Goal: Transaction & Acquisition: Obtain resource

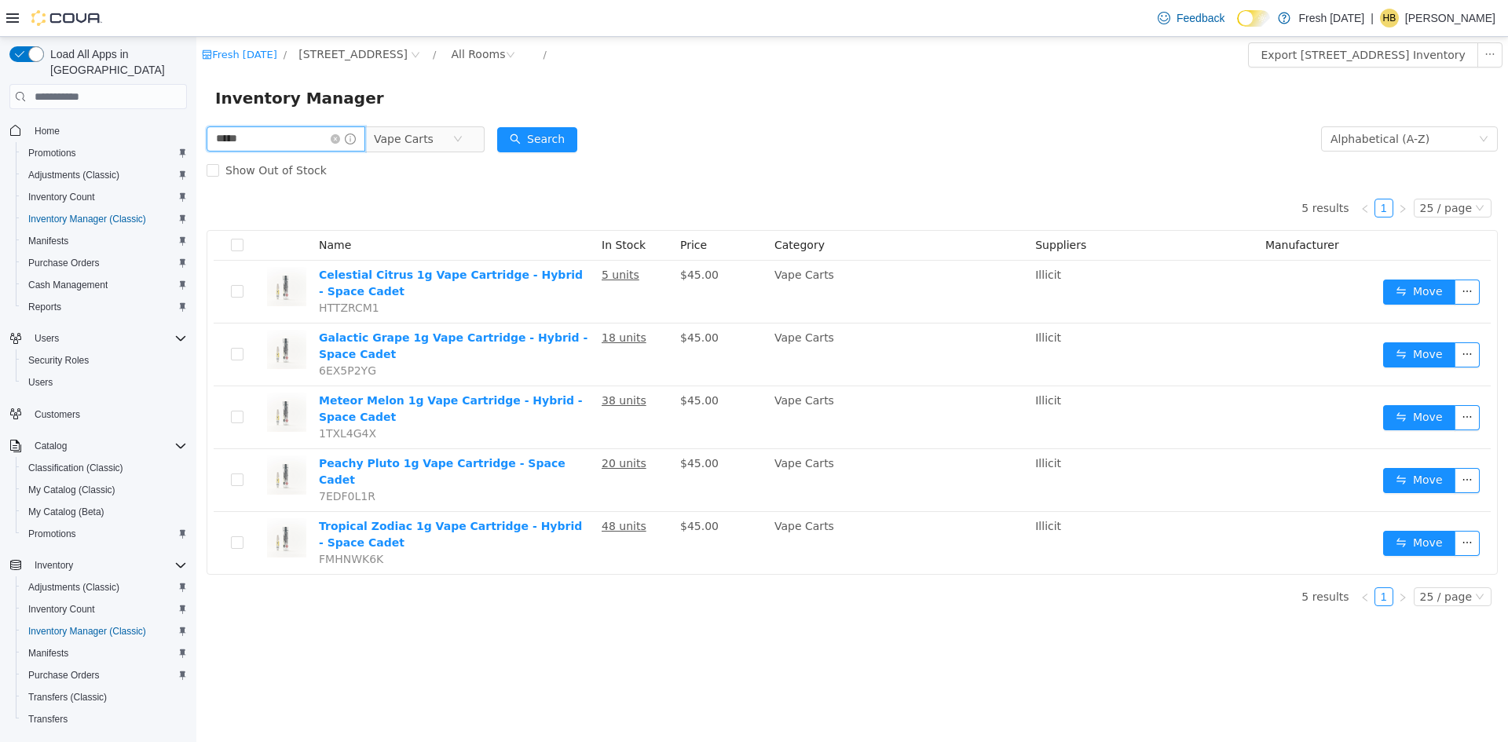
click at [291, 140] on input "*****" at bounding box center [286, 138] width 159 height 25
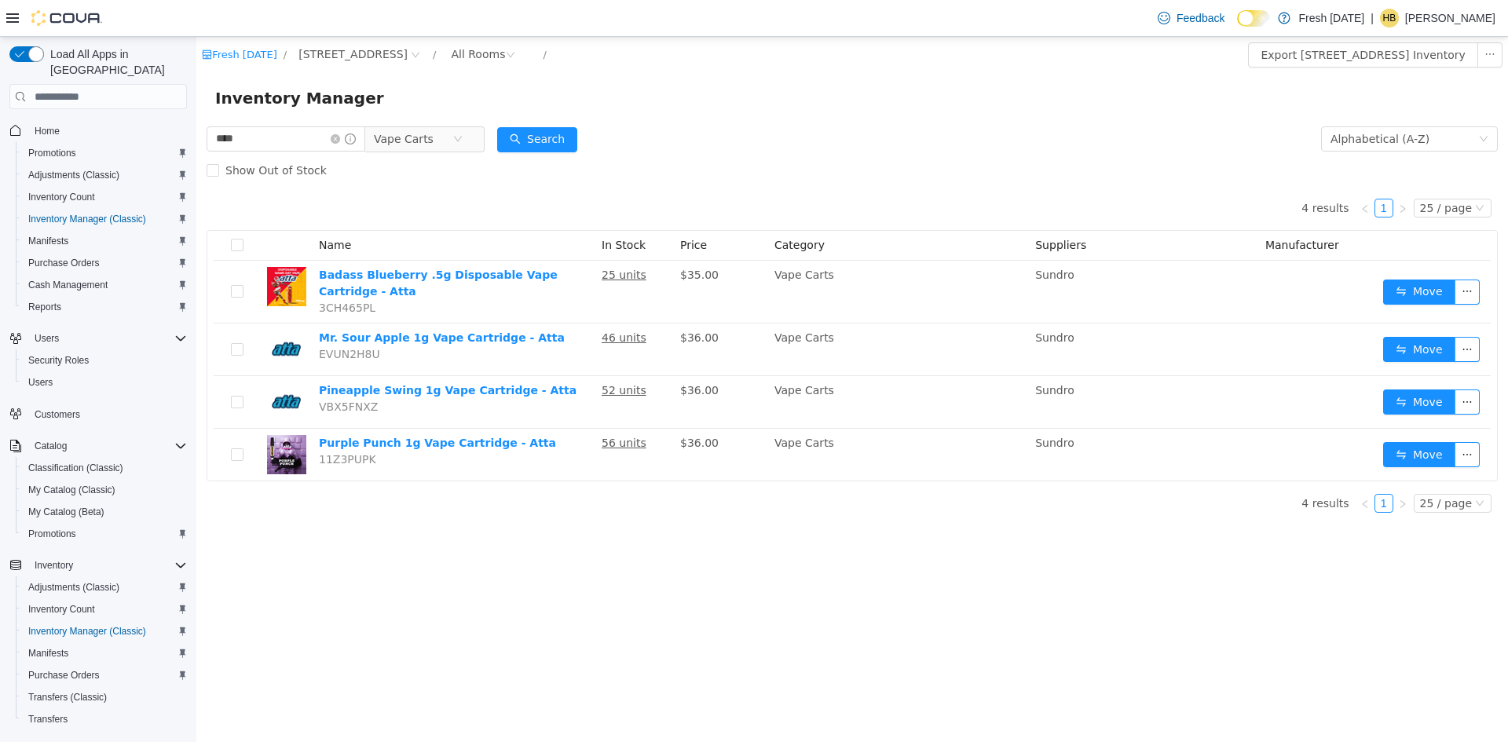
click at [837, 203] on div "4 results 1 25 / page Name In Stock Price Category Suppliers Manufacturer Badas…" at bounding box center [853, 333] width 1292 height 295
click at [282, 147] on input "****" at bounding box center [286, 138] width 159 height 25
type input "*******"
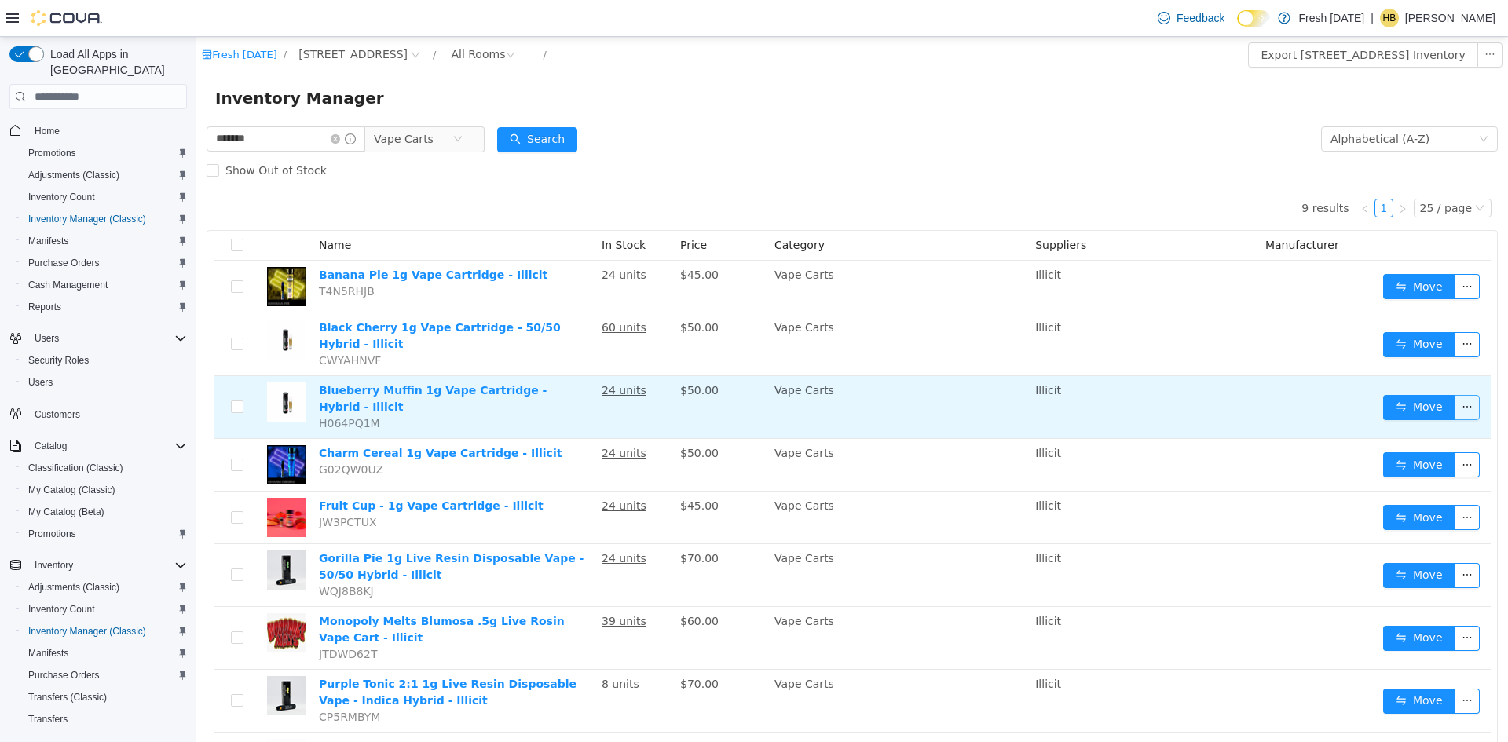
click at [1464, 399] on button "button" at bounding box center [1467, 407] width 25 height 25
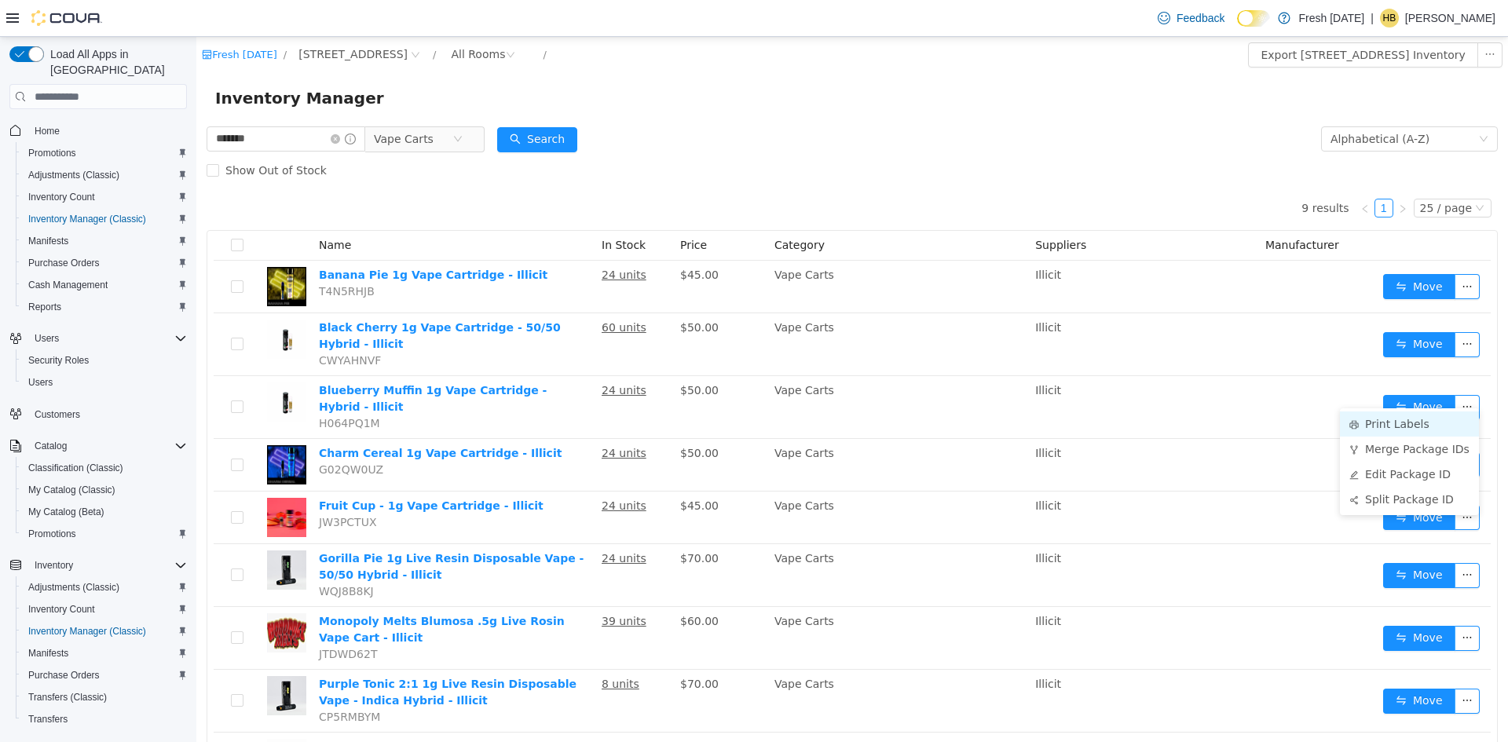
click at [1425, 423] on li "Print Labels" at bounding box center [1409, 424] width 139 height 25
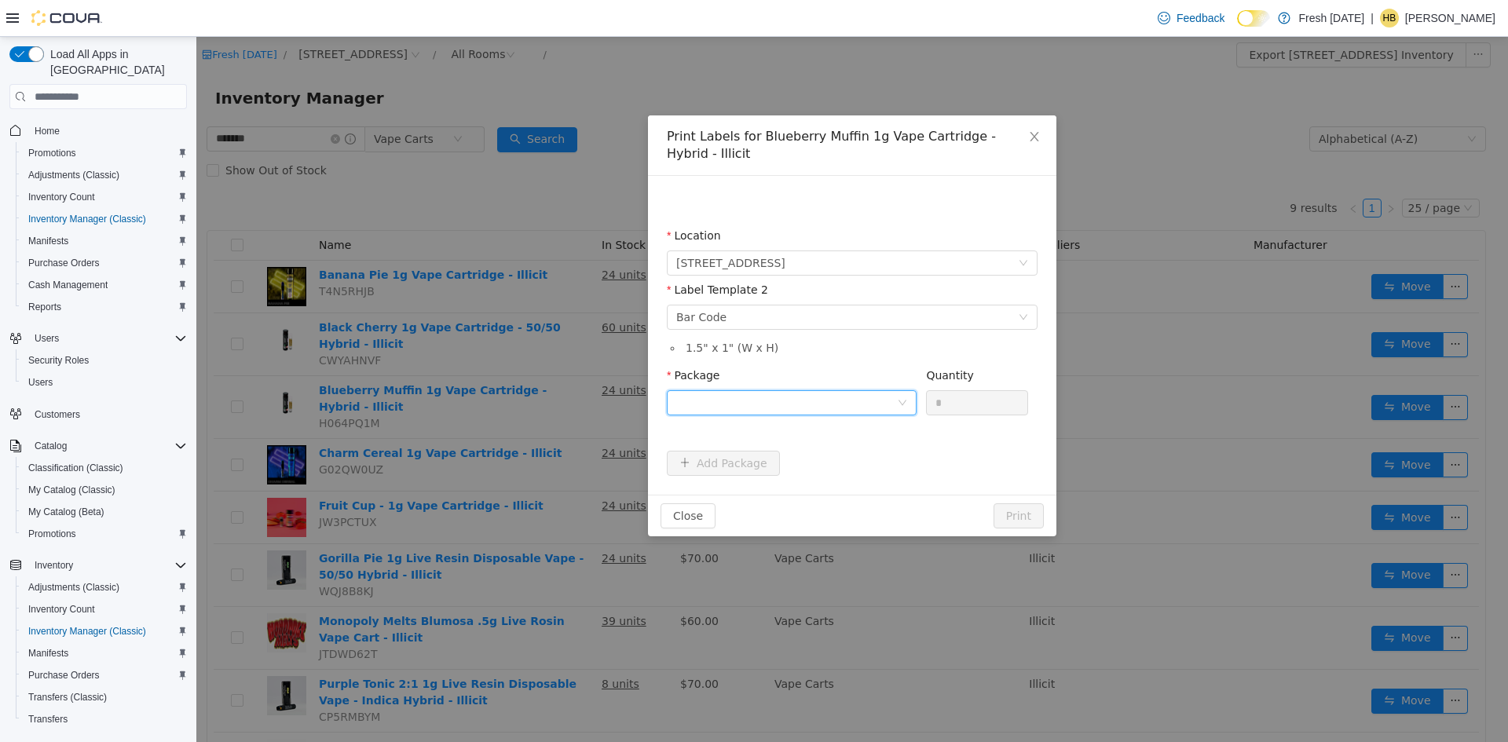
click at [762, 408] on div at bounding box center [786, 403] width 221 height 24
click at [803, 463] on strong "1A40C0300005D5D000028177" at bounding box center [770, 459] width 188 height 13
click at [966, 404] on input "*" at bounding box center [977, 403] width 101 height 24
type input "**"
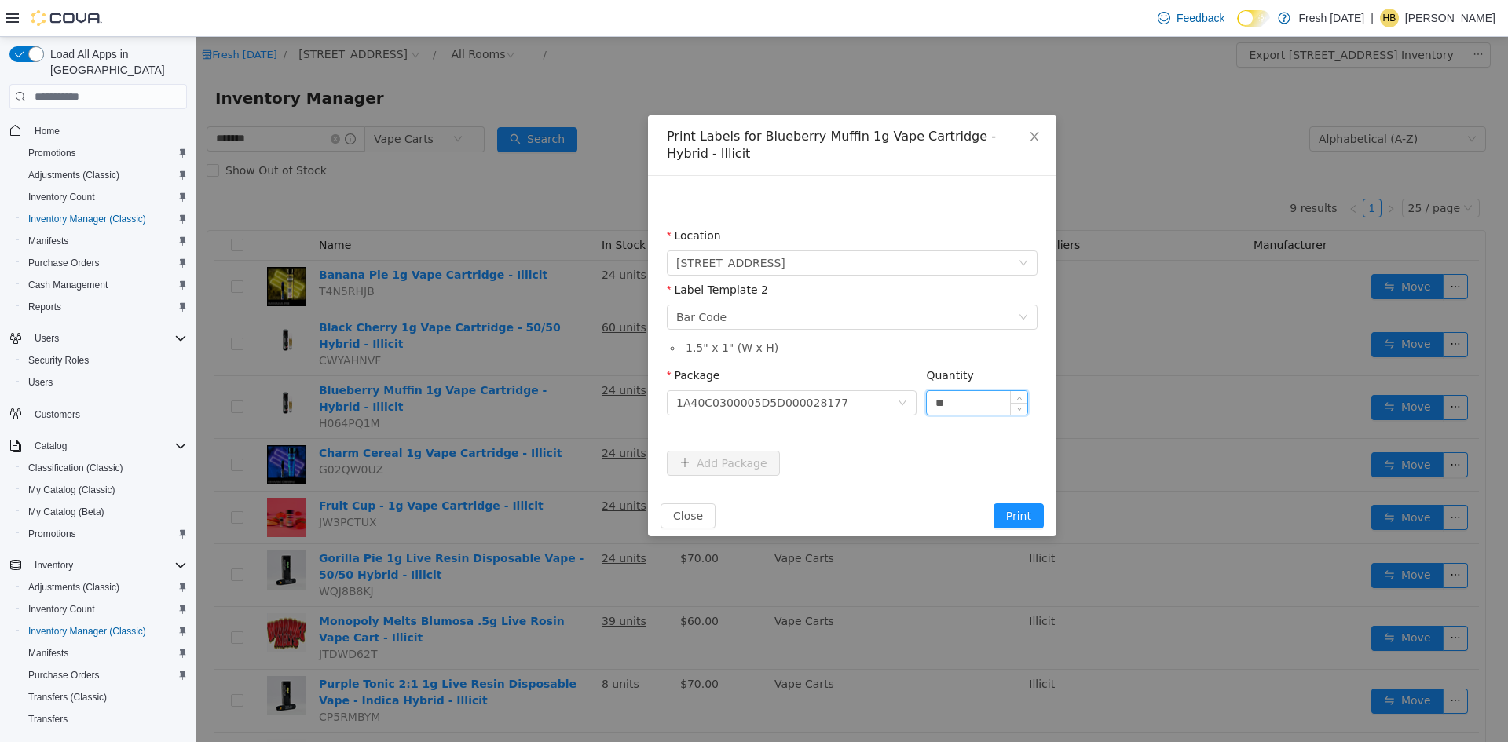
click at [994, 504] on button "Print" at bounding box center [1019, 516] width 50 height 25
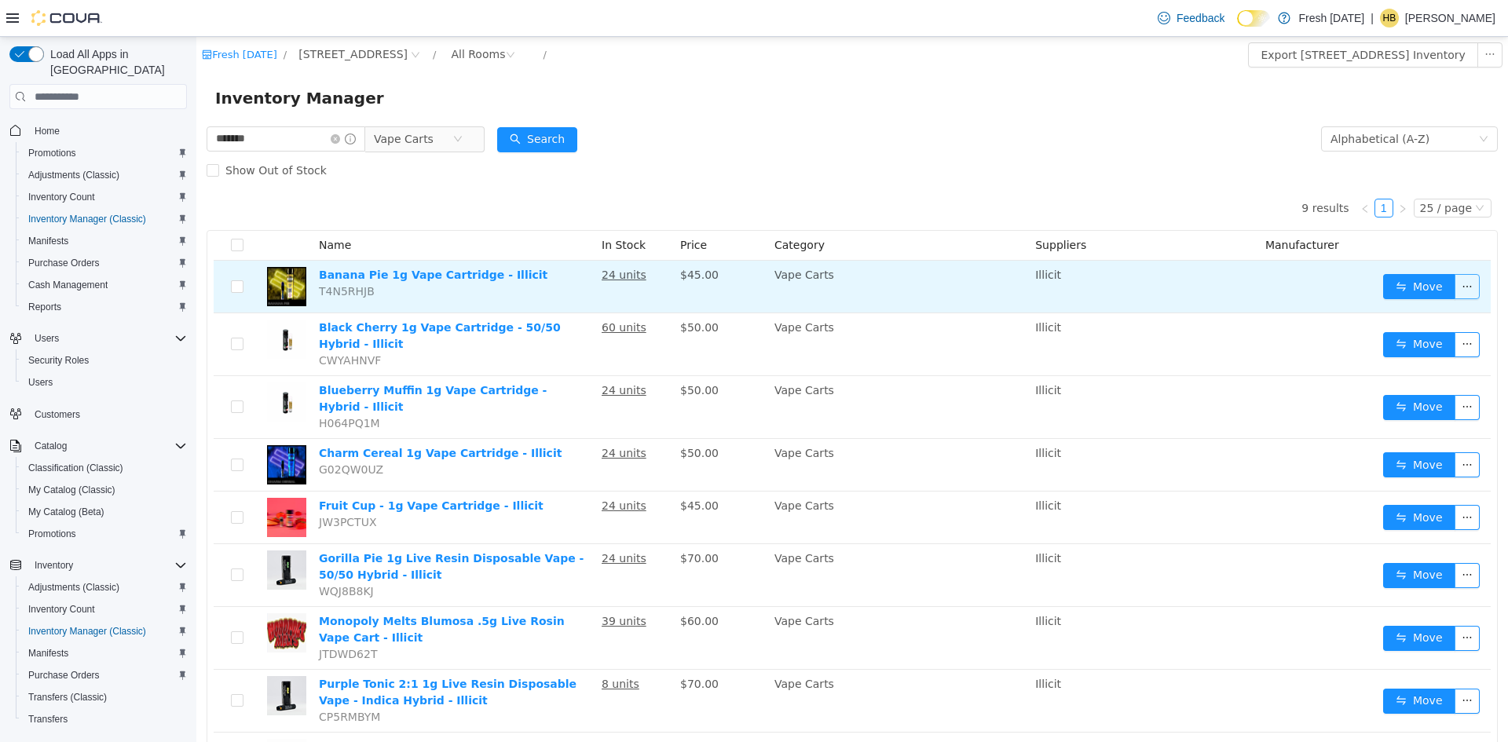
click at [1457, 288] on button "button" at bounding box center [1467, 286] width 25 height 25
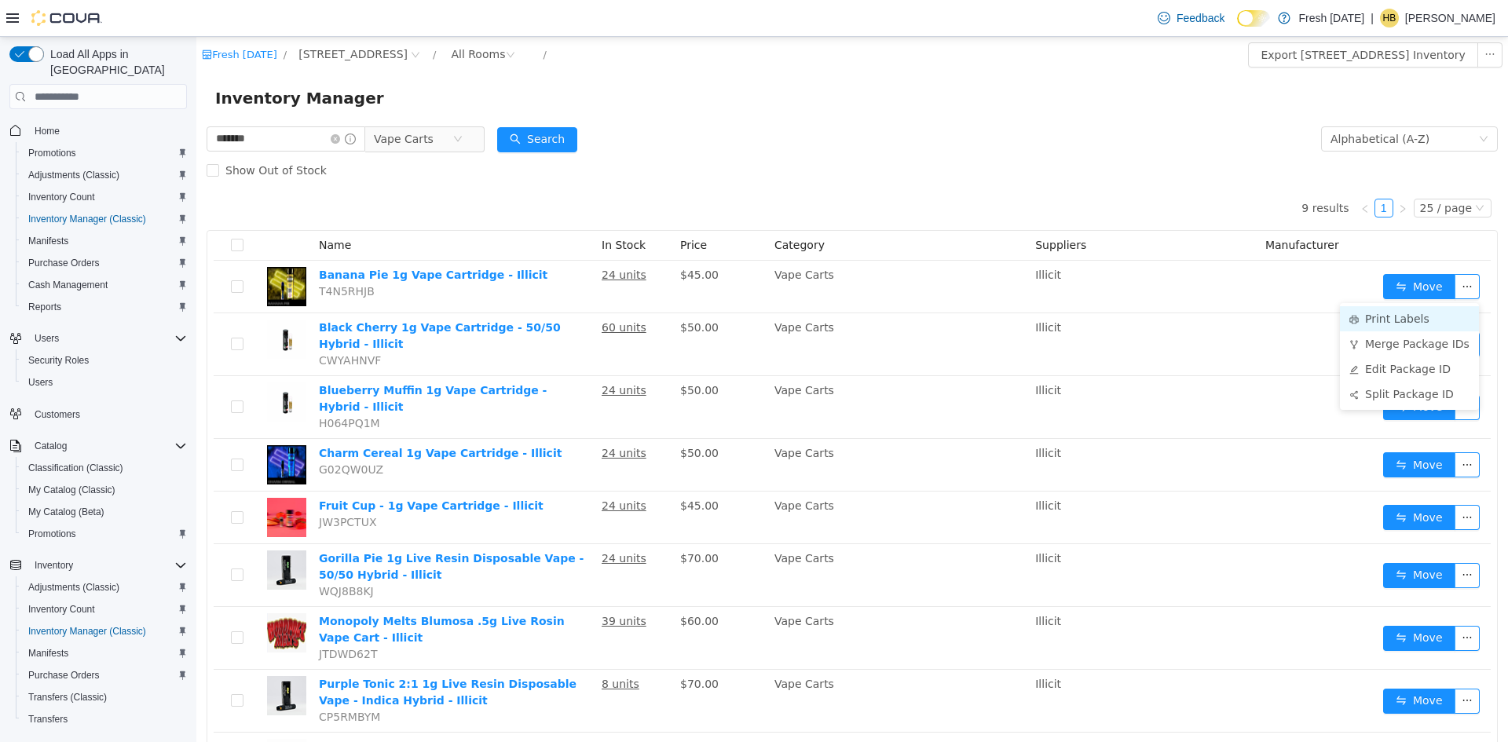
click at [1423, 312] on li "Print Labels" at bounding box center [1409, 318] width 139 height 25
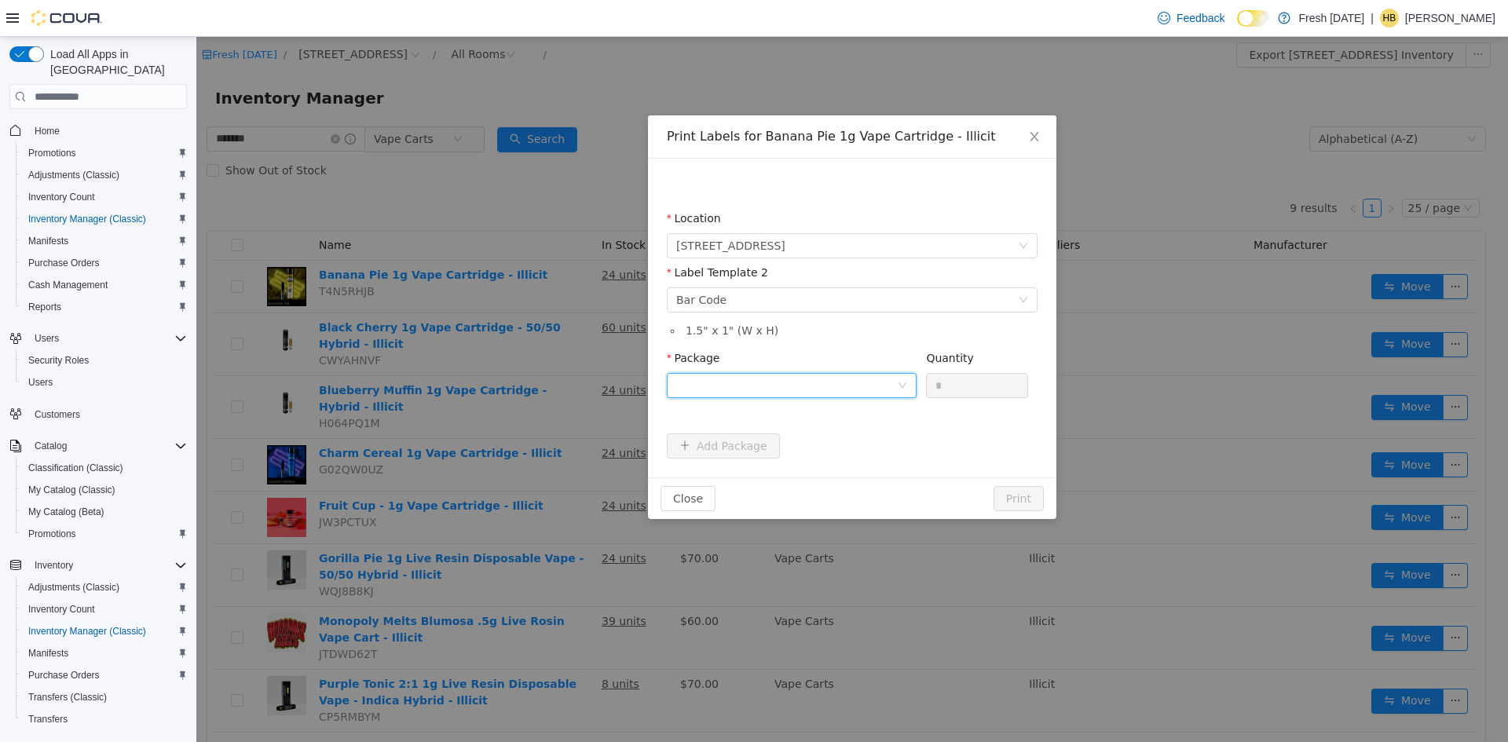
click at [805, 391] on div at bounding box center [786, 386] width 221 height 24
click at [797, 431] on li "1A40C0300005D5D000028174" at bounding box center [792, 442] width 250 height 25
click at [975, 375] on input "*" at bounding box center [977, 386] width 101 height 24
type input "**"
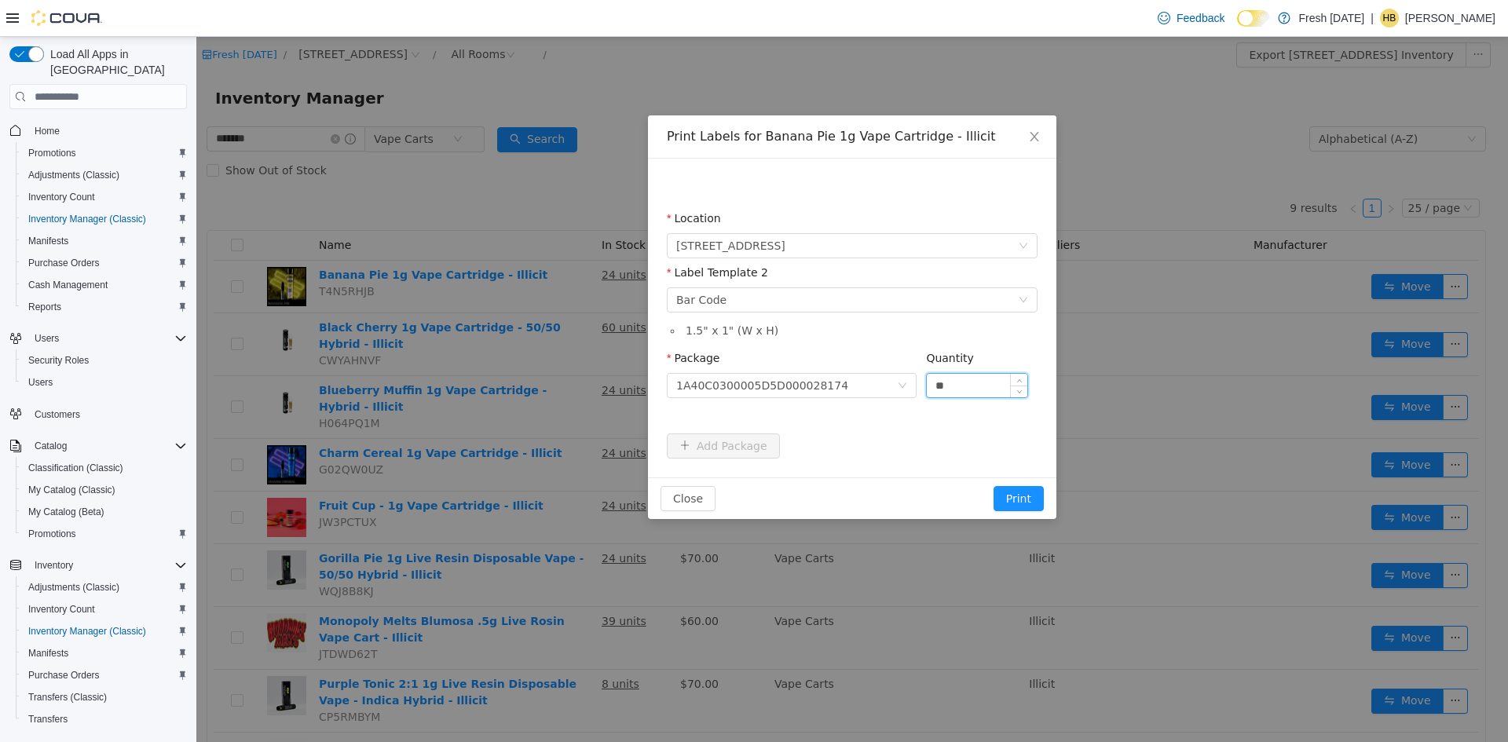
click at [994, 486] on button "Print" at bounding box center [1019, 498] width 50 height 25
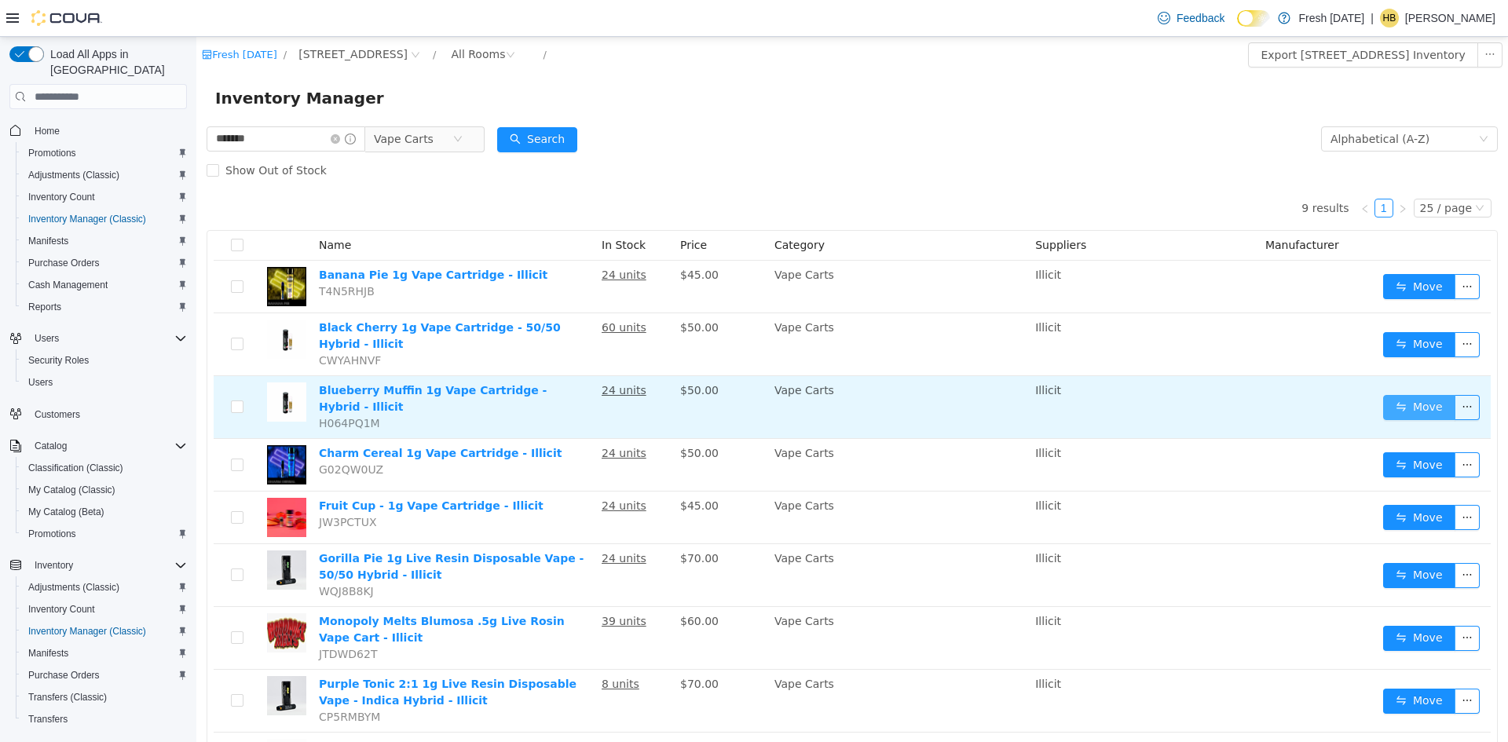
click at [1416, 395] on button "Move" at bounding box center [1419, 407] width 72 height 25
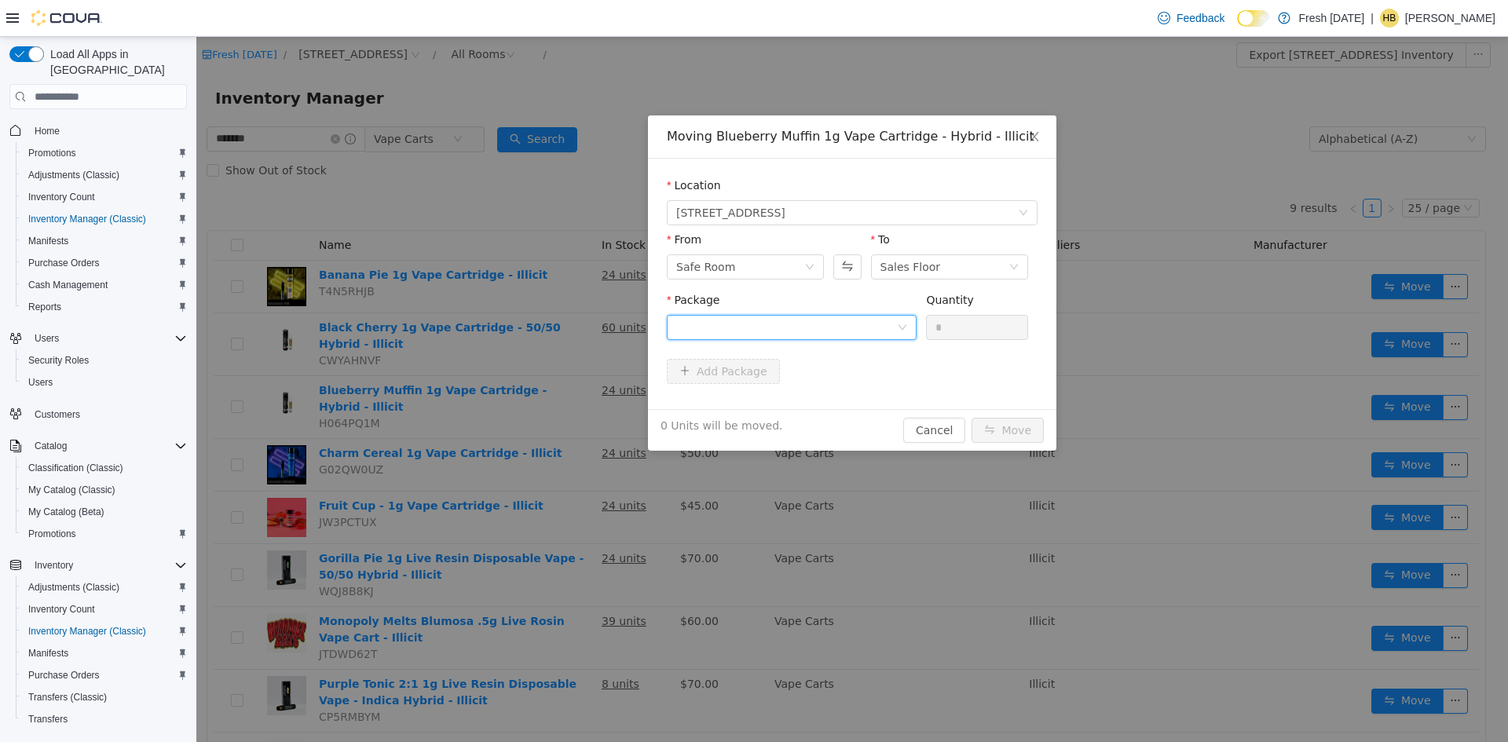
click at [849, 333] on div at bounding box center [786, 328] width 221 height 24
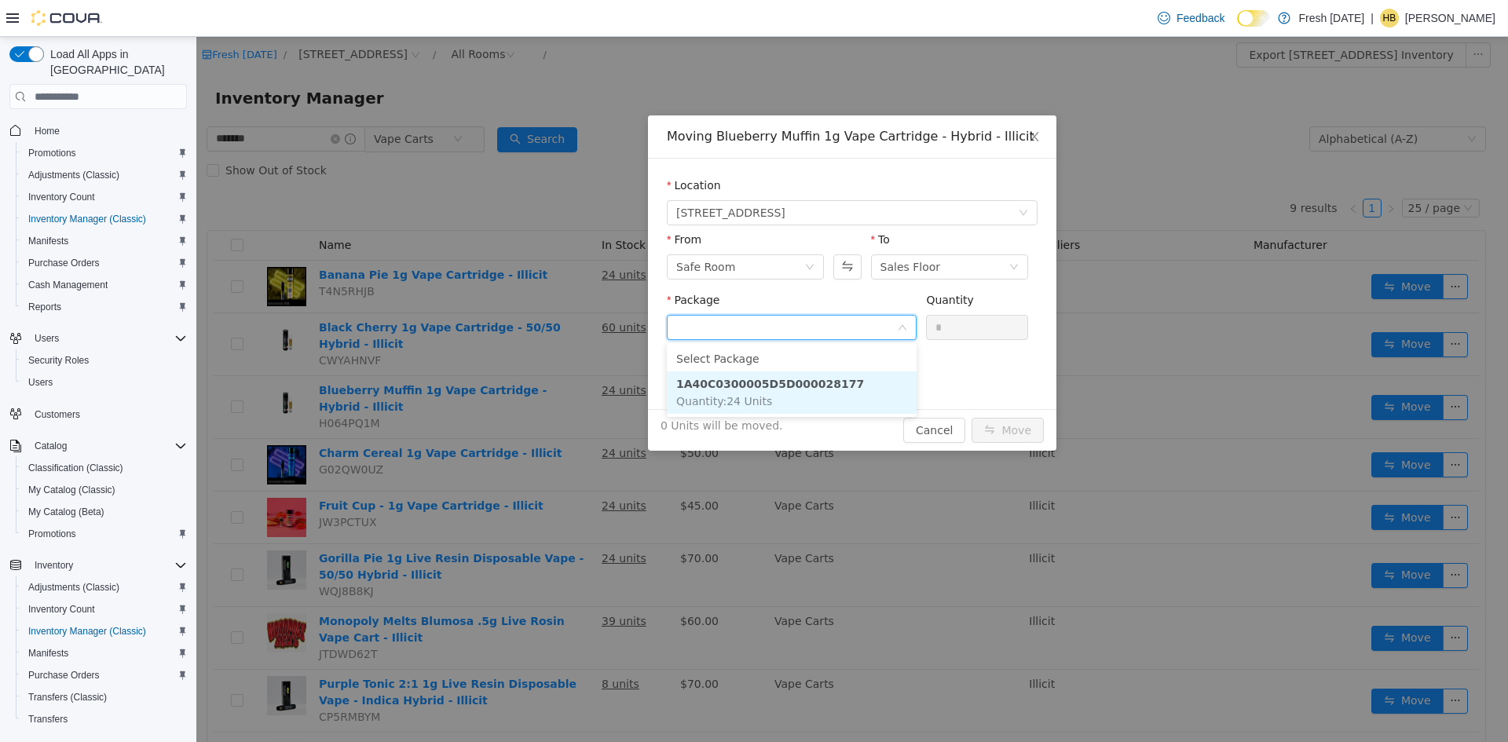
click at [835, 389] on li "1A40C0300005D5D000028177 Quantity : 24 Units" at bounding box center [792, 393] width 250 height 42
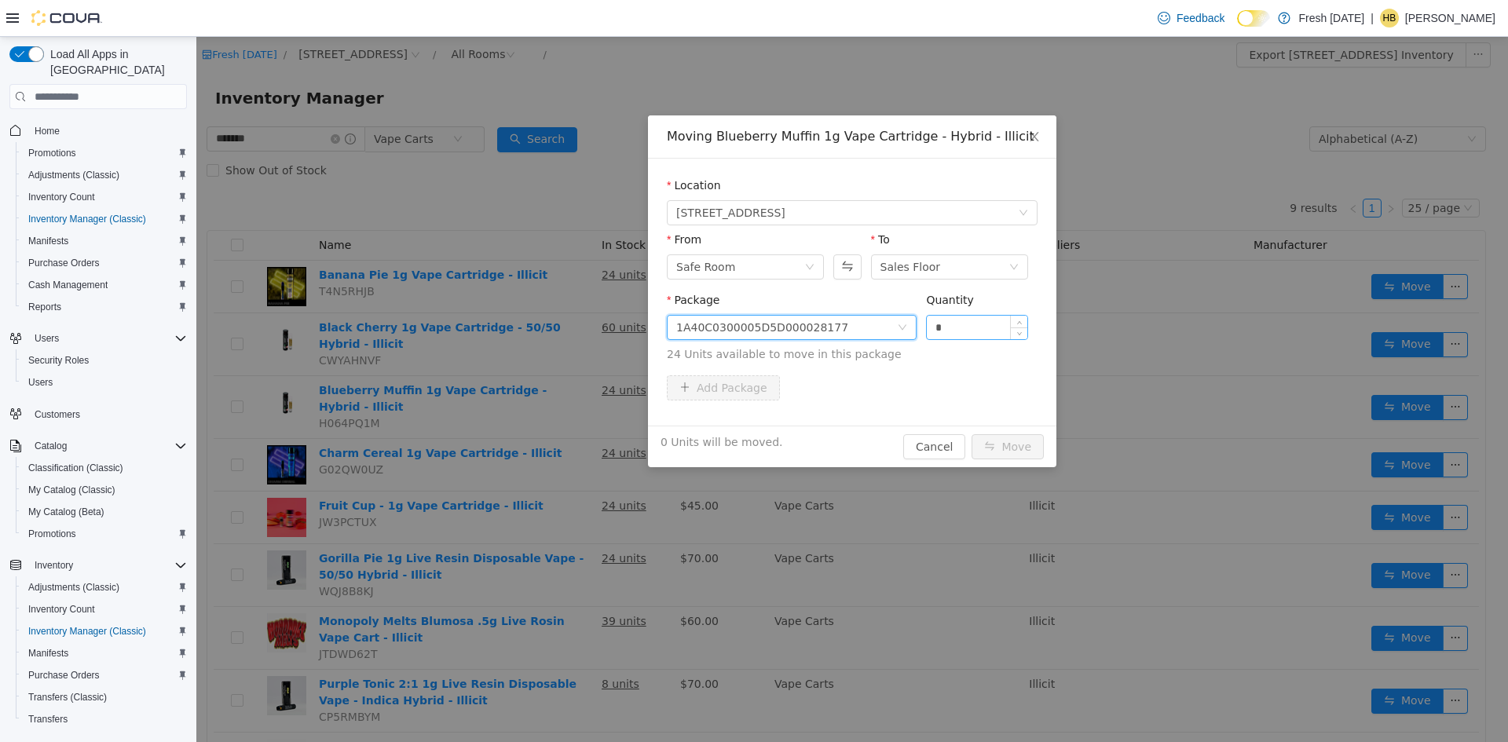
click at [948, 330] on input "*" at bounding box center [977, 328] width 101 height 24
type input "***"
click at [972, 434] on button "Move" at bounding box center [1008, 446] width 72 height 25
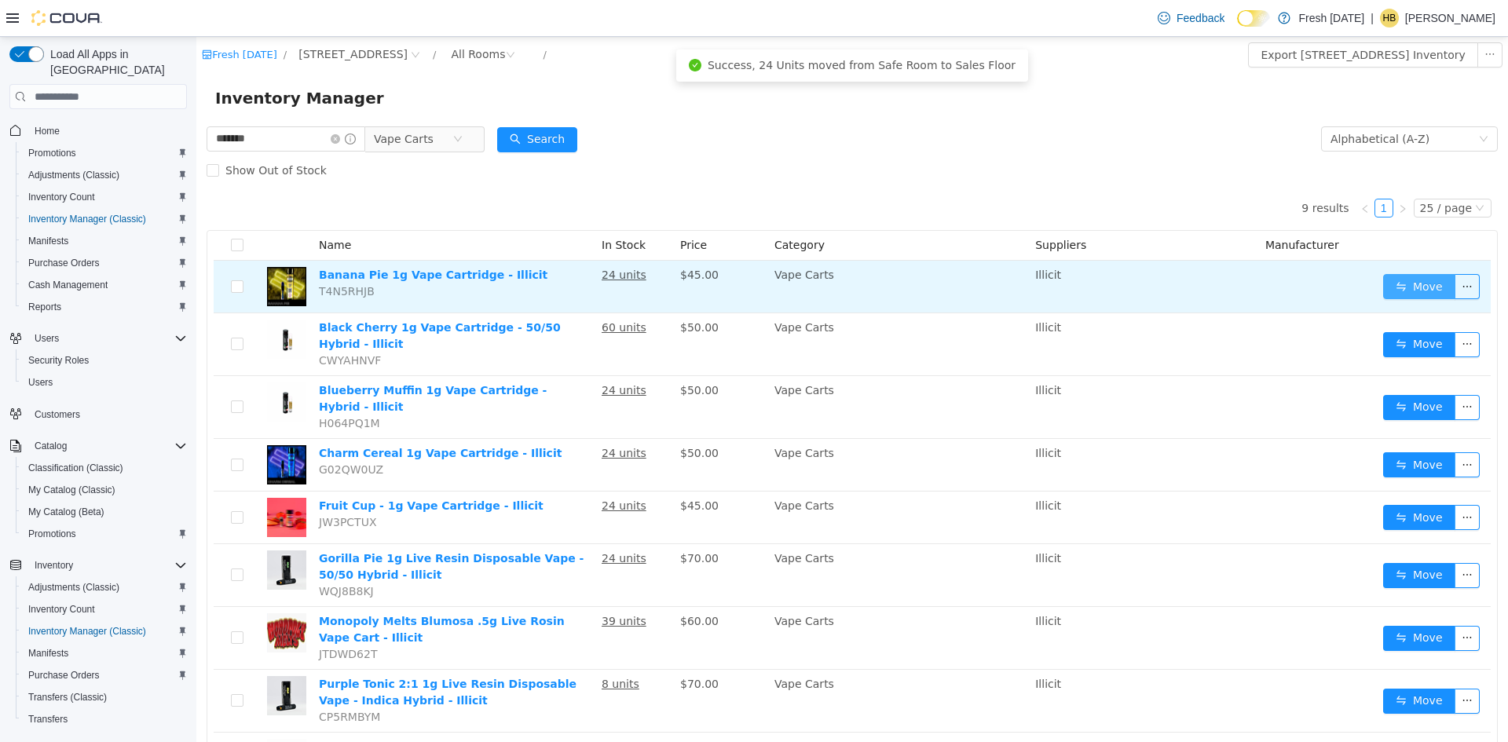
click at [1398, 289] on button "Move" at bounding box center [1419, 286] width 72 height 25
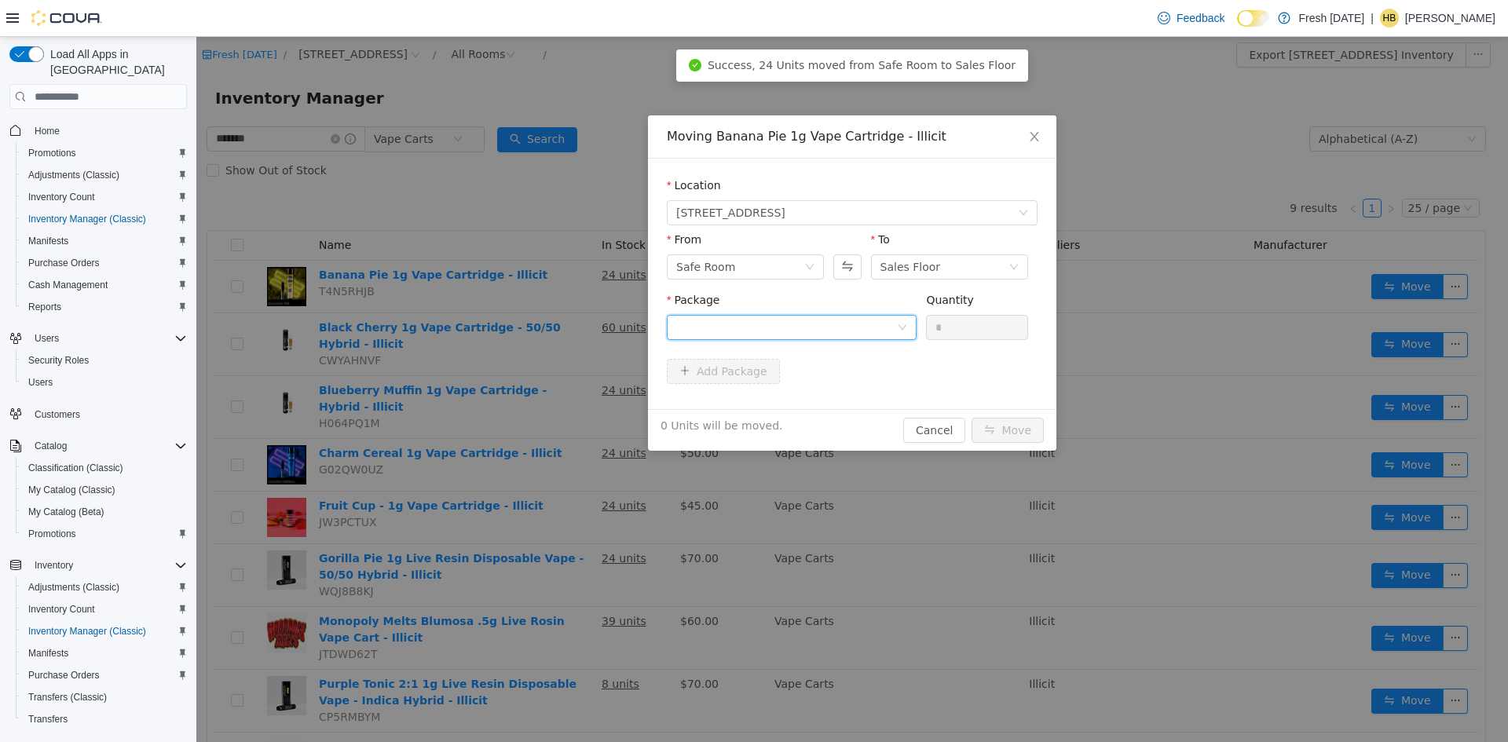
click at [814, 332] on div at bounding box center [786, 328] width 221 height 24
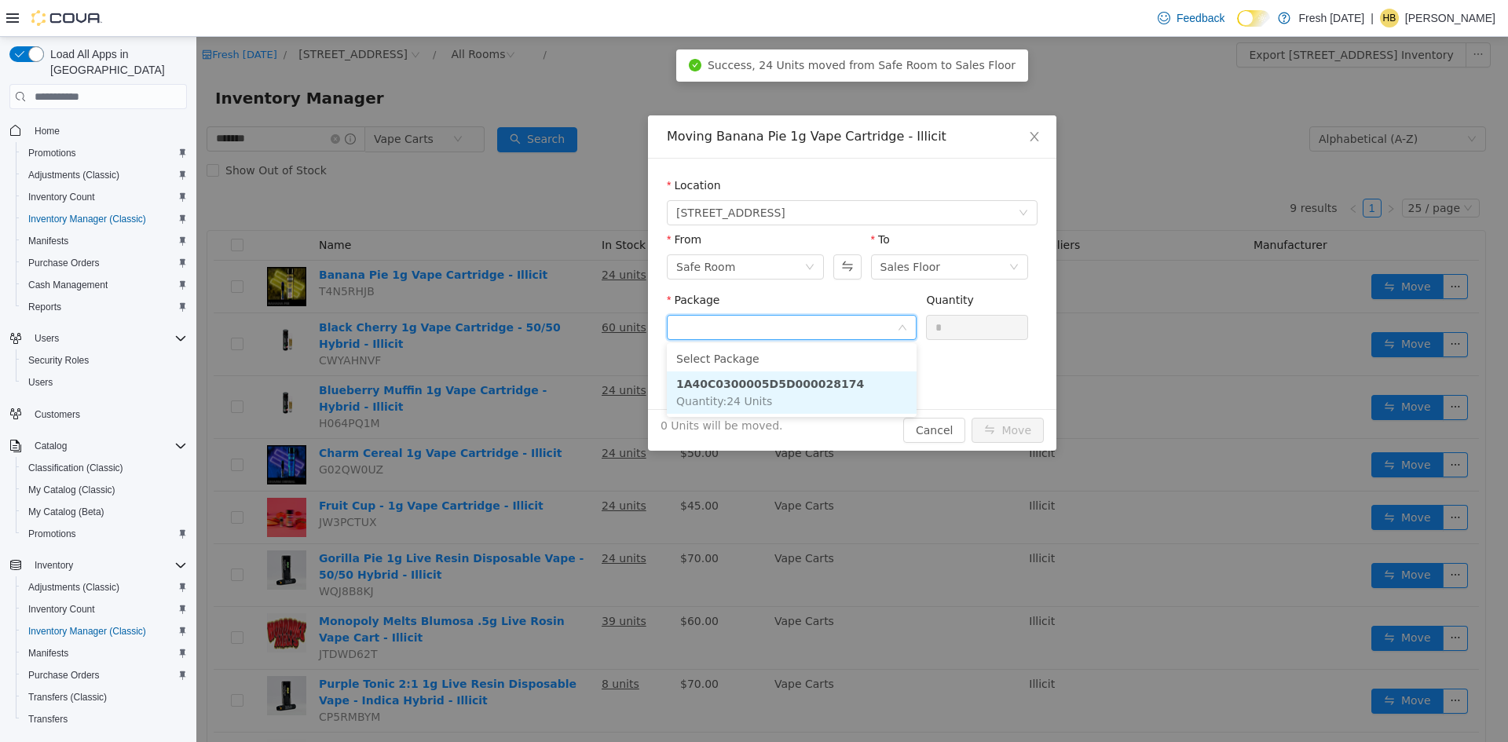
click at [808, 385] on strong "1A40C0300005D5D000028174" at bounding box center [770, 384] width 188 height 13
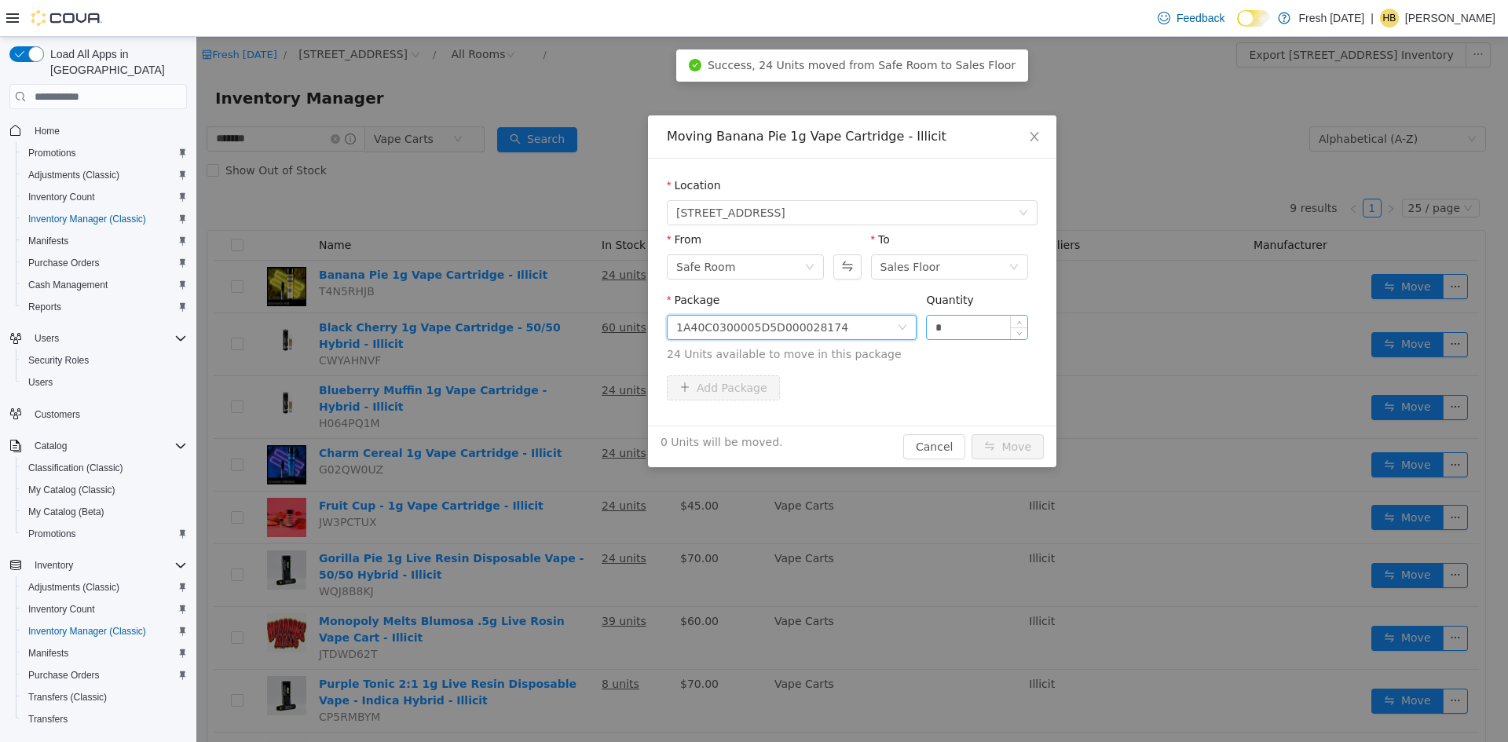
click at [965, 329] on input "*" at bounding box center [977, 328] width 101 height 24
type input "***"
click at [972, 434] on button "Move" at bounding box center [1008, 446] width 72 height 25
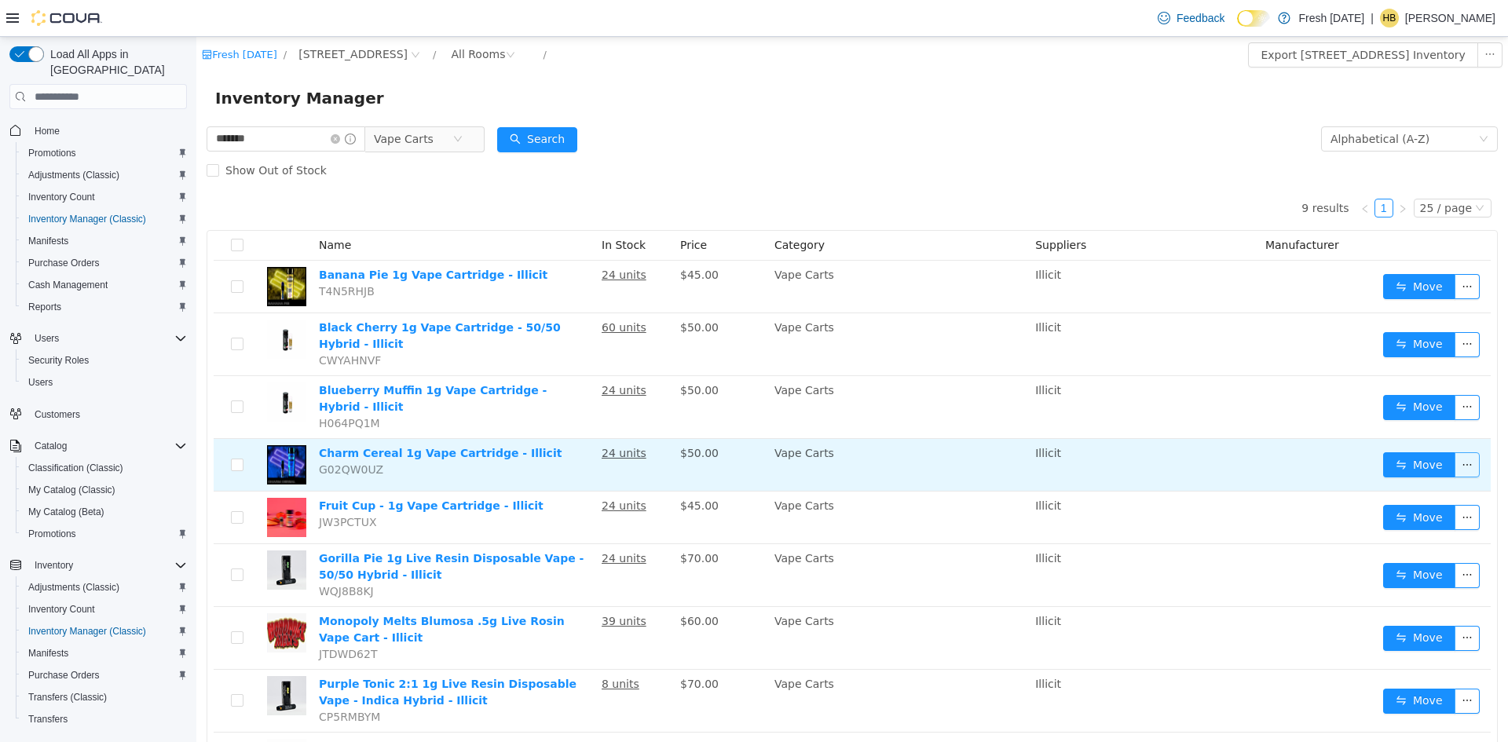
click at [1455, 453] on button "button" at bounding box center [1467, 465] width 25 height 25
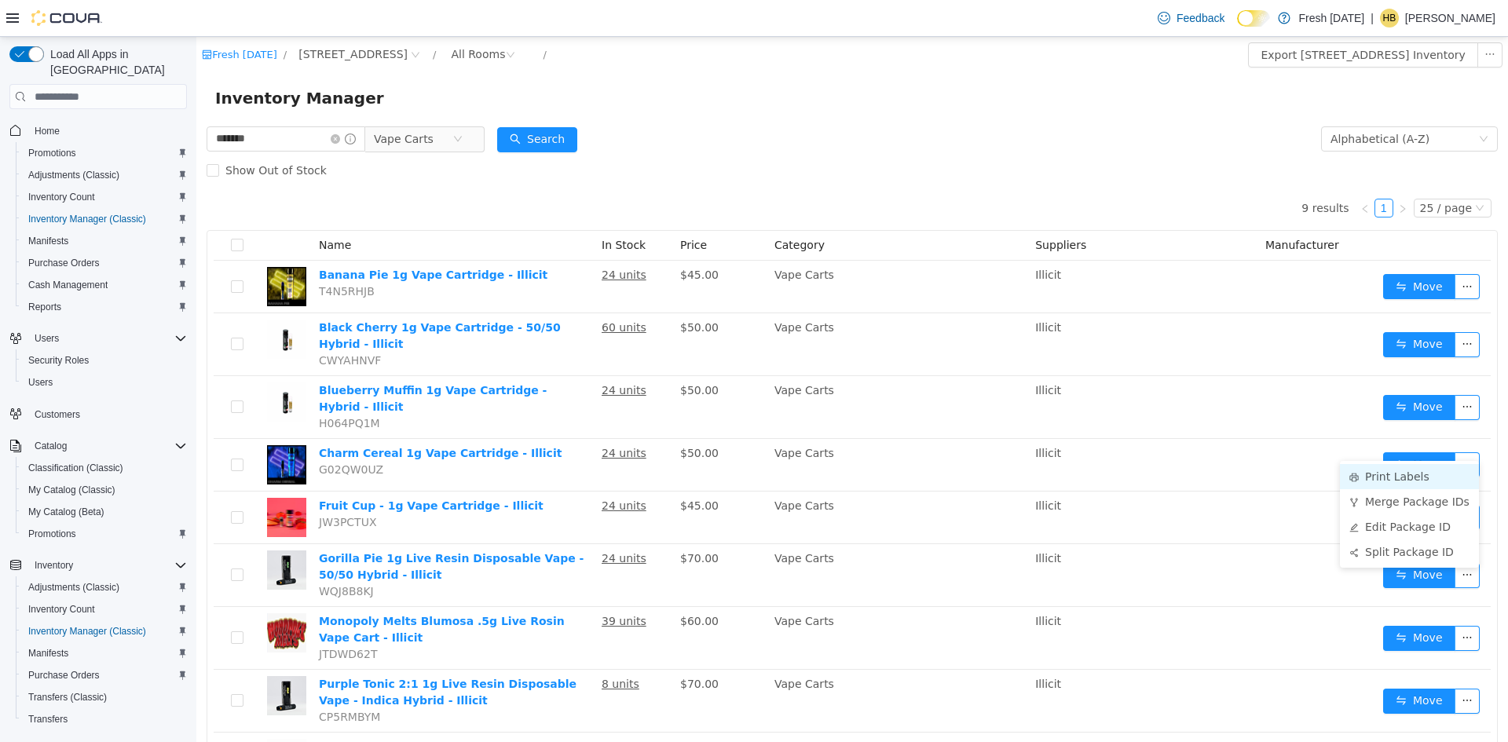
click at [1386, 479] on li "Print Labels" at bounding box center [1409, 476] width 139 height 25
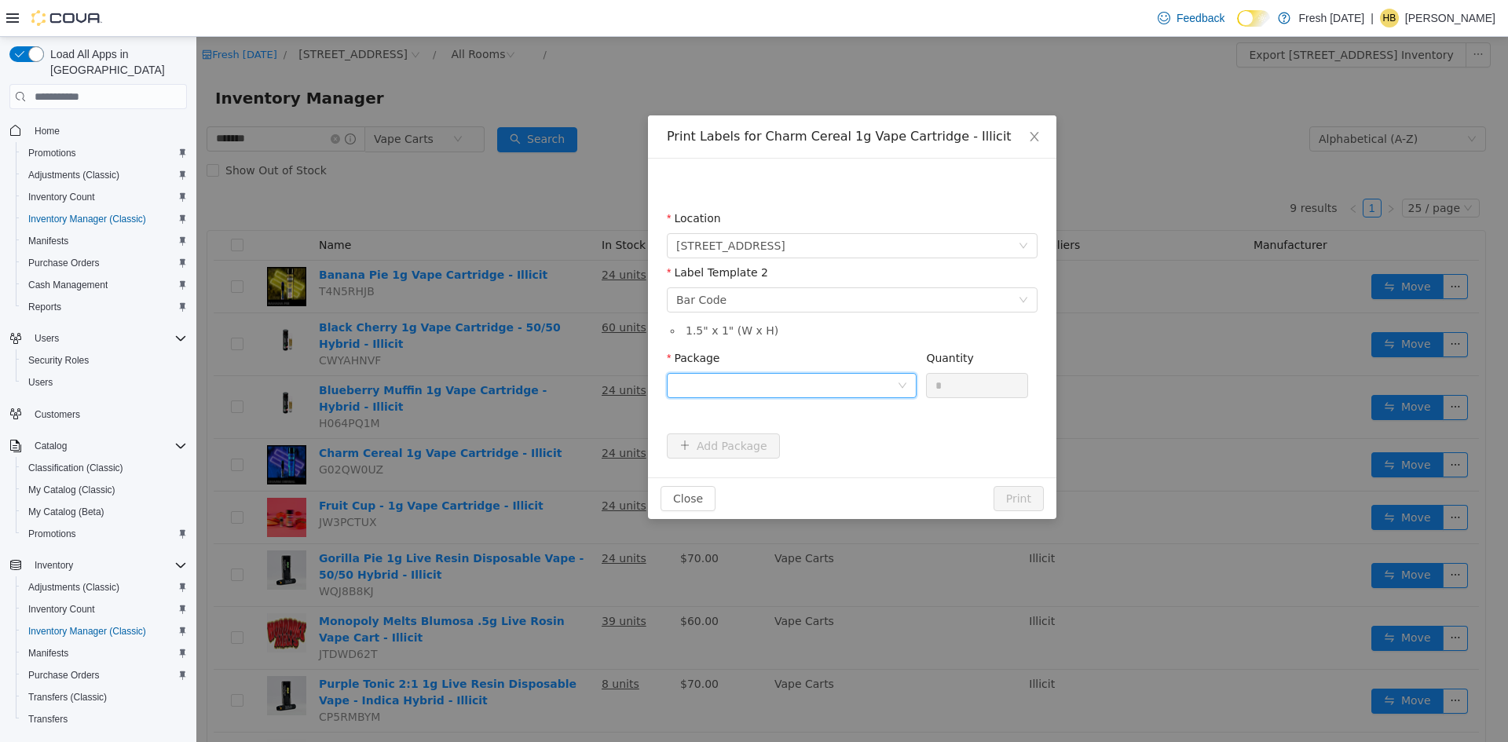
click at [769, 391] on div at bounding box center [786, 386] width 221 height 24
click at [769, 442] on strong "1A40C0300005D5D000028173" at bounding box center [770, 442] width 188 height 13
click at [971, 393] on input "*" at bounding box center [977, 386] width 101 height 24
type input "**"
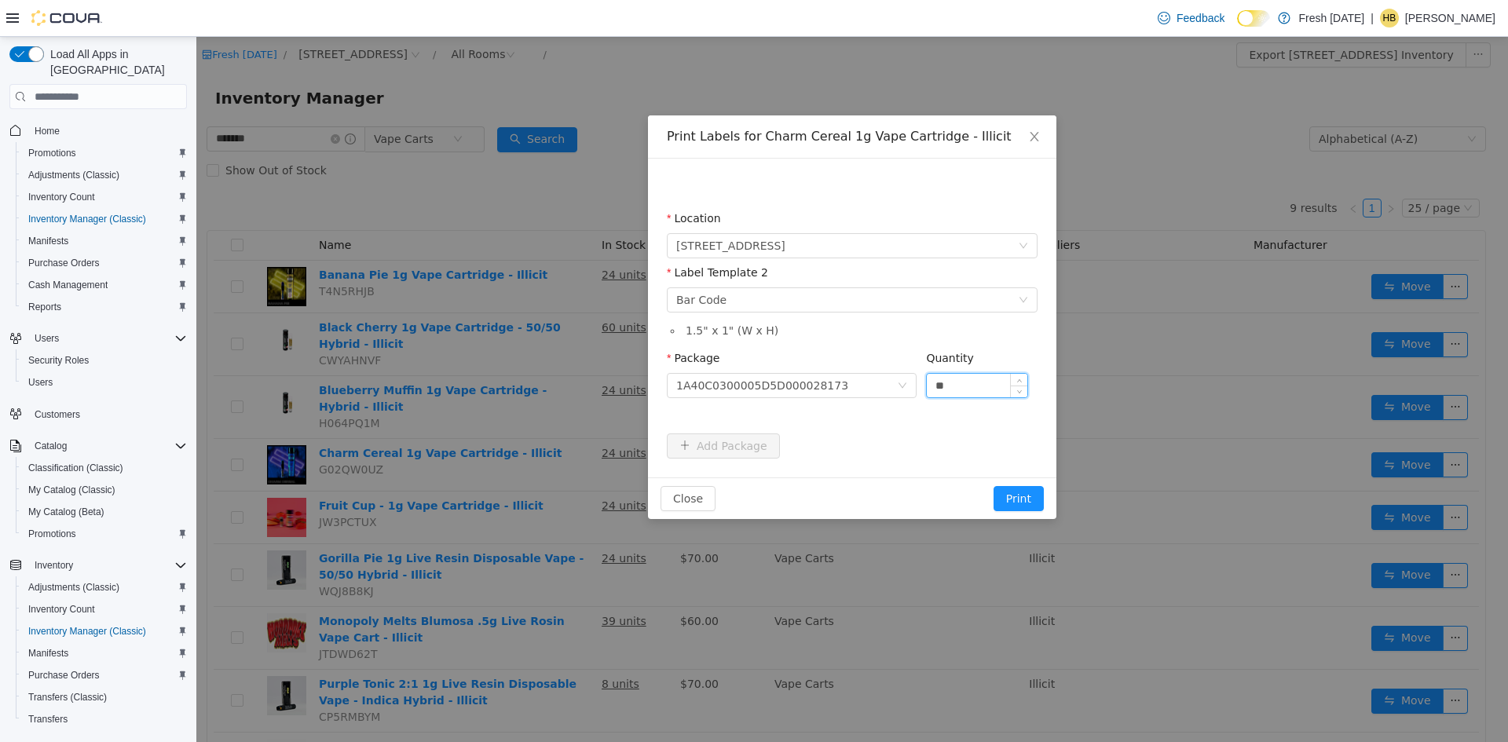
click at [994, 486] on button "Print" at bounding box center [1019, 498] width 50 height 25
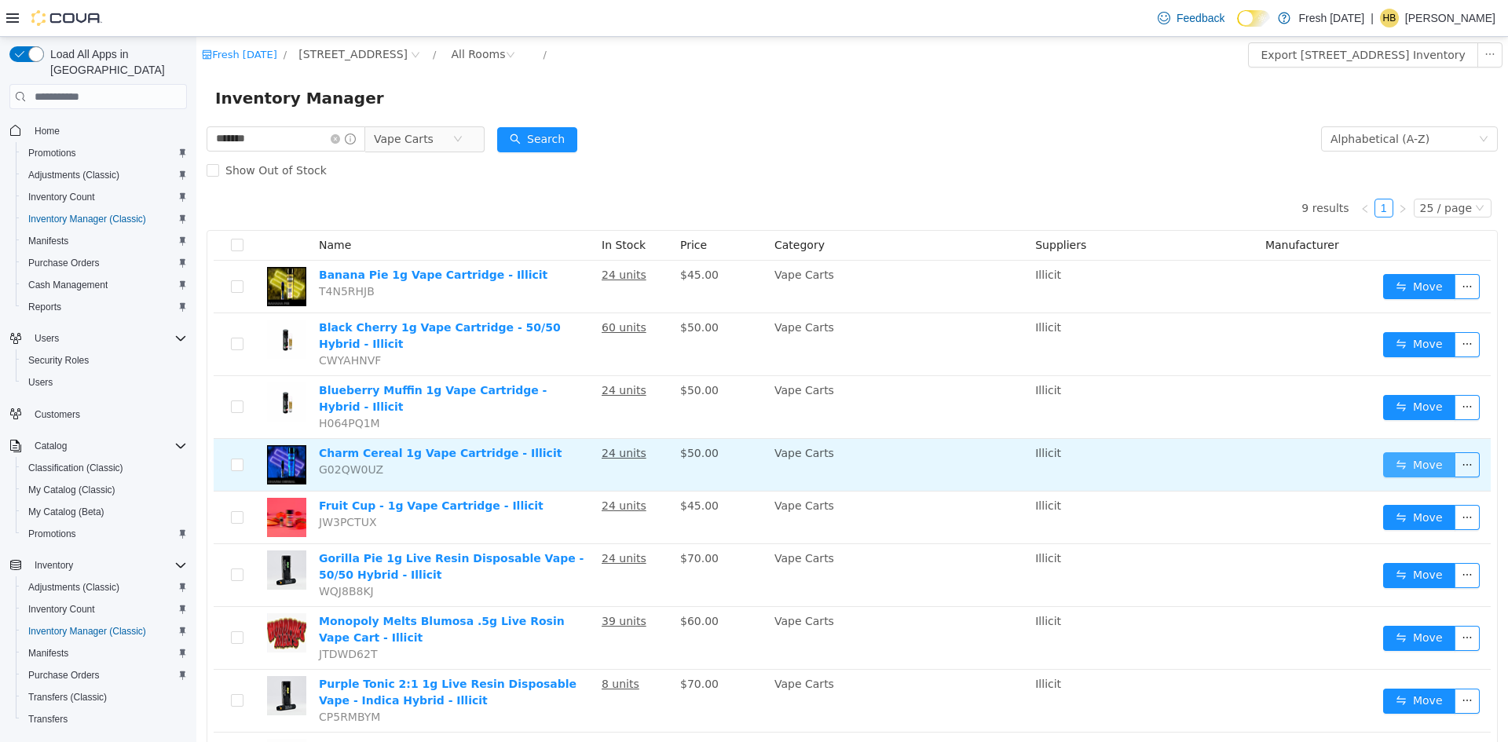
click at [1416, 453] on button "Move" at bounding box center [1419, 465] width 72 height 25
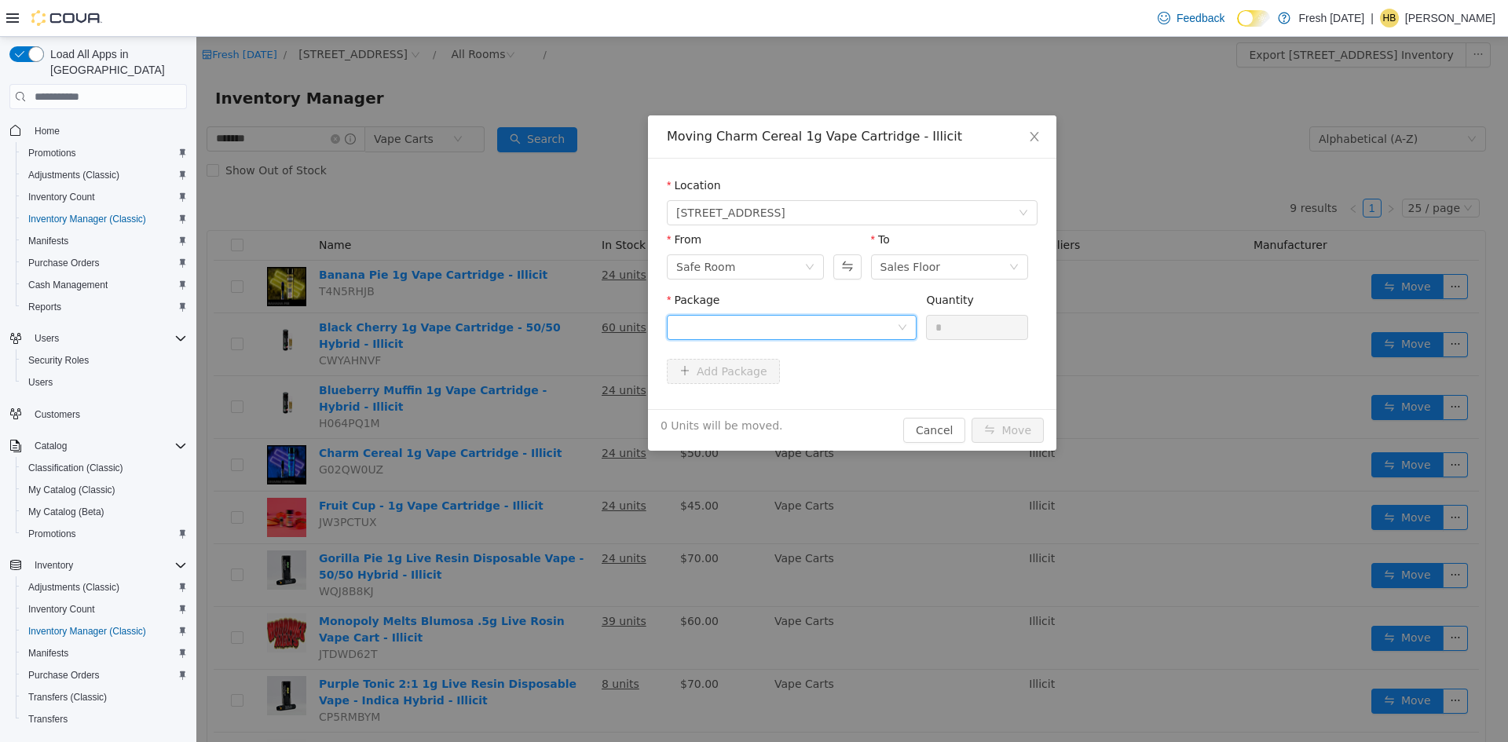
click at [850, 339] on div at bounding box center [786, 328] width 221 height 24
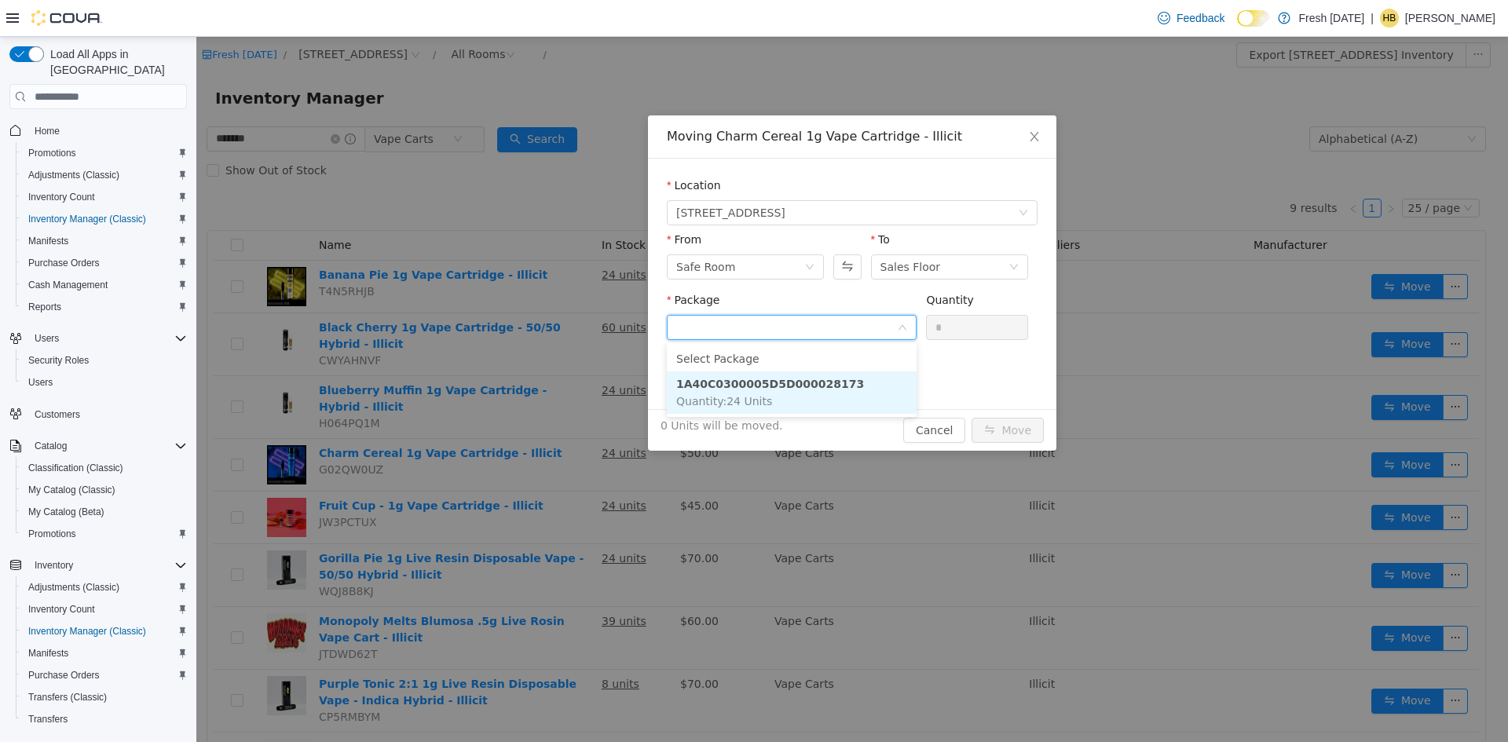
click at [823, 379] on strong "1A40C0300005D5D000028173" at bounding box center [770, 384] width 188 height 13
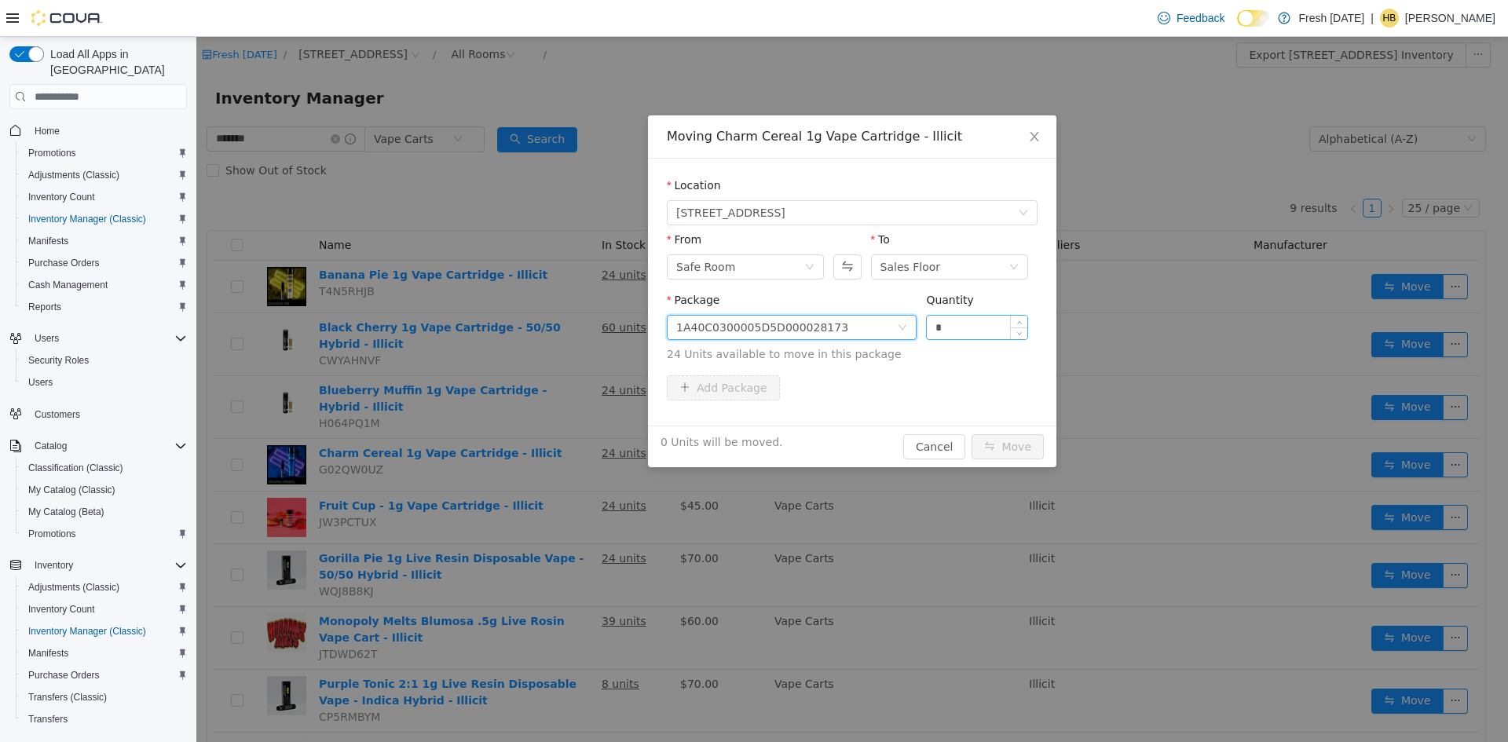
click at [976, 338] on input "*" at bounding box center [977, 328] width 101 height 24
type input "**"
click at [972, 434] on button "Move" at bounding box center [1008, 446] width 72 height 25
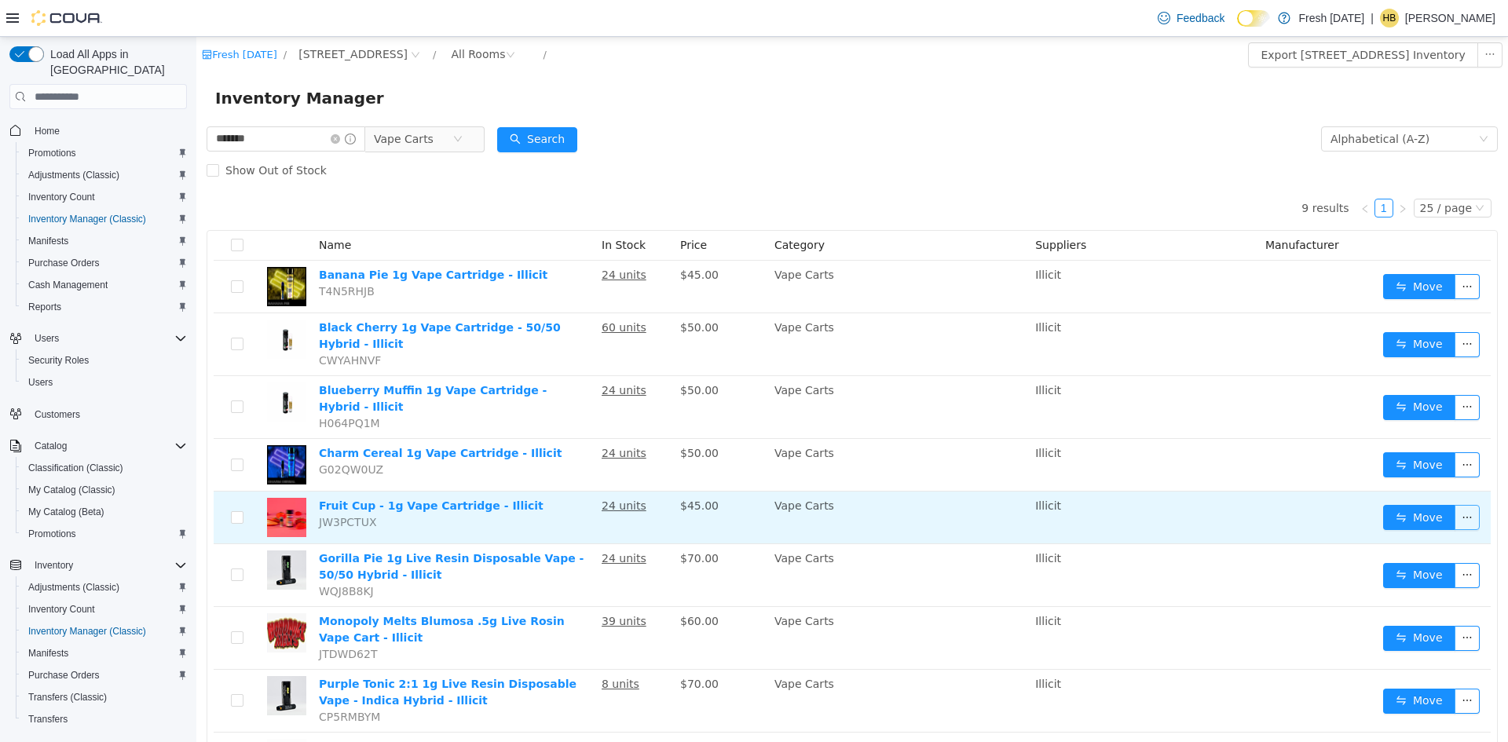
click at [1461, 505] on button "button" at bounding box center [1467, 517] width 25 height 25
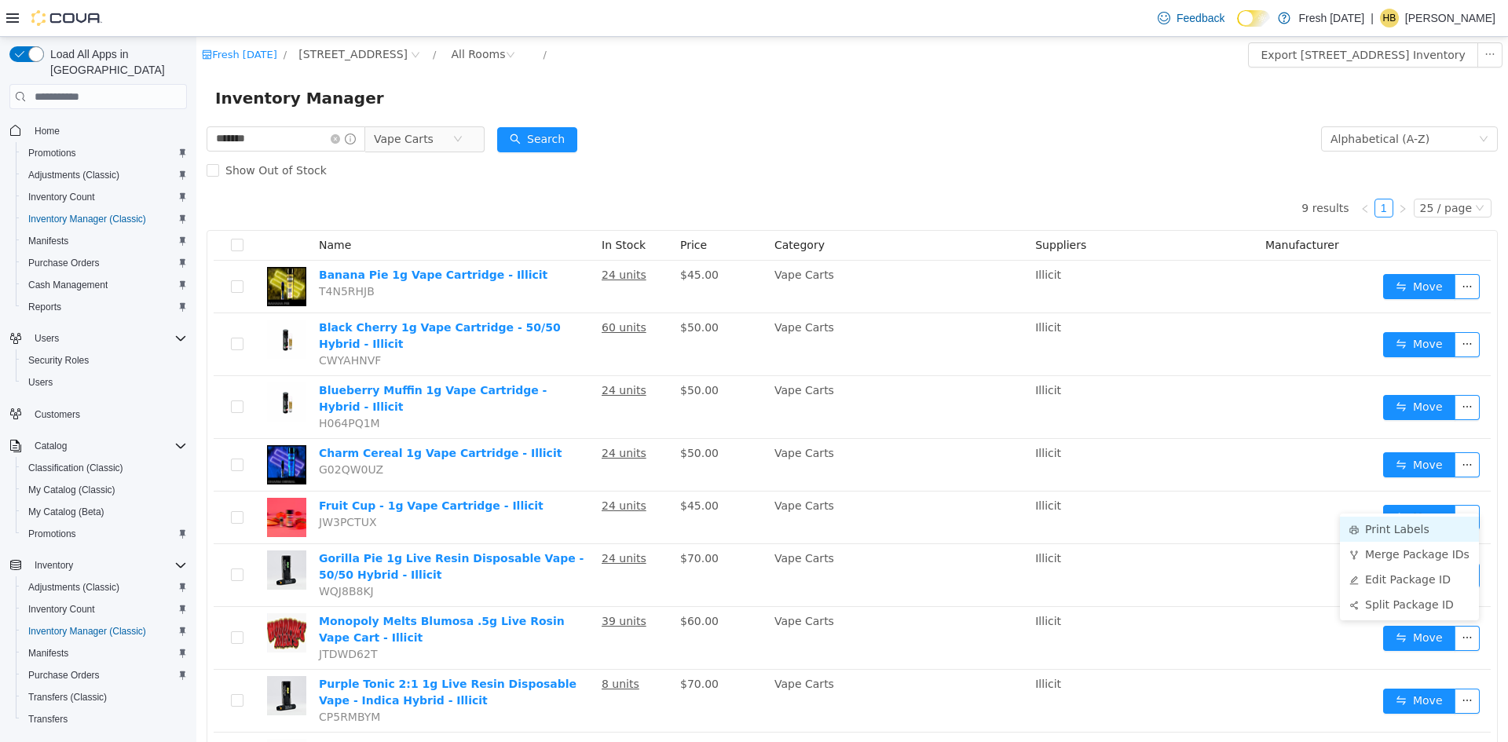
click at [1424, 522] on li "Print Labels" at bounding box center [1409, 529] width 139 height 25
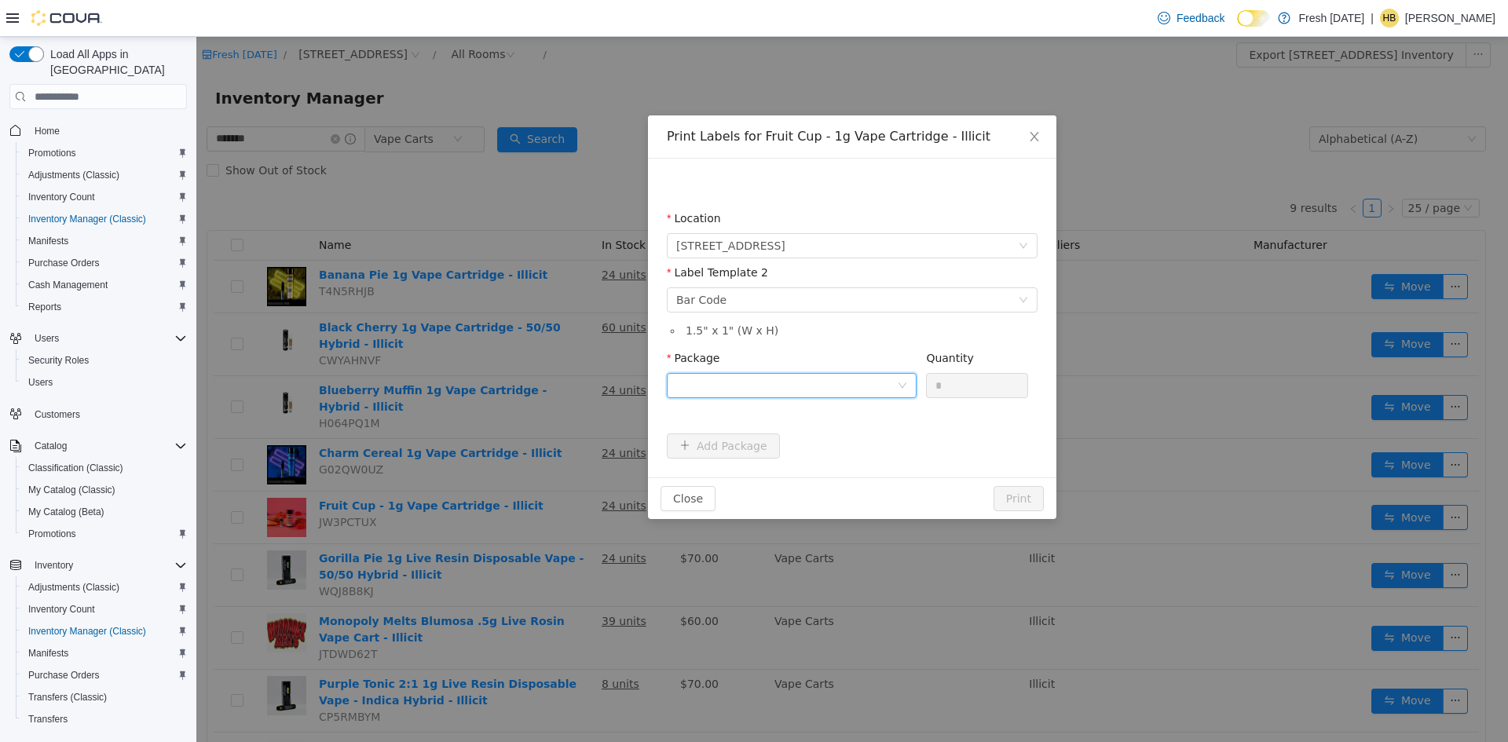
click at [884, 381] on div at bounding box center [786, 386] width 221 height 24
click at [829, 450] on li "1A40C0300005D5D000028175" at bounding box center [792, 442] width 250 height 25
click at [980, 379] on input "*" at bounding box center [977, 386] width 101 height 24
type input "**"
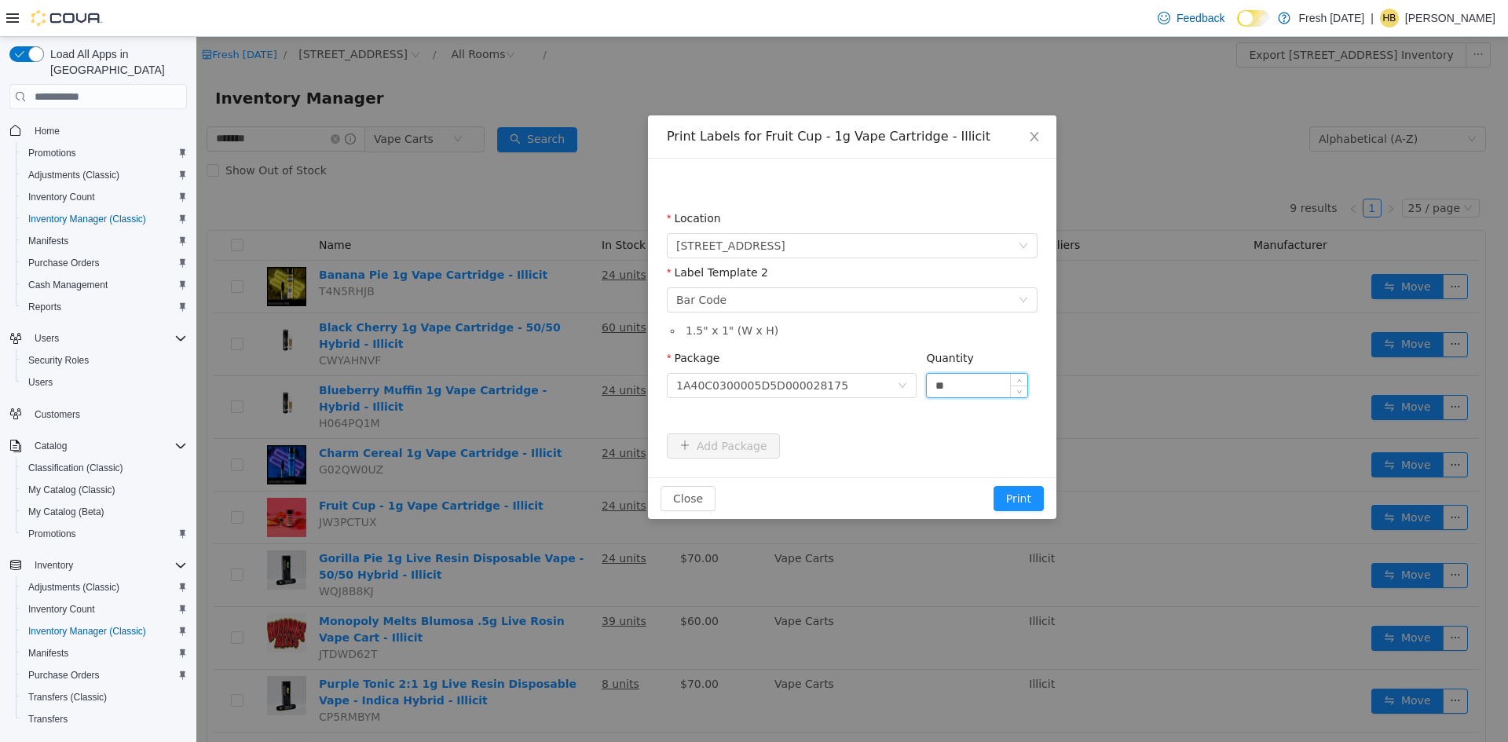
click at [994, 486] on button "Print" at bounding box center [1019, 498] width 50 height 25
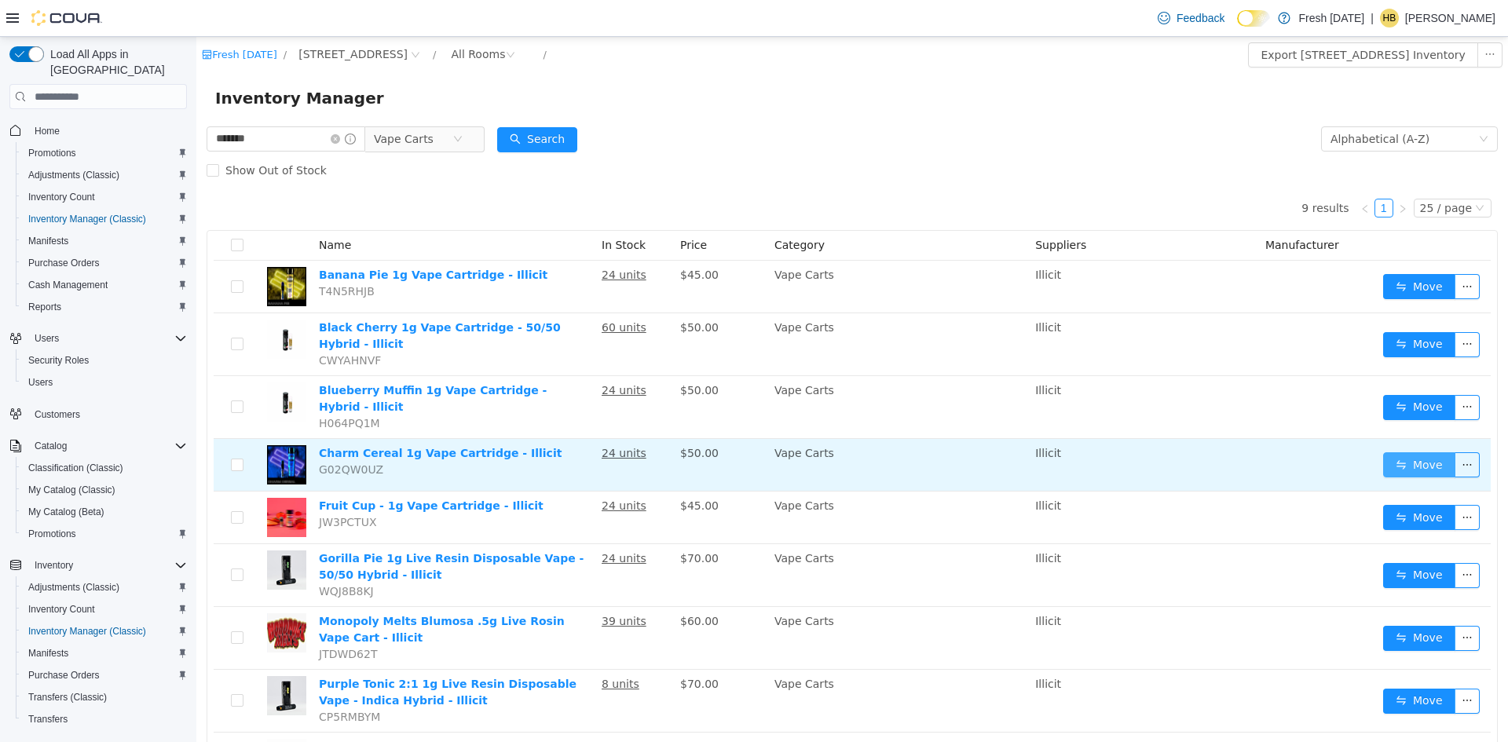
click at [1406, 453] on button "Move" at bounding box center [1419, 465] width 72 height 25
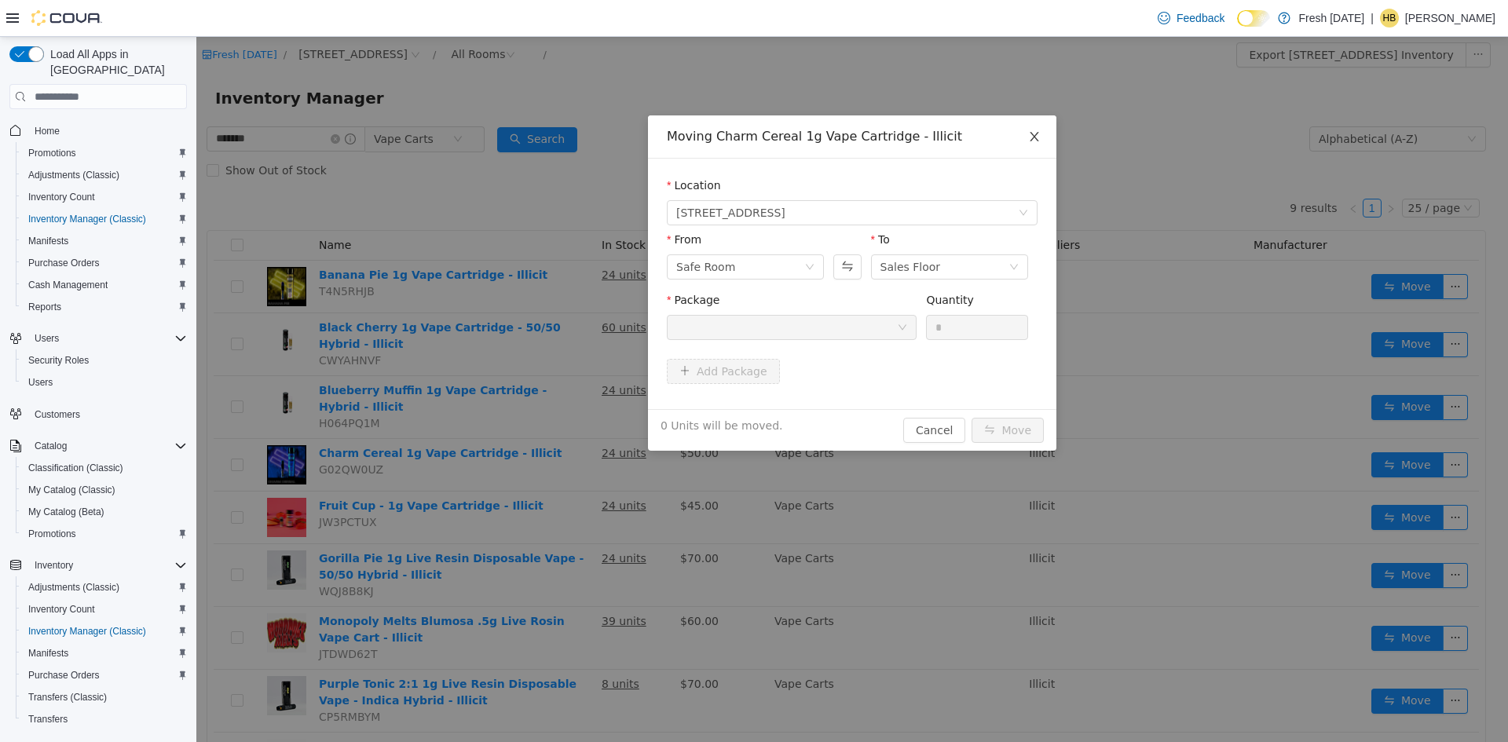
drag, startPoint x: 1039, startPoint y: 124, endPoint x: 963, endPoint y: 181, distance: 94.9
click at [1040, 124] on span "Close" at bounding box center [1035, 137] width 44 height 44
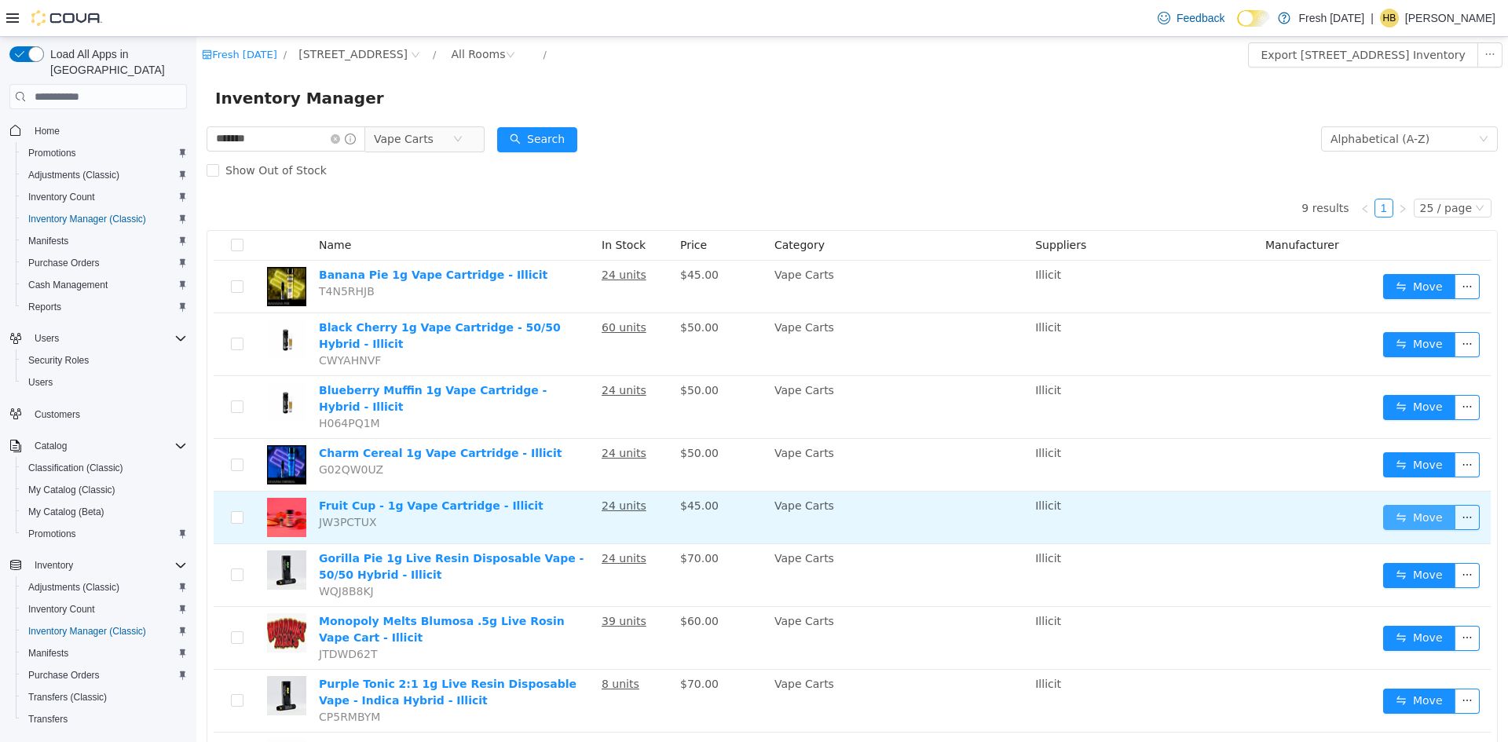
click at [1420, 505] on button "Move" at bounding box center [1419, 517] width 72 height 25
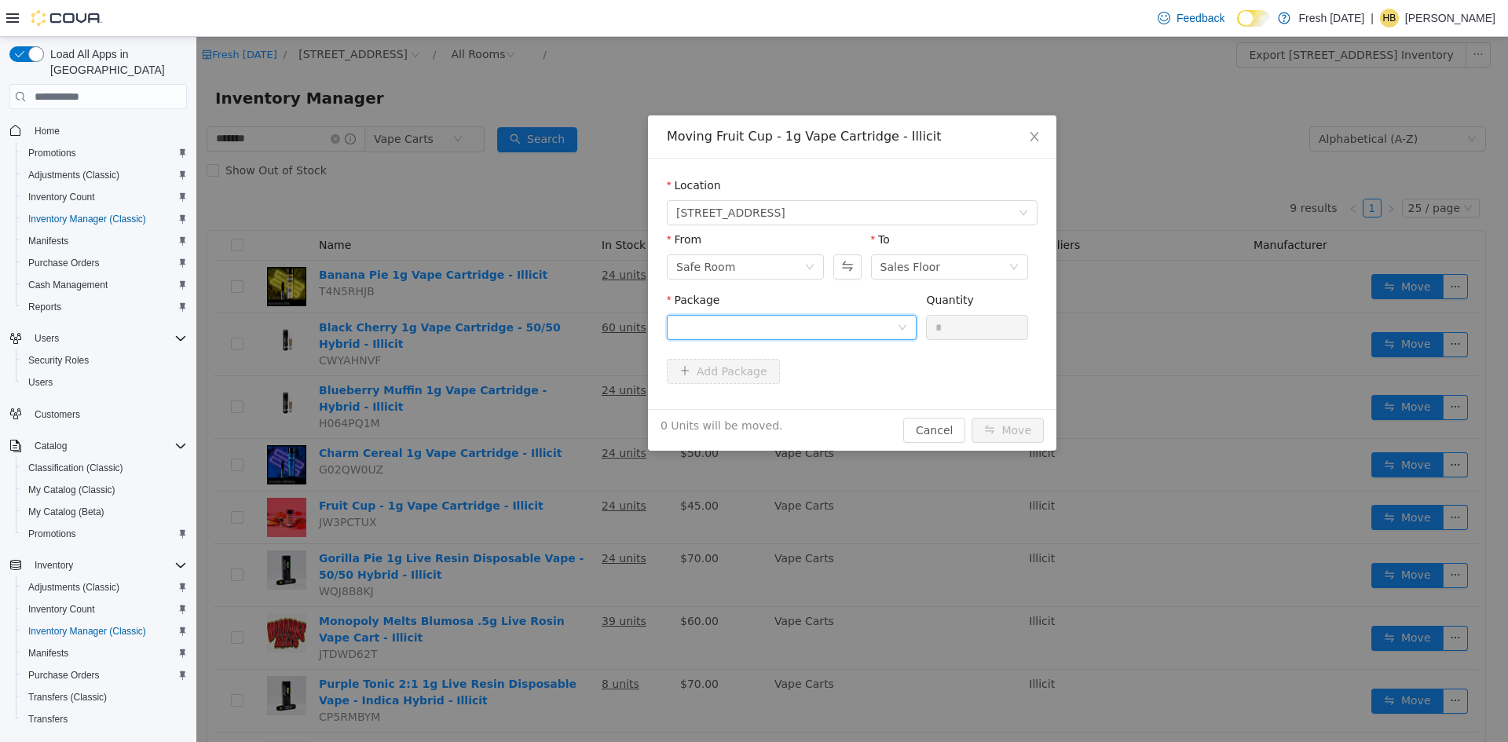
click at [867, 322] on div at bounding box center [786, 328] width 221 height 24
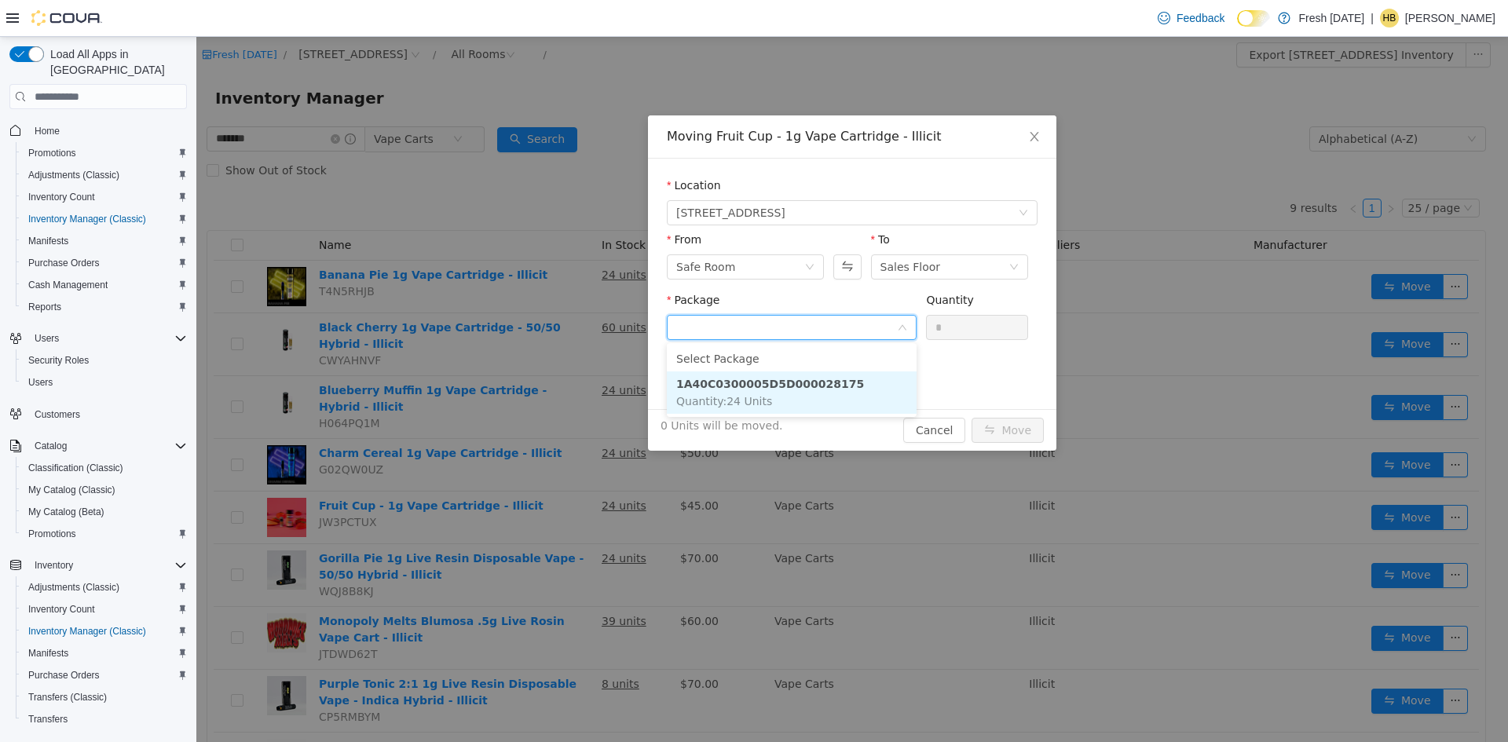
click at [845, 372] on li "1A40C0300005D5D000028175 Quantity : 24 Units" at bounding box center [792, 393] width 250 height 42
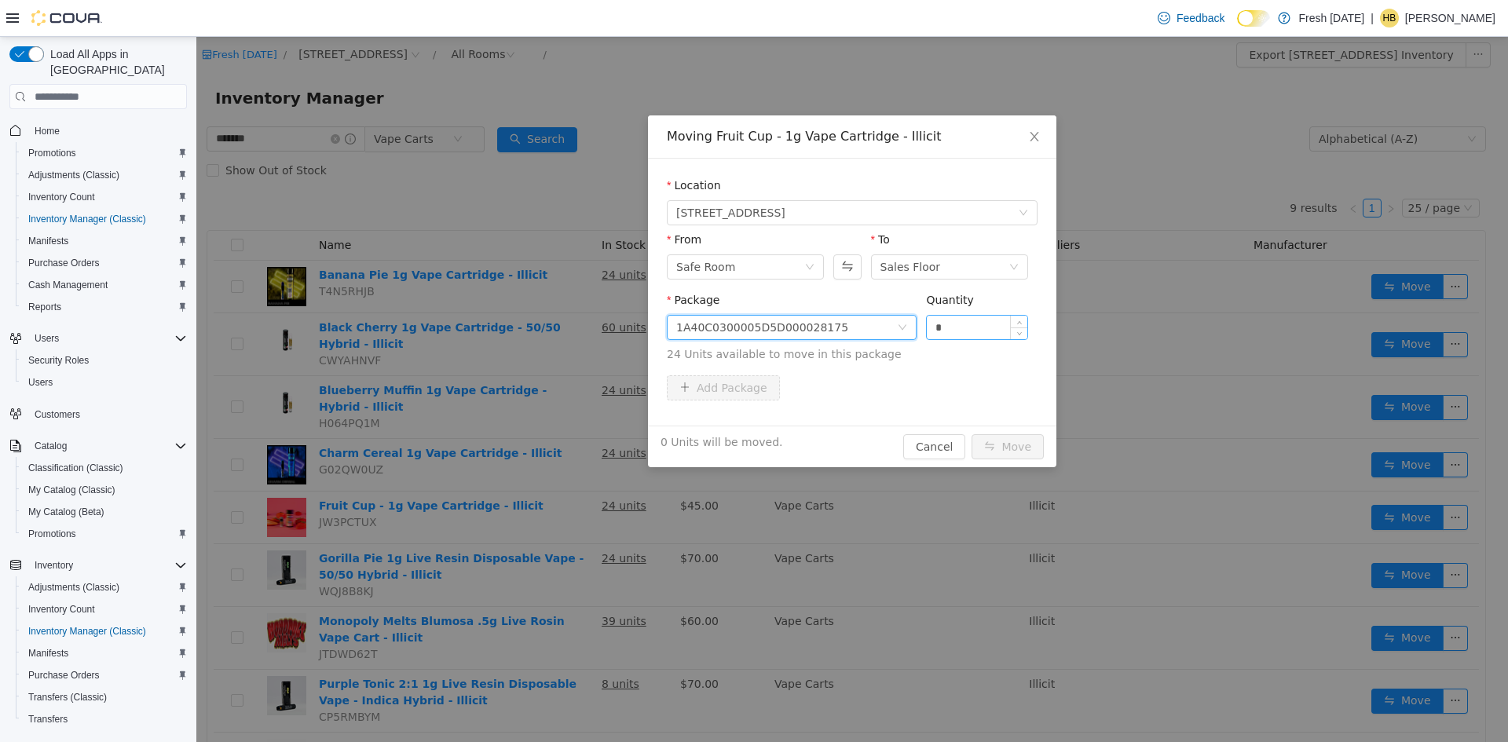
click at [984, 324] on input "*" at bounding box center [977, 328] width 101 height 24
type input "***"
click at [972, 434] on button "Move" at bounding box center [1008, 446] width 72 height 25
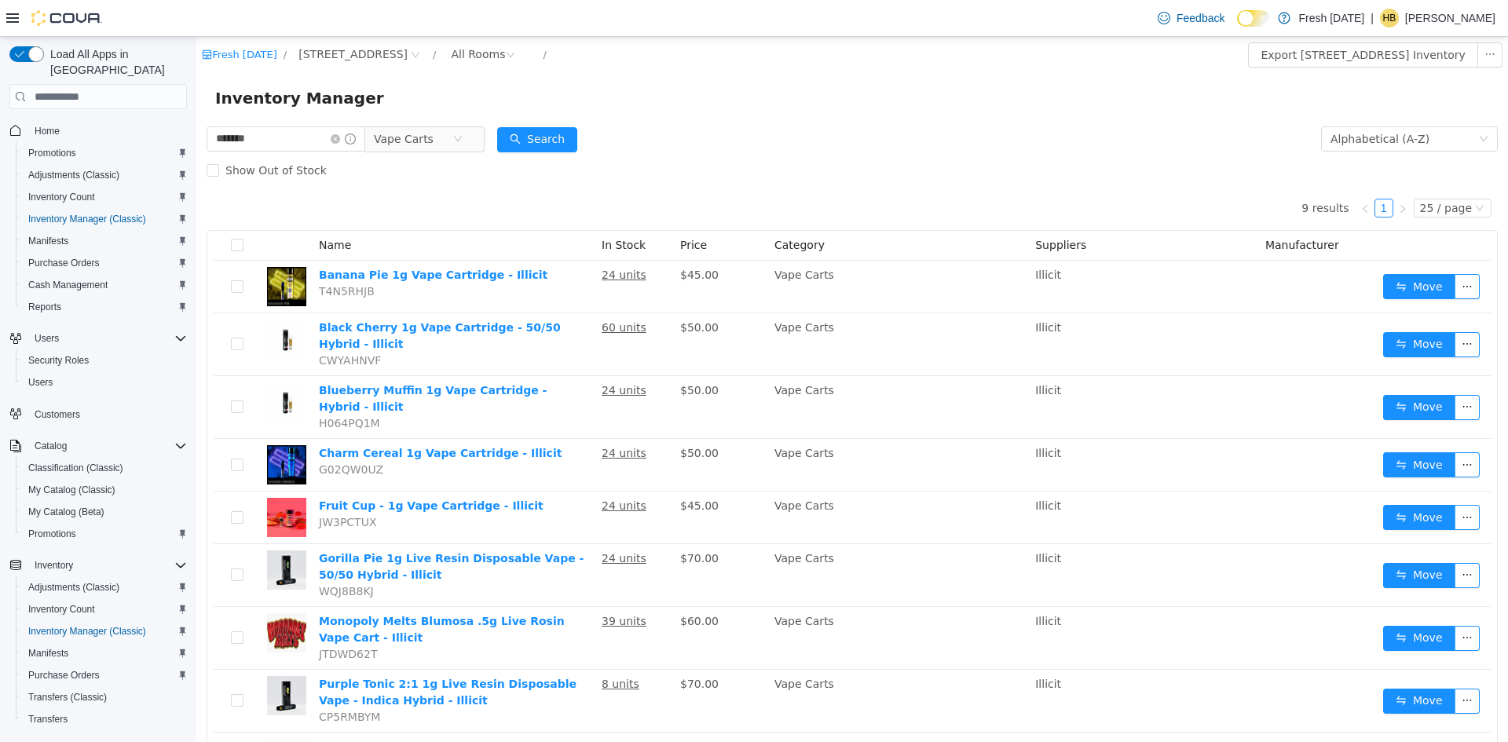
click at [611, 163] on div "Show Out of Stock" at bounding box center [853, 170] width 1292 height 31
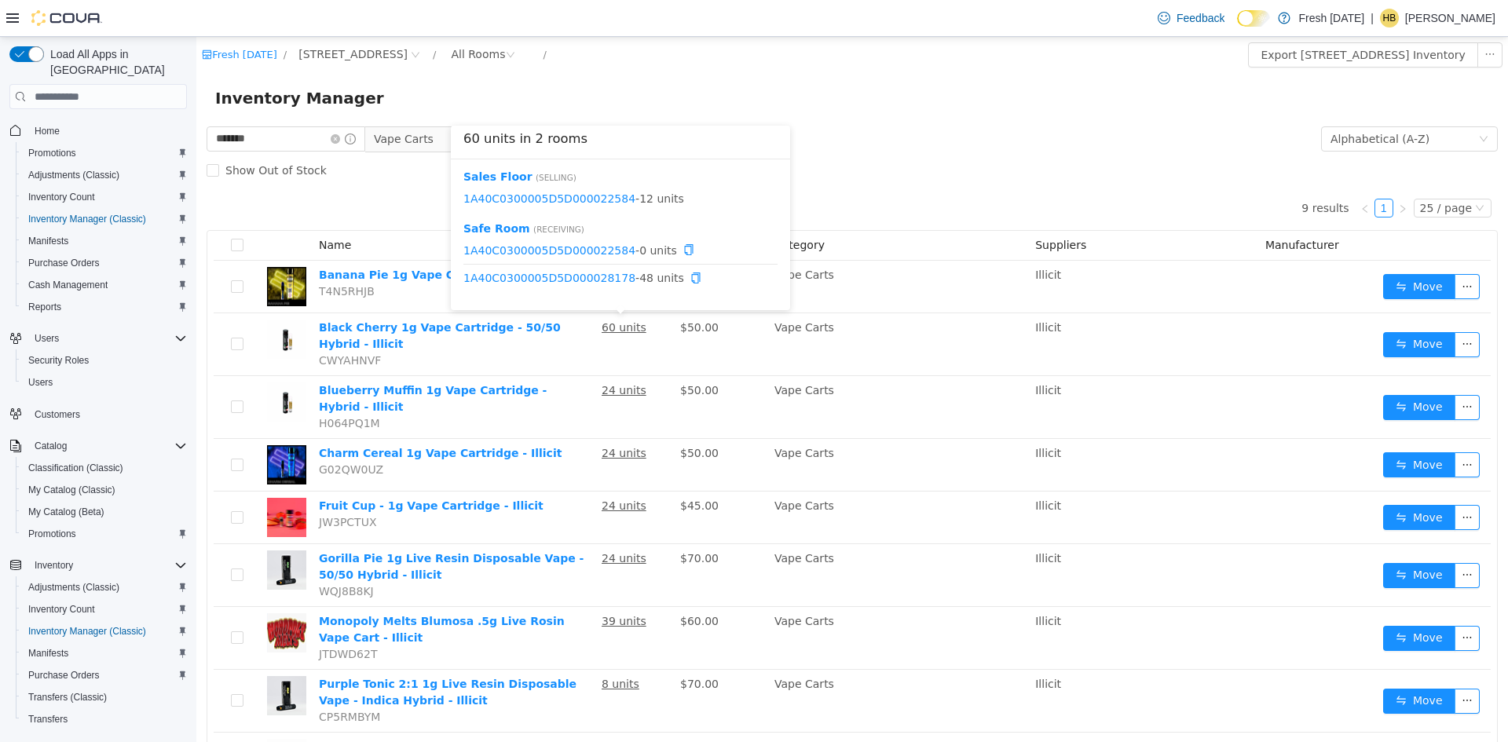
click at [925, 148] on form "******* Vape Carts Alphabetical (A-Z) Search Show Out of Stock" at bounding box center [853, 154] width 1292 height 63
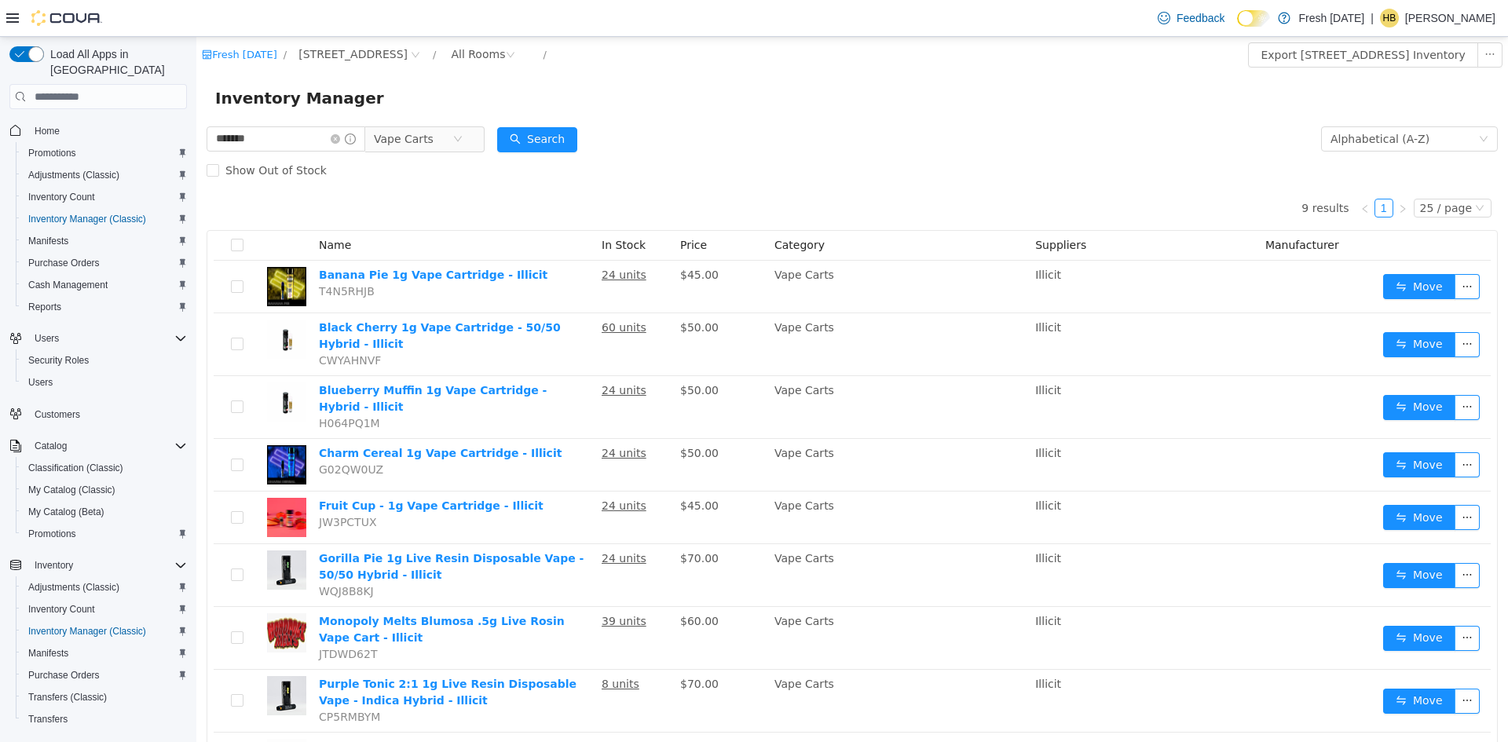
click at [925, 148] on form "******* Vape Carts Alphabetical (A-Z) Search Show Out of Stock" at bounding box center [853, 154] width 1292 height 63
click at [802, 90] on div "Inventory Manager" at bounding box center [852, 98] width 1274 height 25
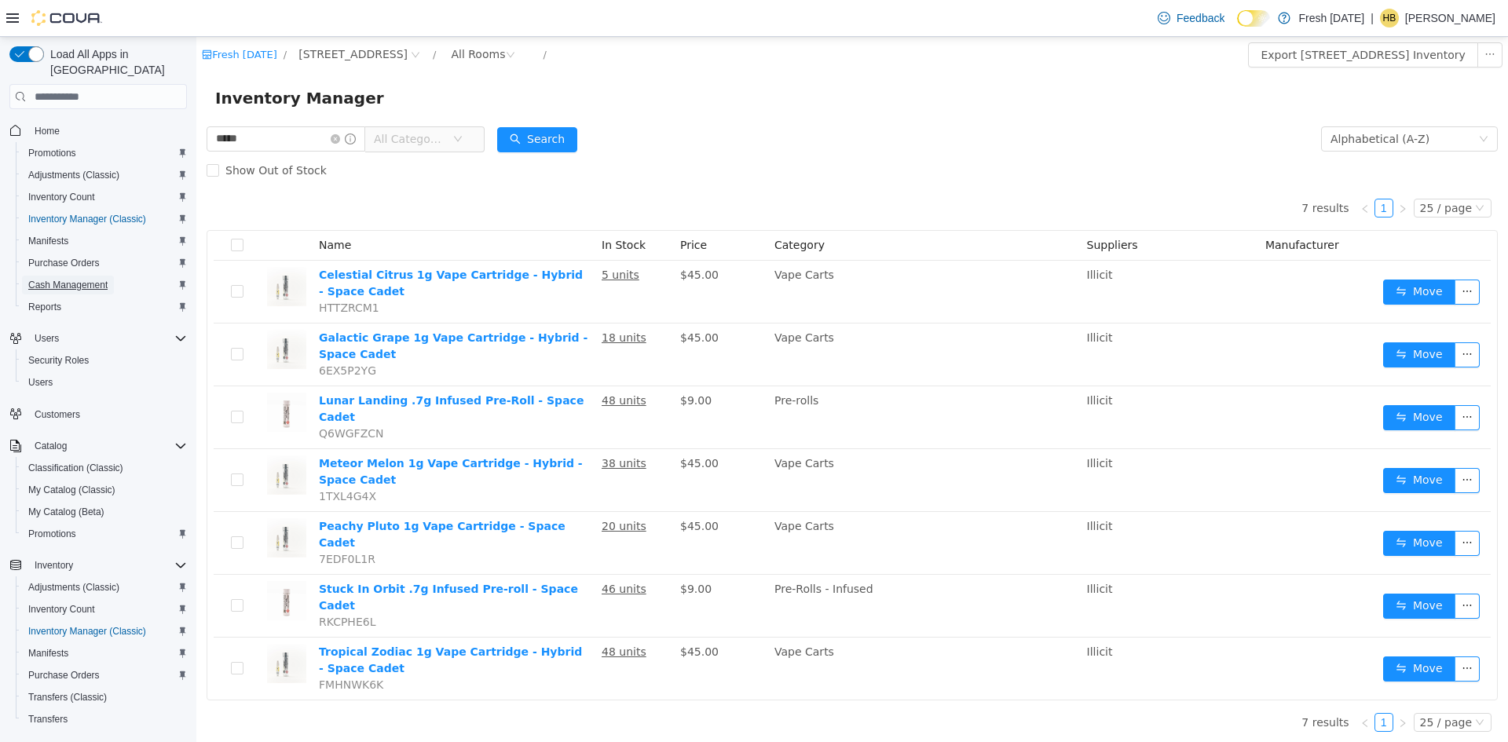
drag, startPoint x: 60, startPoint y: 269, endPoint x: 342, endPoint y: 2, distance: 387.9
click at [60, 279] on span "Cash Management" at bounding box center [67, 285] width 79 height 13
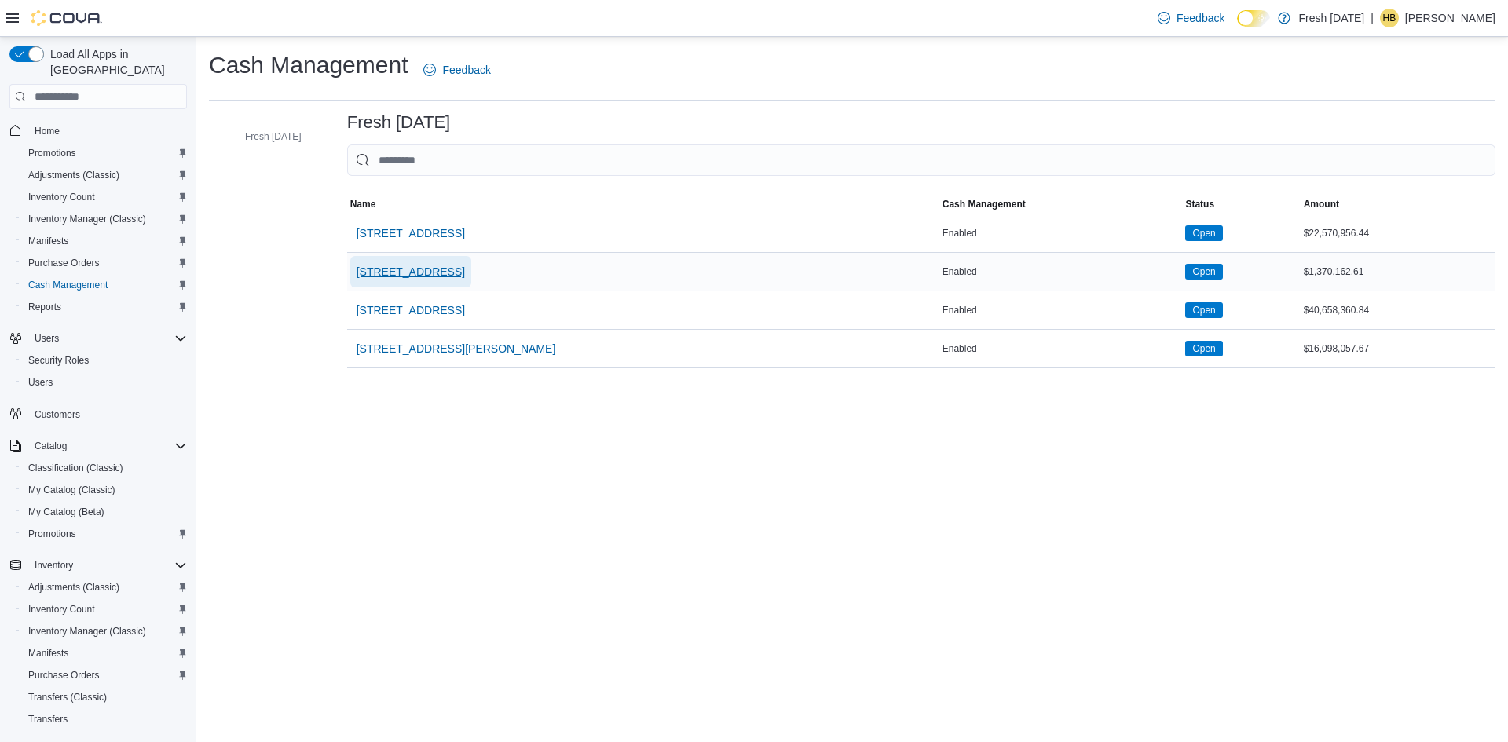
click at [390, 284] on span "[STREET_ADDRESS]" at bounding box center [411, 271] width 108 height 31
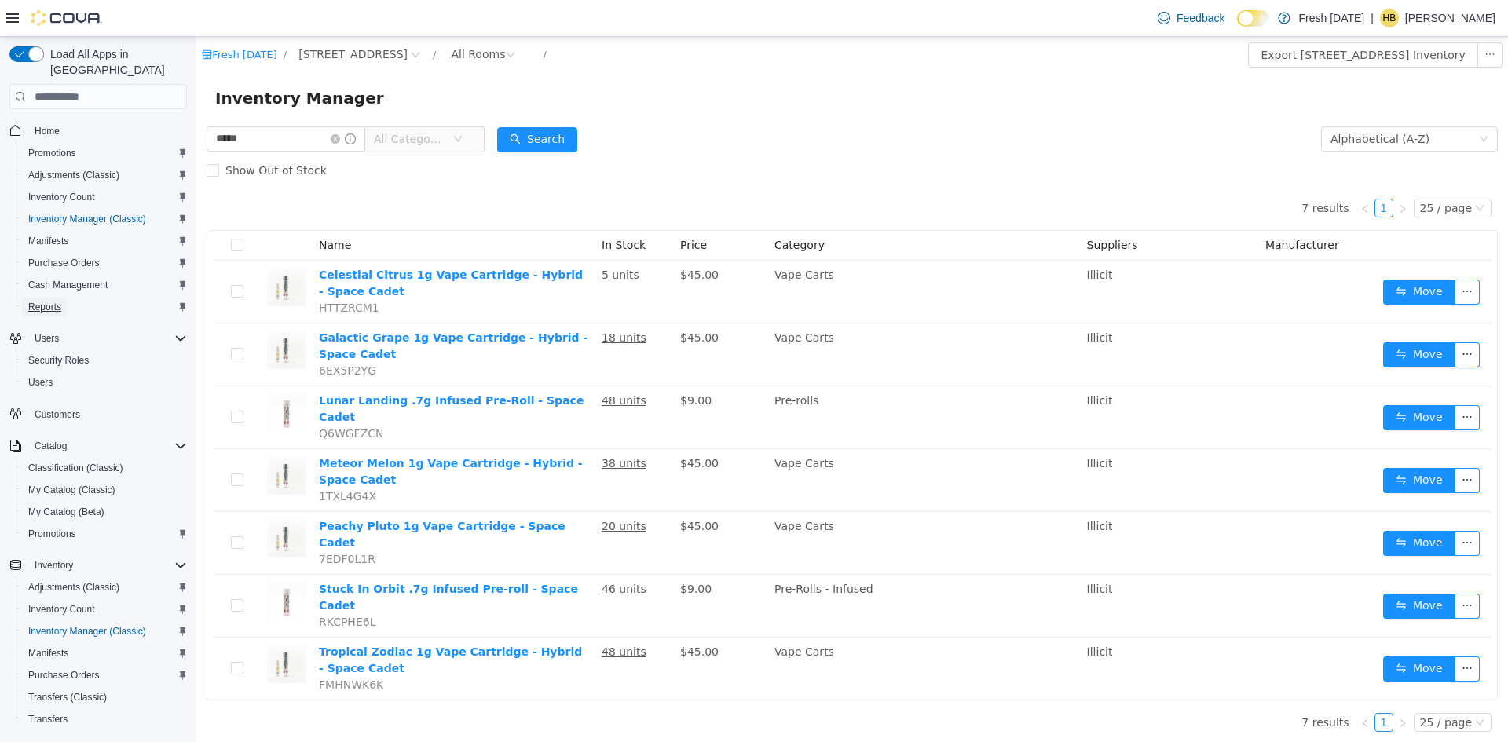
click at [57, 301] on span "Reports" at bounding box center [44, 307] width 33 height 13
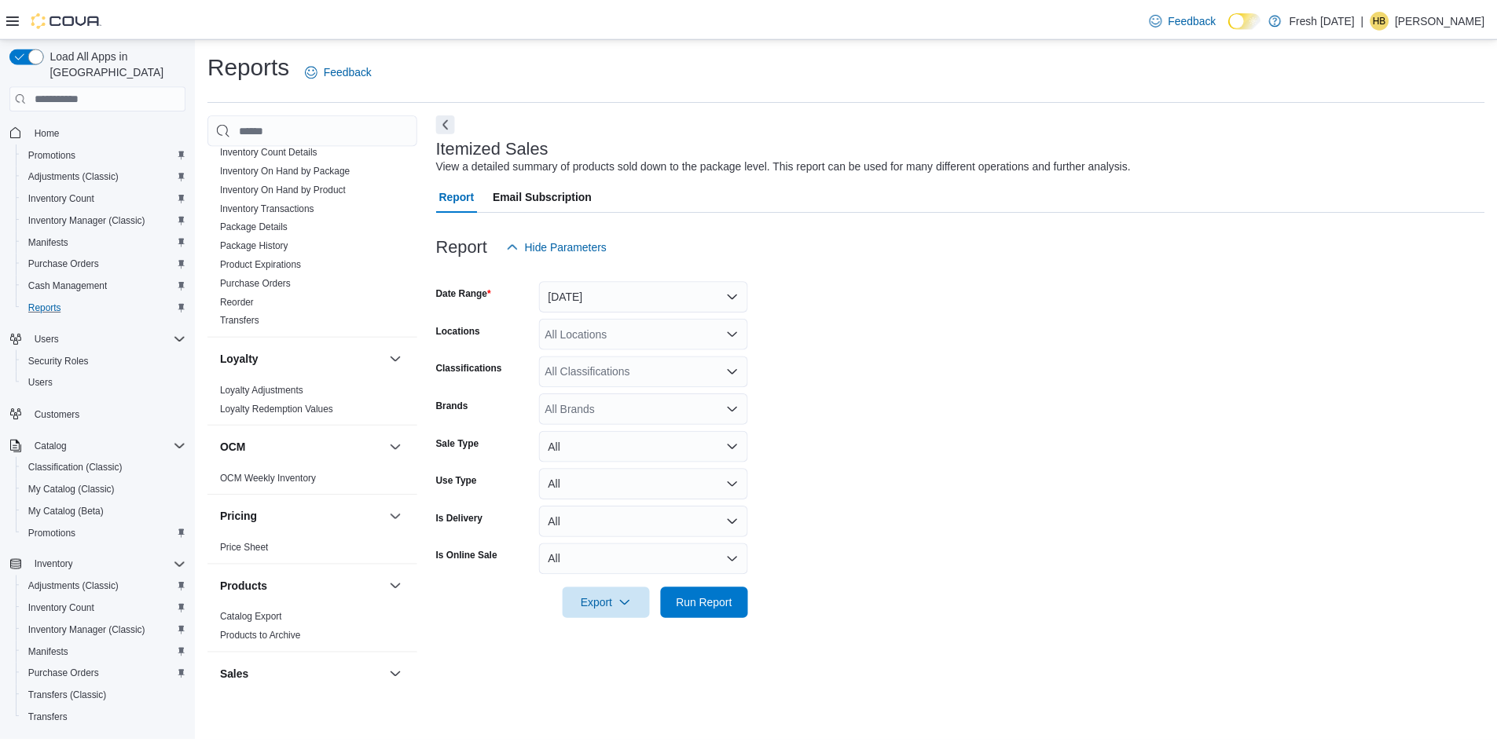
scroll to position [943, 0]
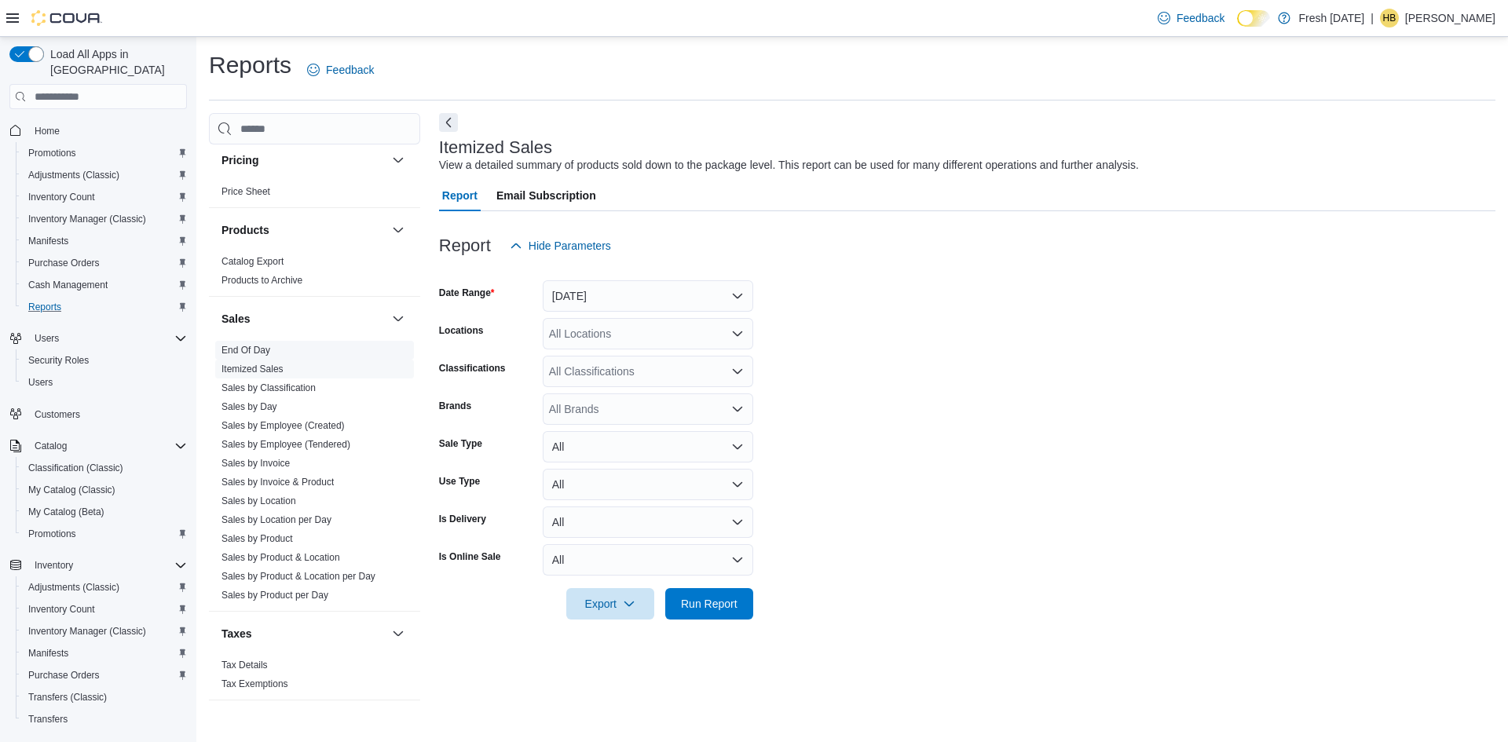
click at [245, 346] on link "End Of Day" at bounding box center [246, 350] width 49 height 11
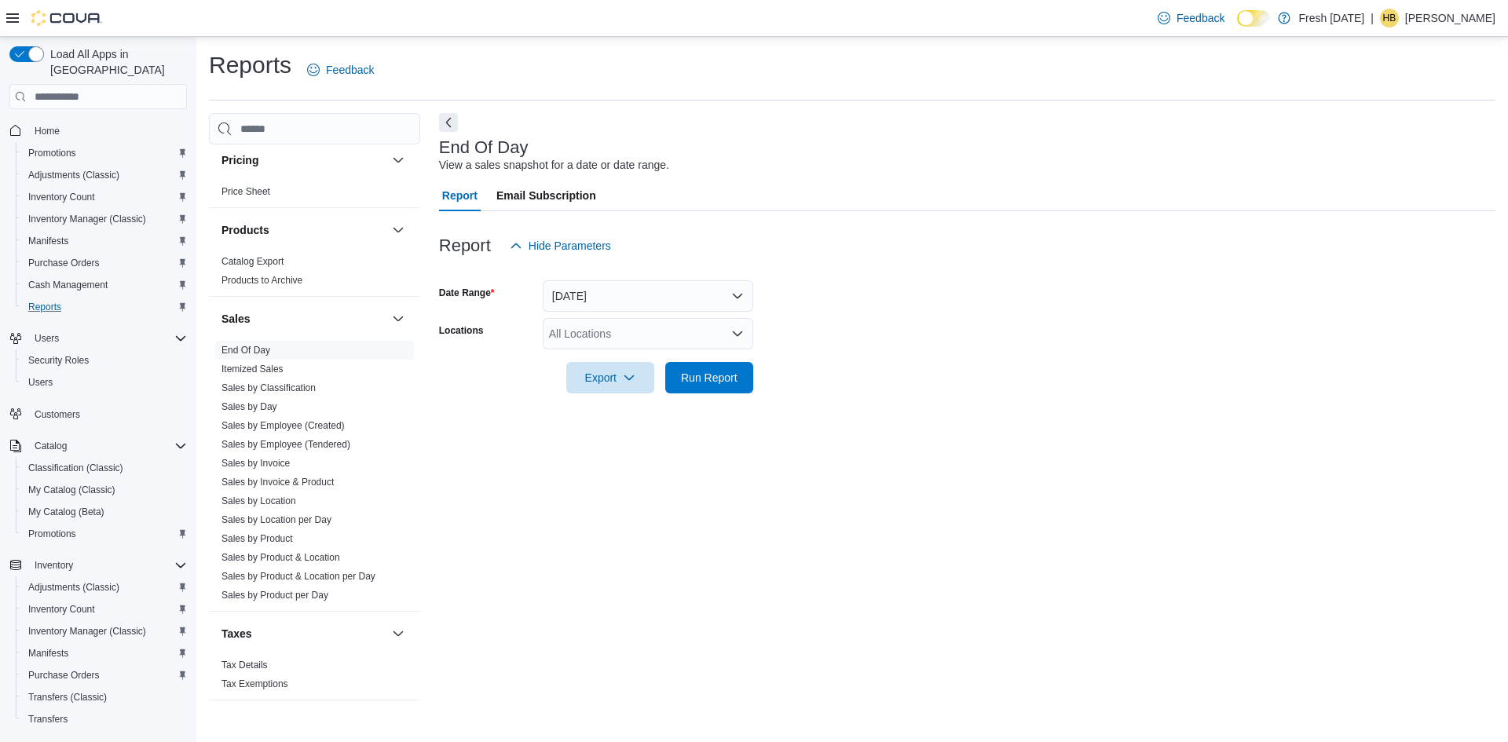
click at [632, 336] on div "All Locations" at bounding box center [648, 333] width 211 height 31
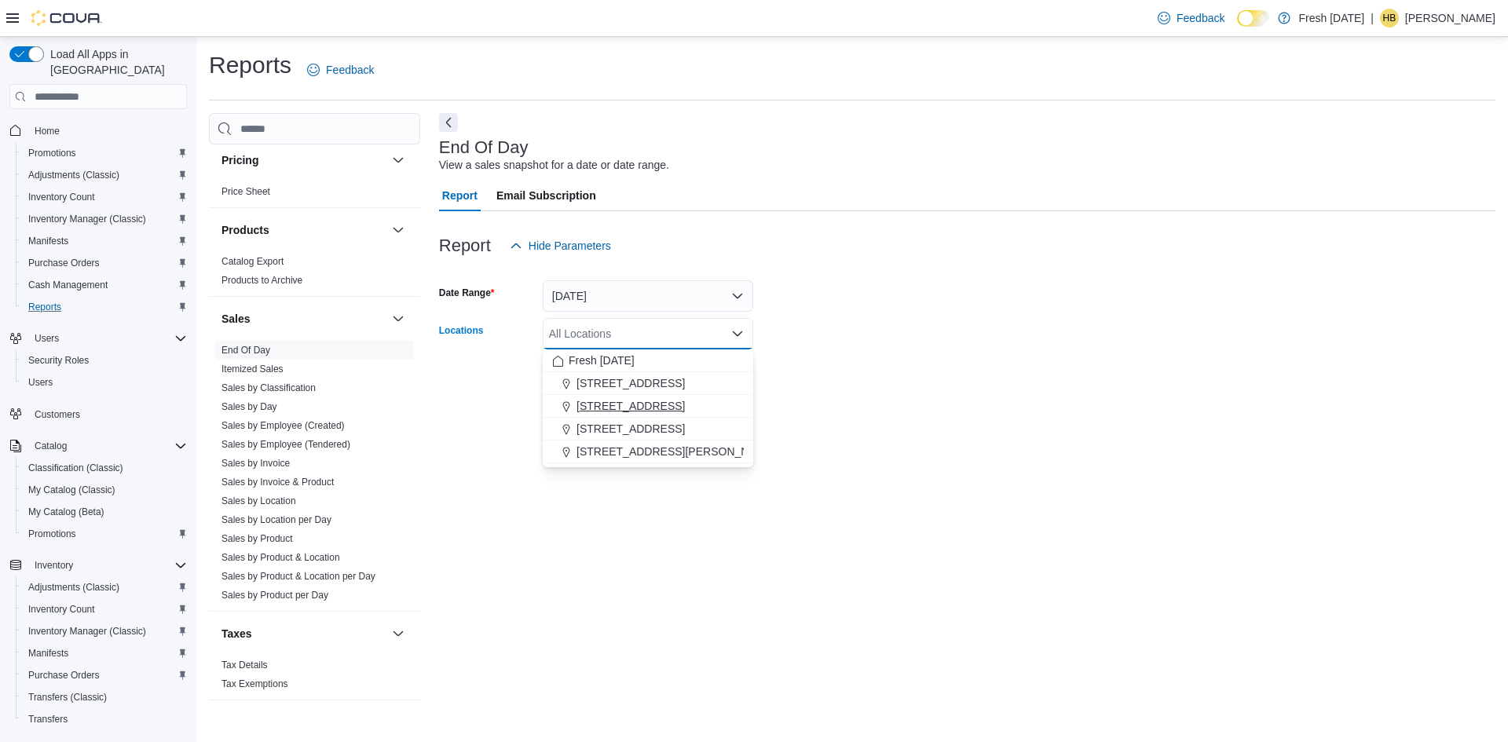
click at [629, 403] on span "[STREET_ADDRESS]" at bounding box center [631, 406] width 108 height 16
click at [807, 319] on form "Date Range Today Locations 1407 Cinnamon Hill Lane Combo box. Selected. 1407 Ci…" at bounding box center [967, 328] width 1057 height 132
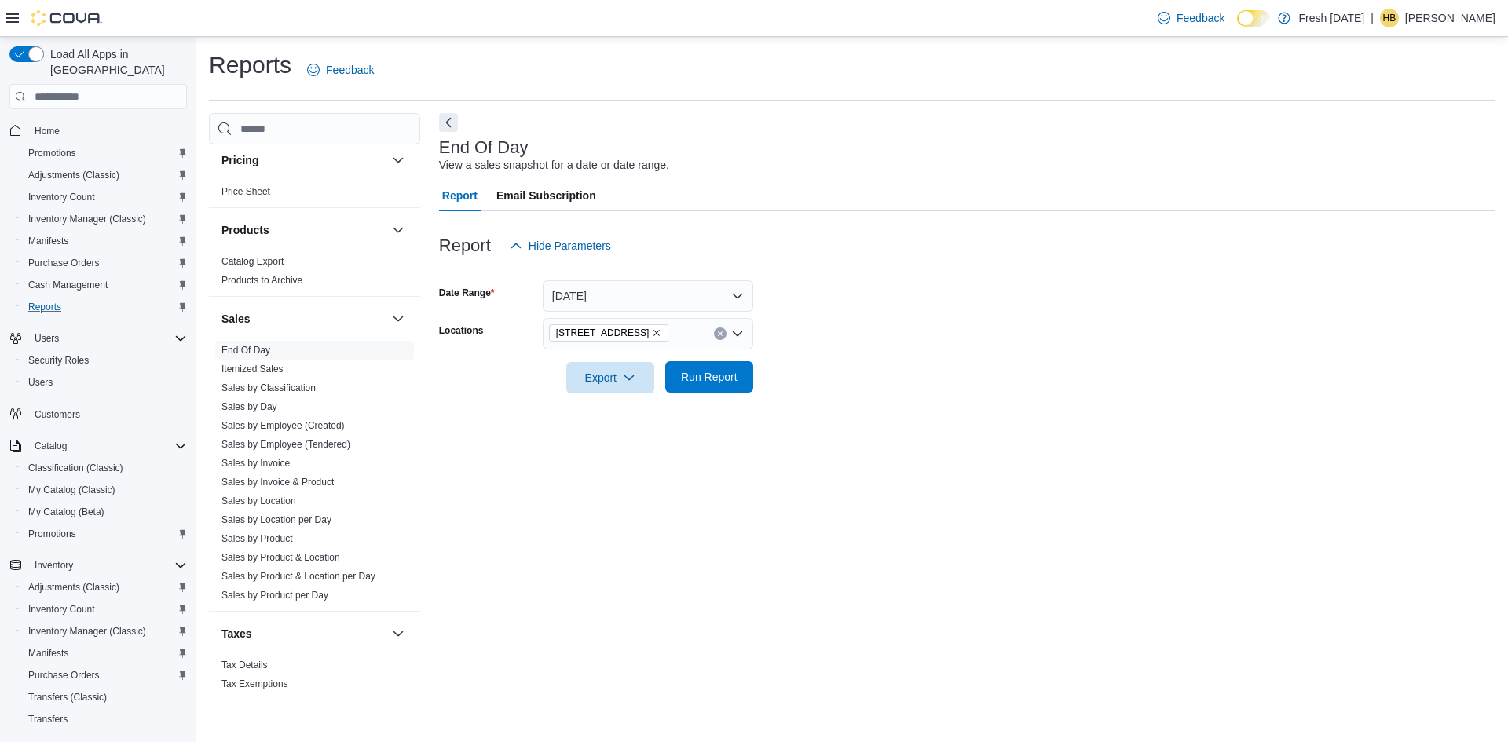
click at [714, 369] on span "Run Report" at bounding box center [709, 376] width 69 height 31
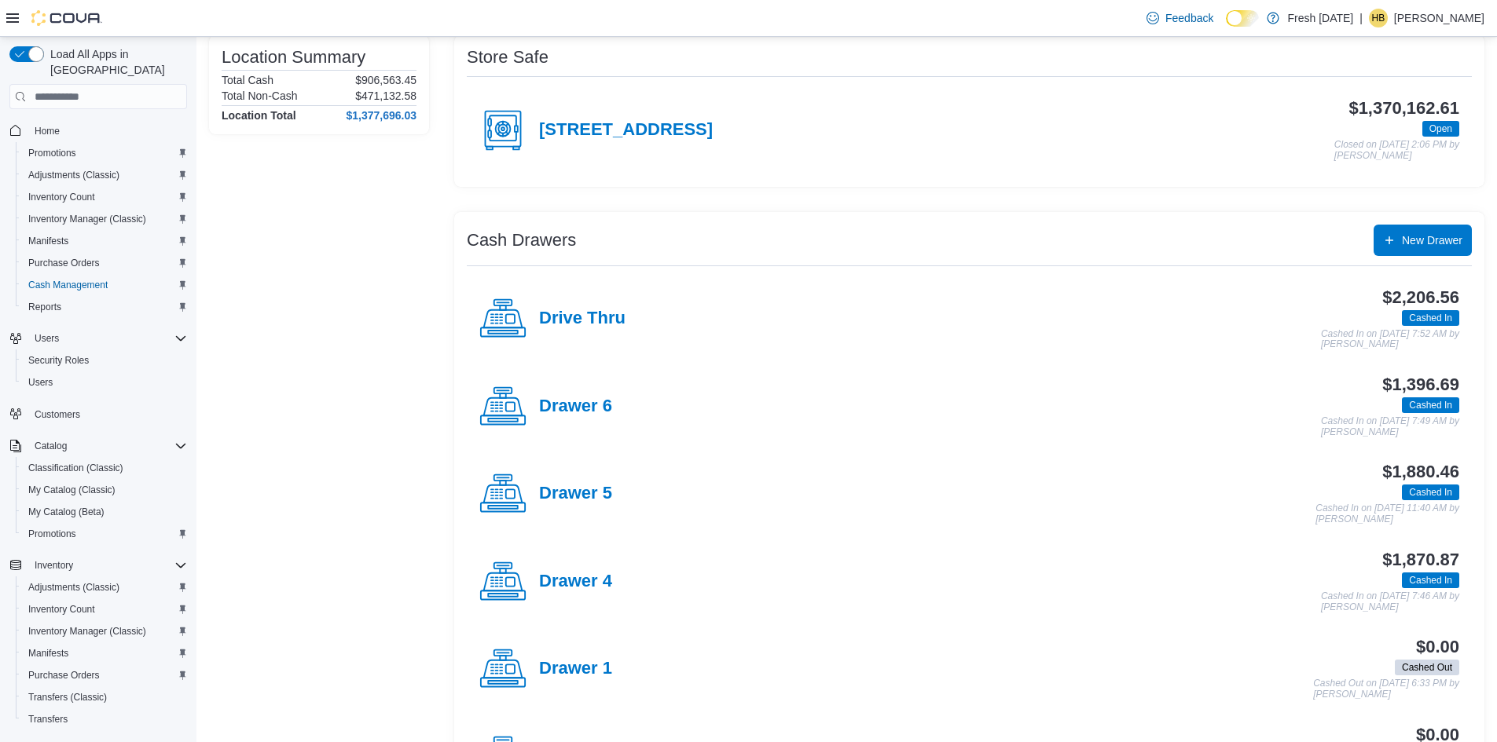
scroll to position [157, 0]
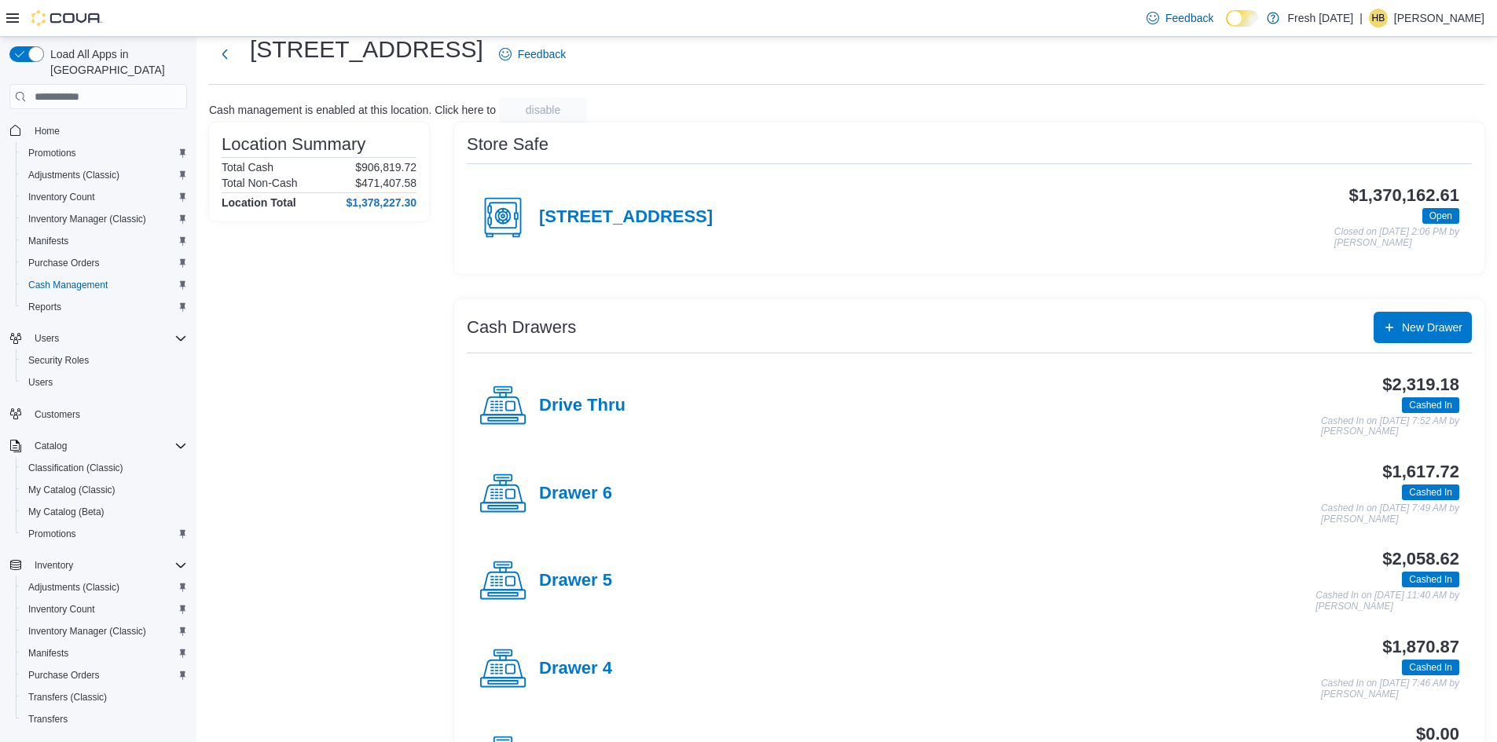
scroll to position [236, 0]
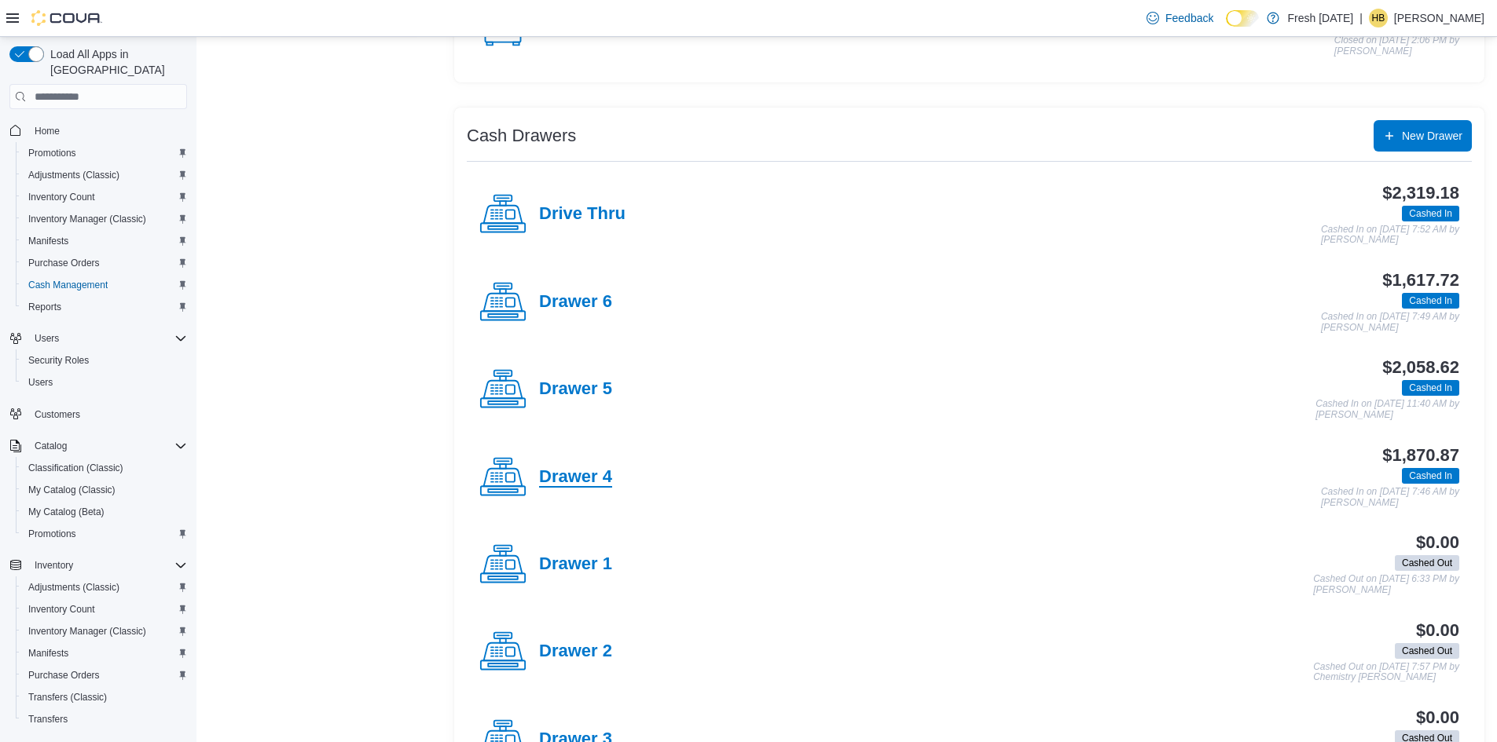
click at [566, 482] on h4 "Drawer 4" at bounding box center [575, 477] width 73 height 20
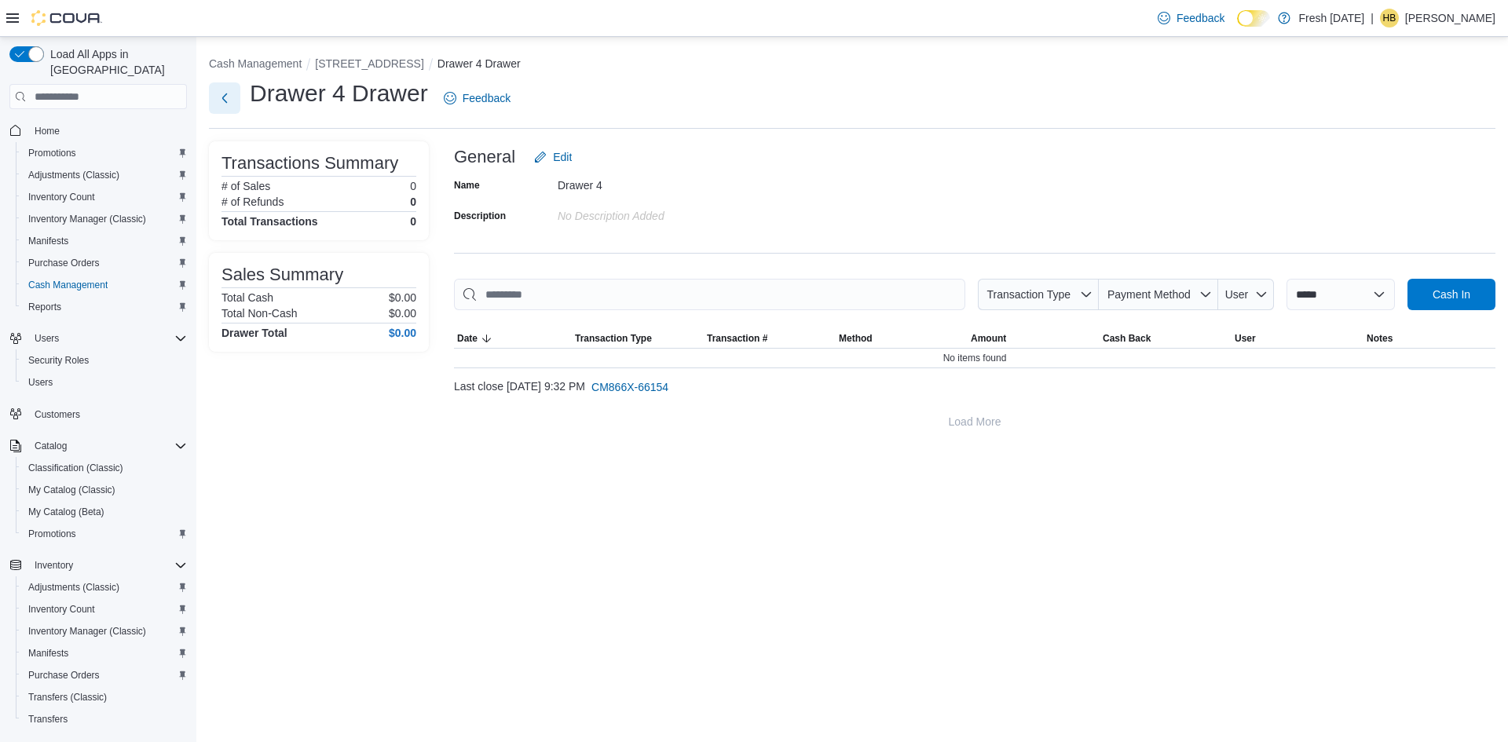
click at [218, 98] on button "Next" at bounding box center [224, 97] width 31 height 31
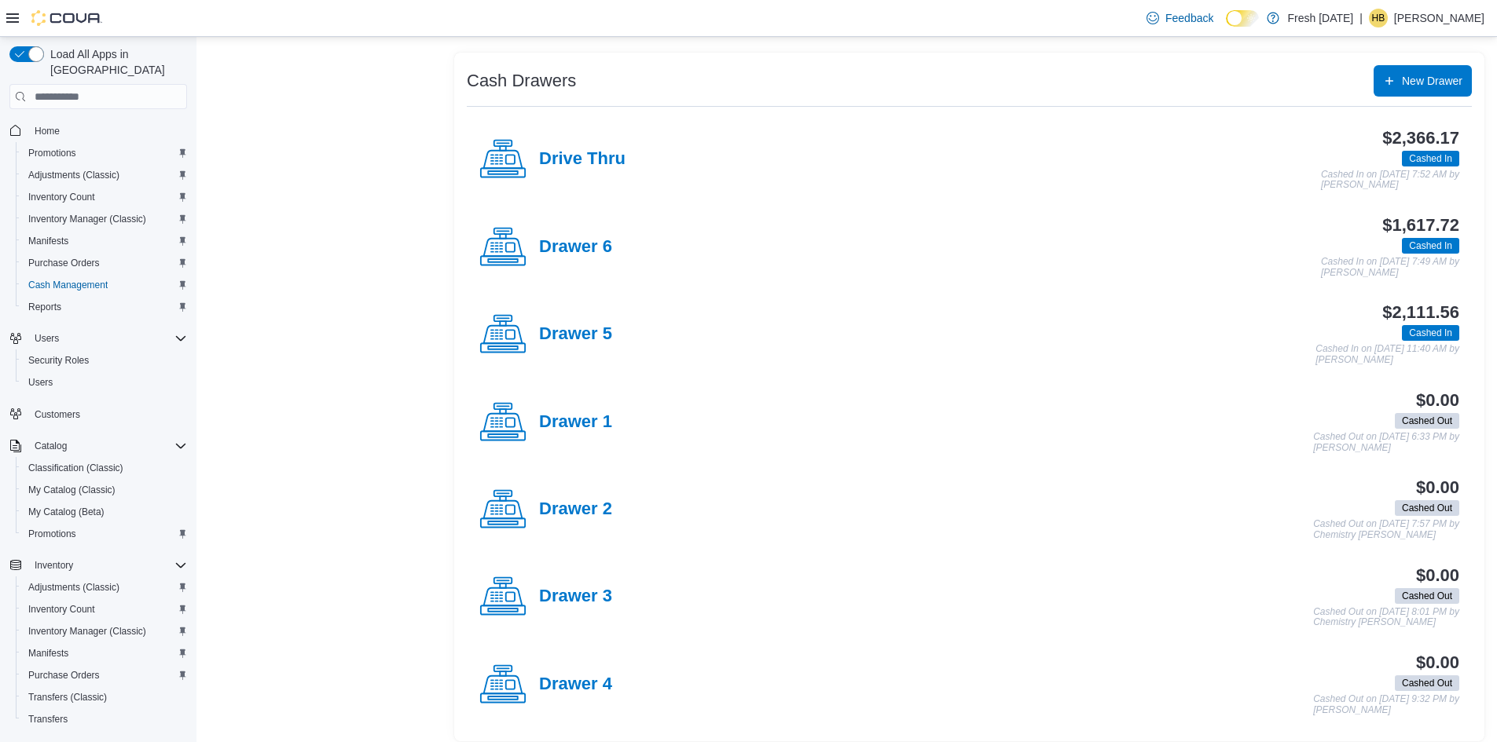
scroll to position [302, 0]
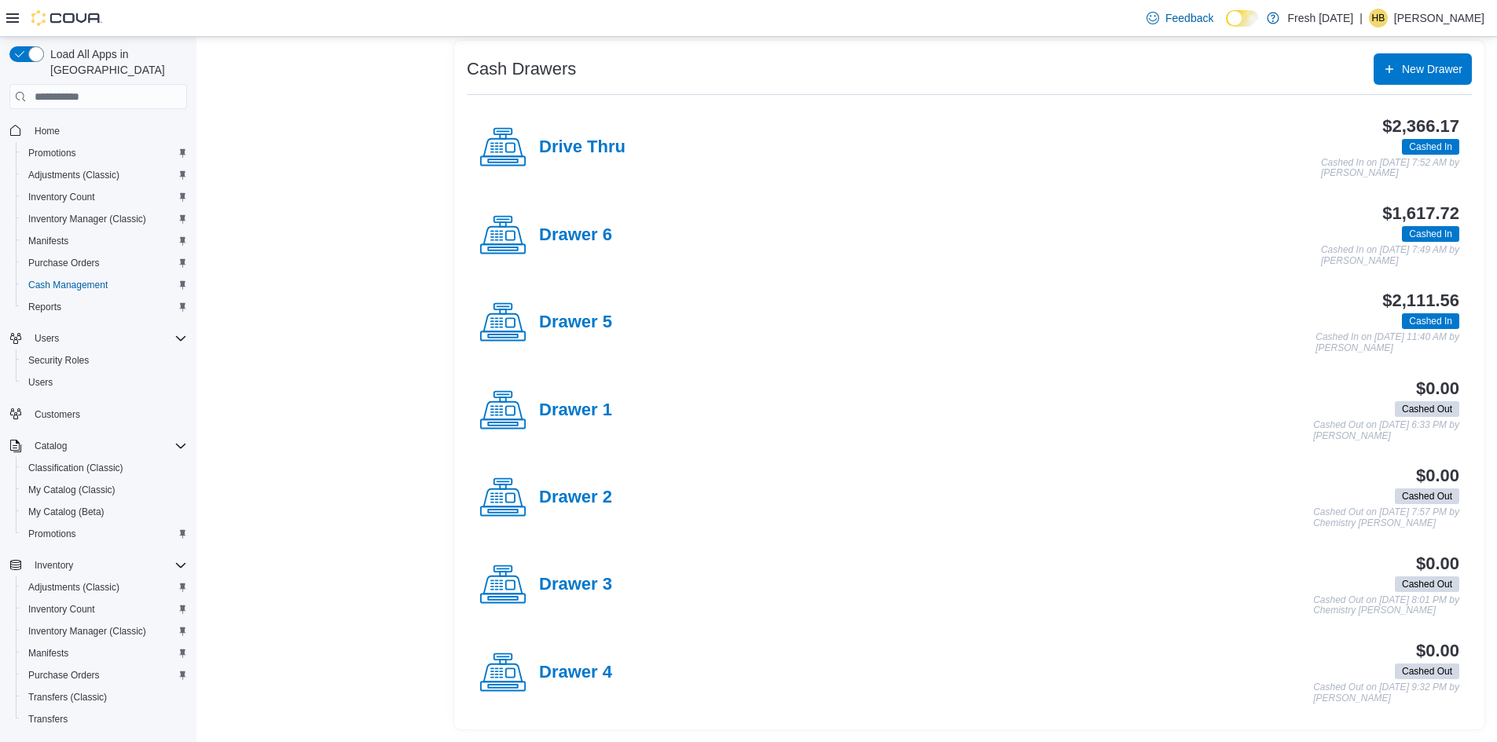
click at [570, 661] on div "Drawer 4" at bounding box center [545, 673] width 133 height 47
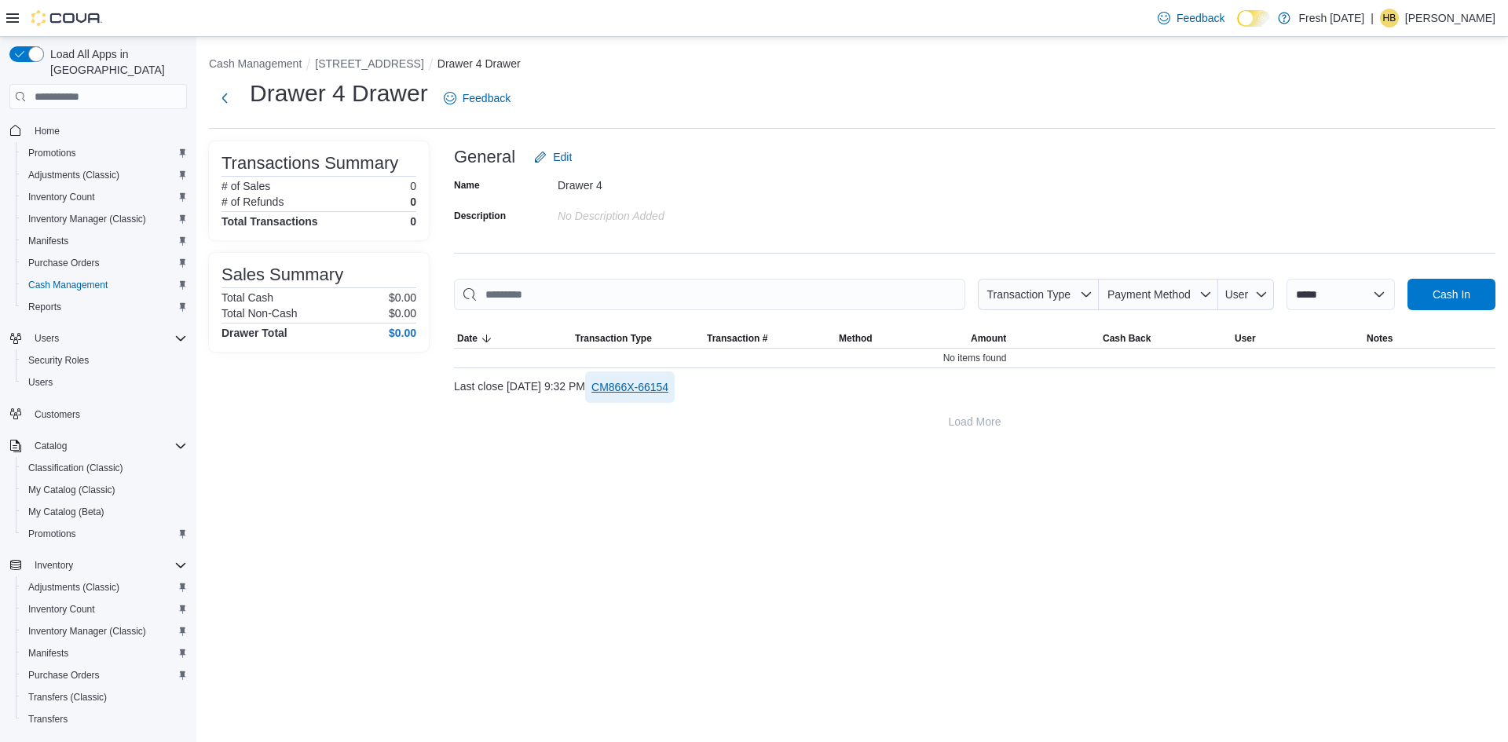
click at [669, 384] on span "CM866X-66154" at bounding box center [630, 387] width 77 height 16
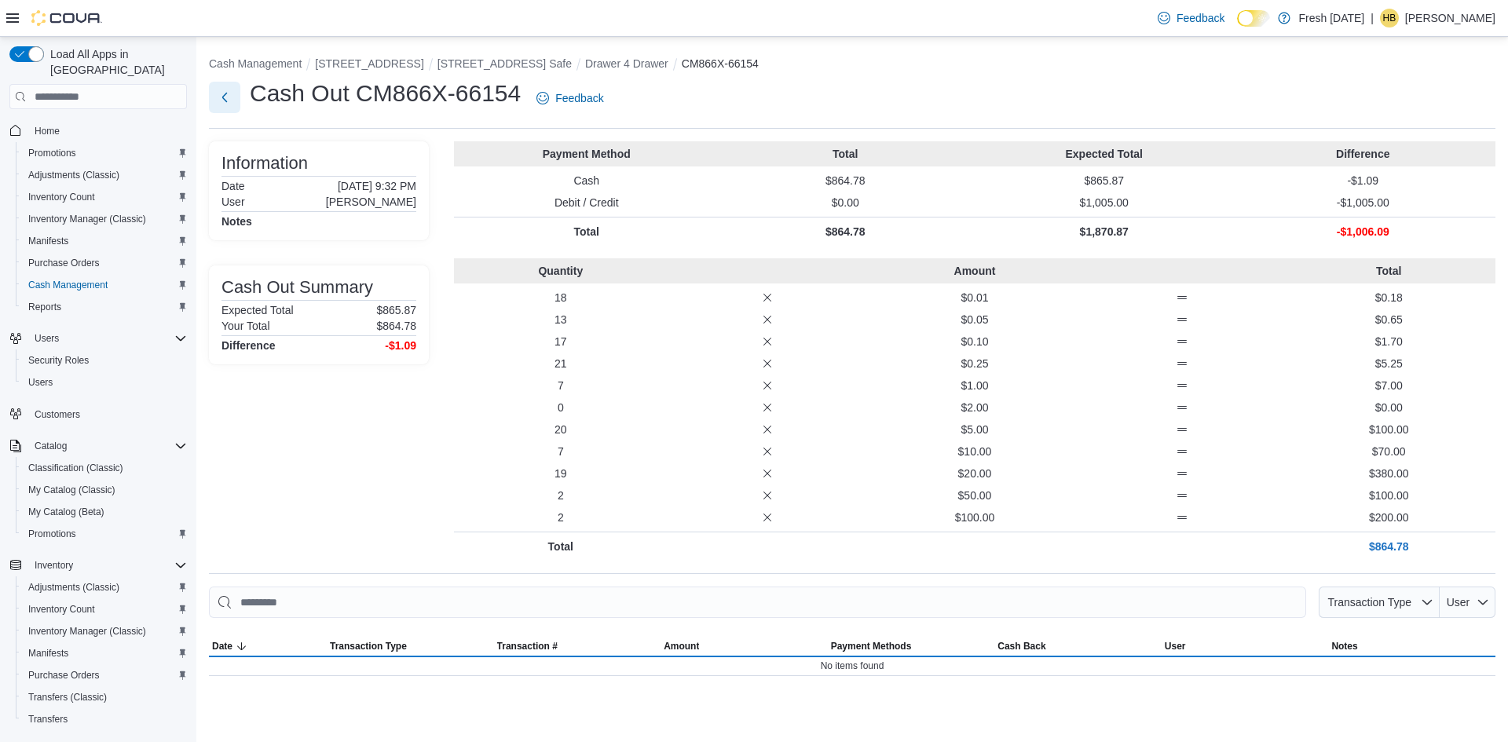
click at [226, 100] on button "Next" at bounding box center [224, 97] width 31 height 31
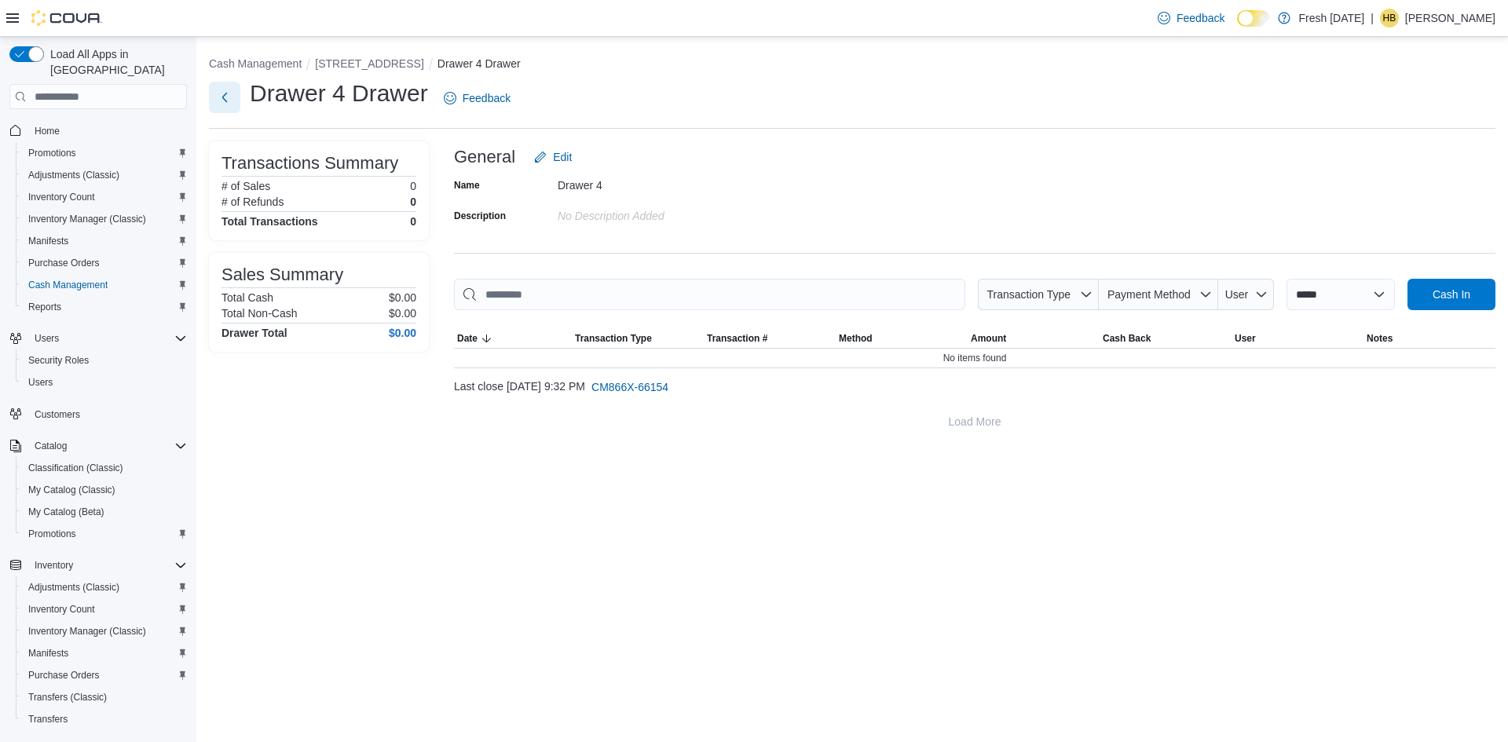
click at [225, 105] on button "Next" at bounding box center [224, 97] width 31 height 31
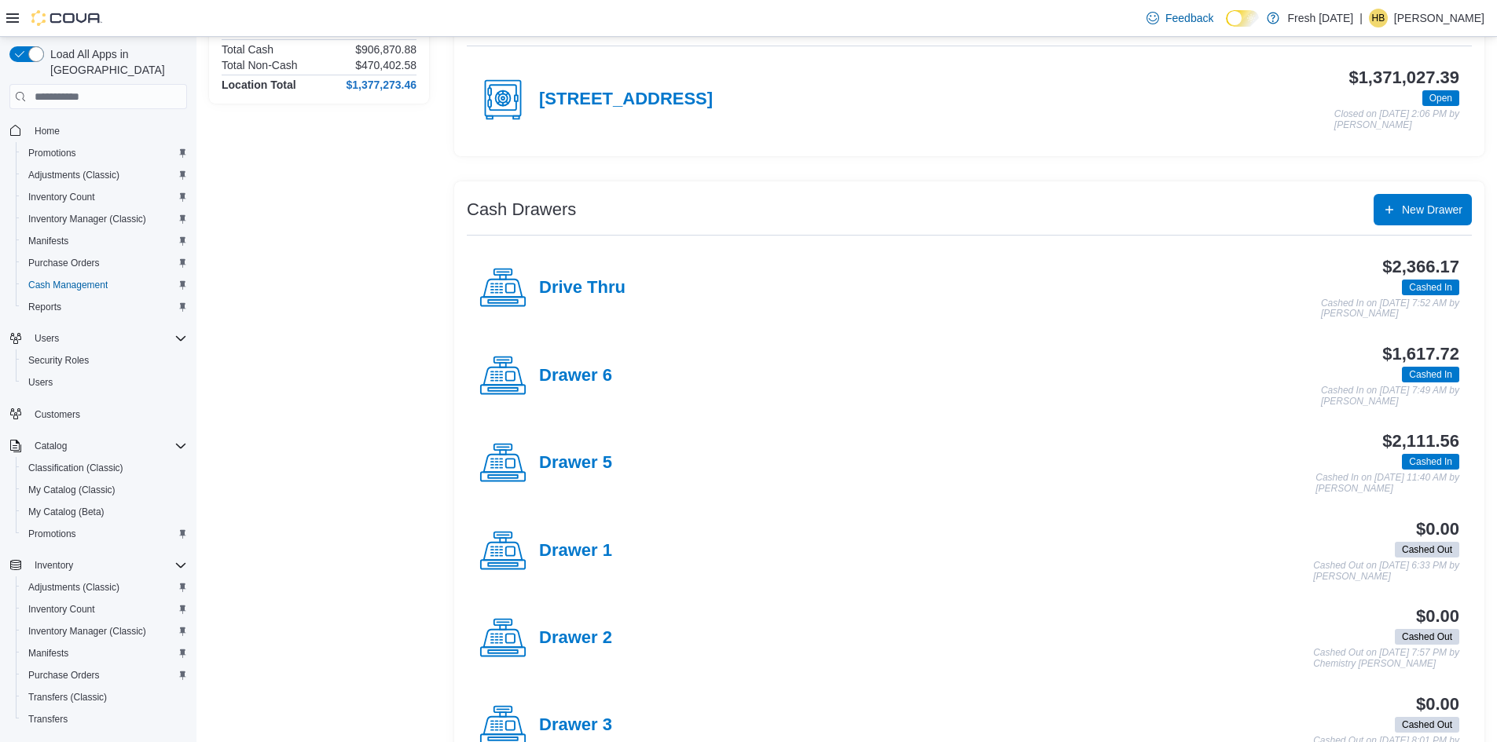
scroll to position [157, 0]
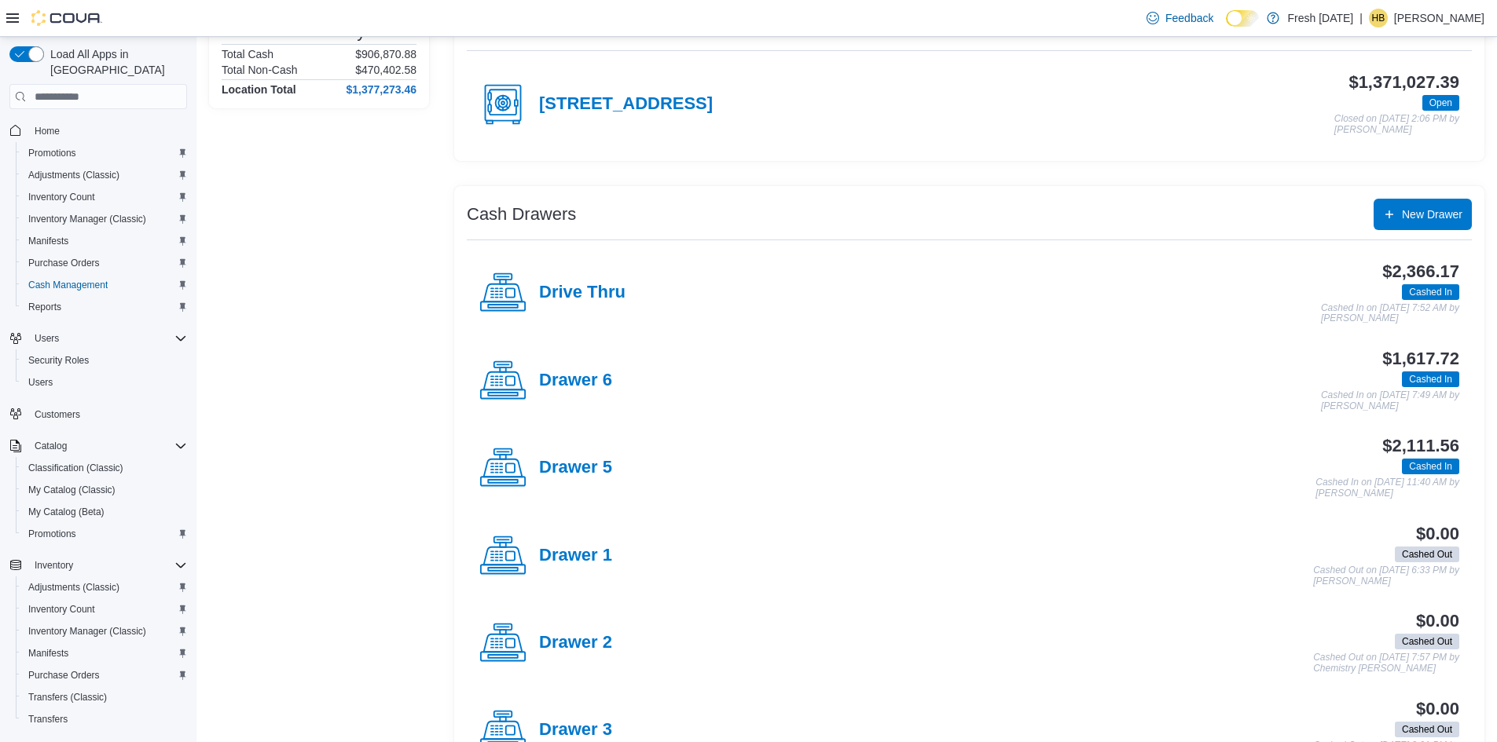
click at [378, 435] on div "Location Summary Total Cash $906,870.88 Total Non-Cash $470,402.58 Location Tot…" at bounding box center [319, 441] width 220 height 865
click at [385, 277] on div "Location Summary Total Cash $906,870.88 Total Non-Cash $470,402.58 Location Tot…" at bounding box center [319, 441] width 220 height 865
click at [344, 174] on div "Location Summary Total Cash $906,870.88 Total Non-Cash $470,402.58 Location Tot…" at bounding box center [319, 441] width 220 height 865
click at [255, 416] on div "Location Summary Total Cash $906,870.88 Total Non-Cash $470,402.58 Location Tot…" at bounding box center [319, 441] width 220 height 865
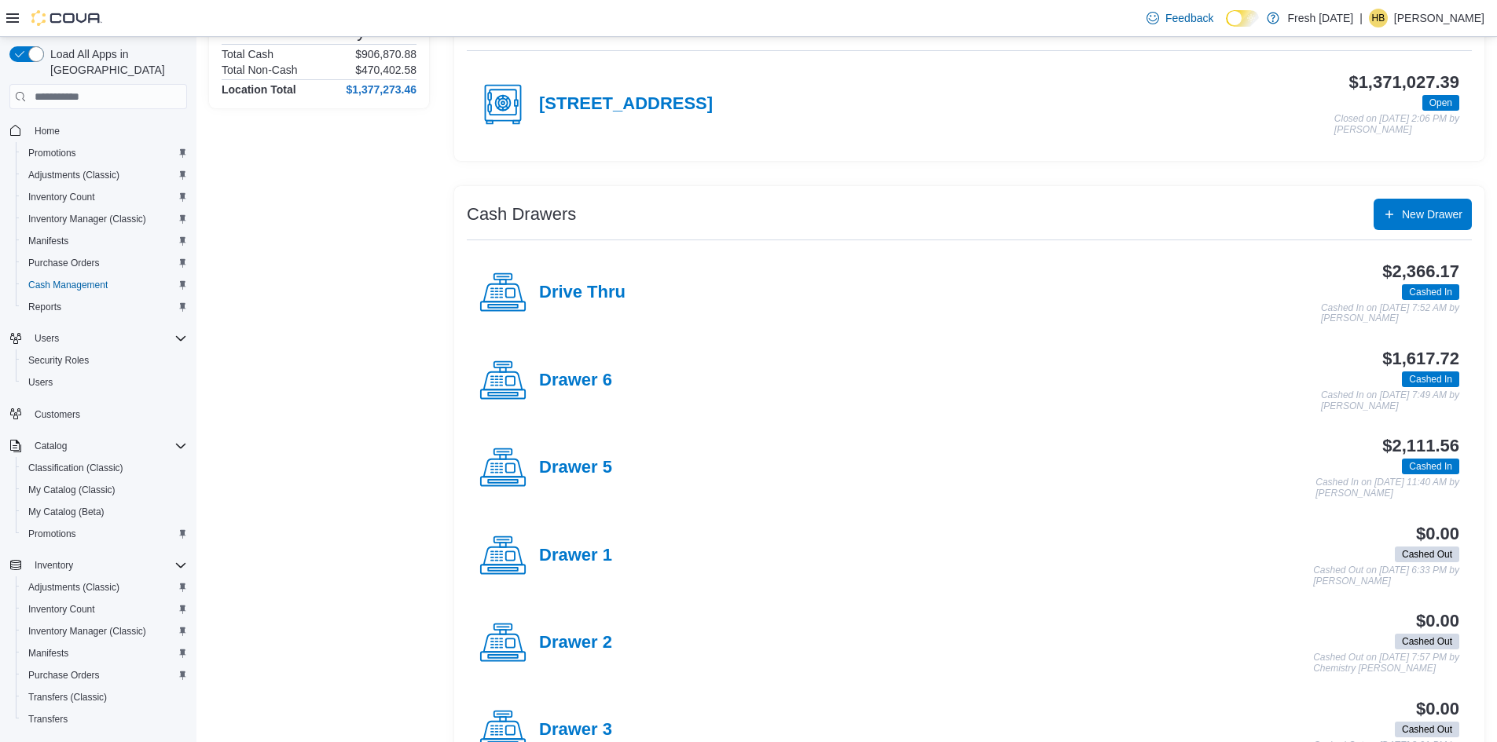
click at [302, 321] on div "Location Summary Total Cash $906,870.88 Total Non-Cash $470,402.58 Location Tot…" at bounding box center [319, 441] width 220 height 865
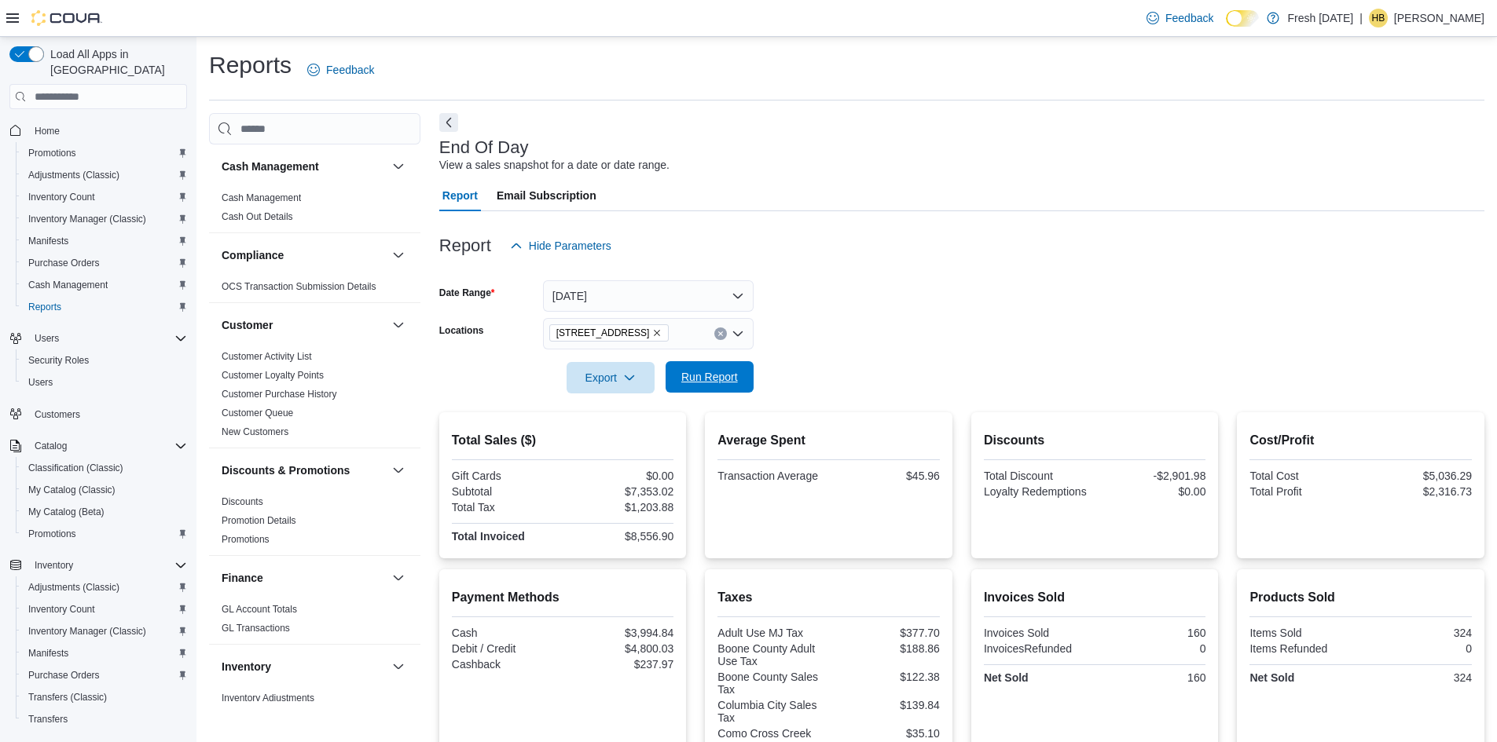
scroll to position [943, 0]
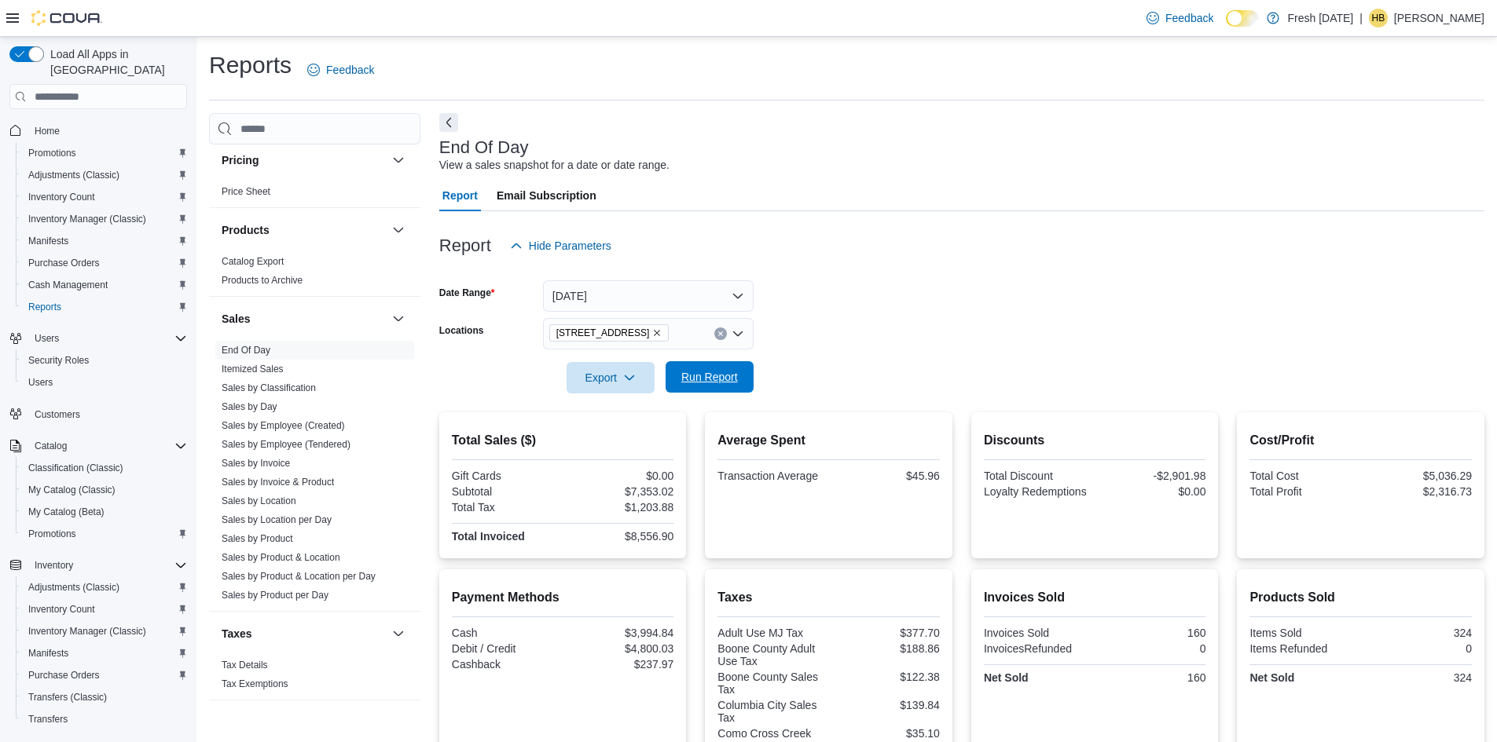
click at [727, 368] on span "Run Report" at bounding box center [709, 376] width 69 height 31
click at [937, 255] on div "Report Hide Parameters" at bounding box center [961, 245] width 1045 height 31
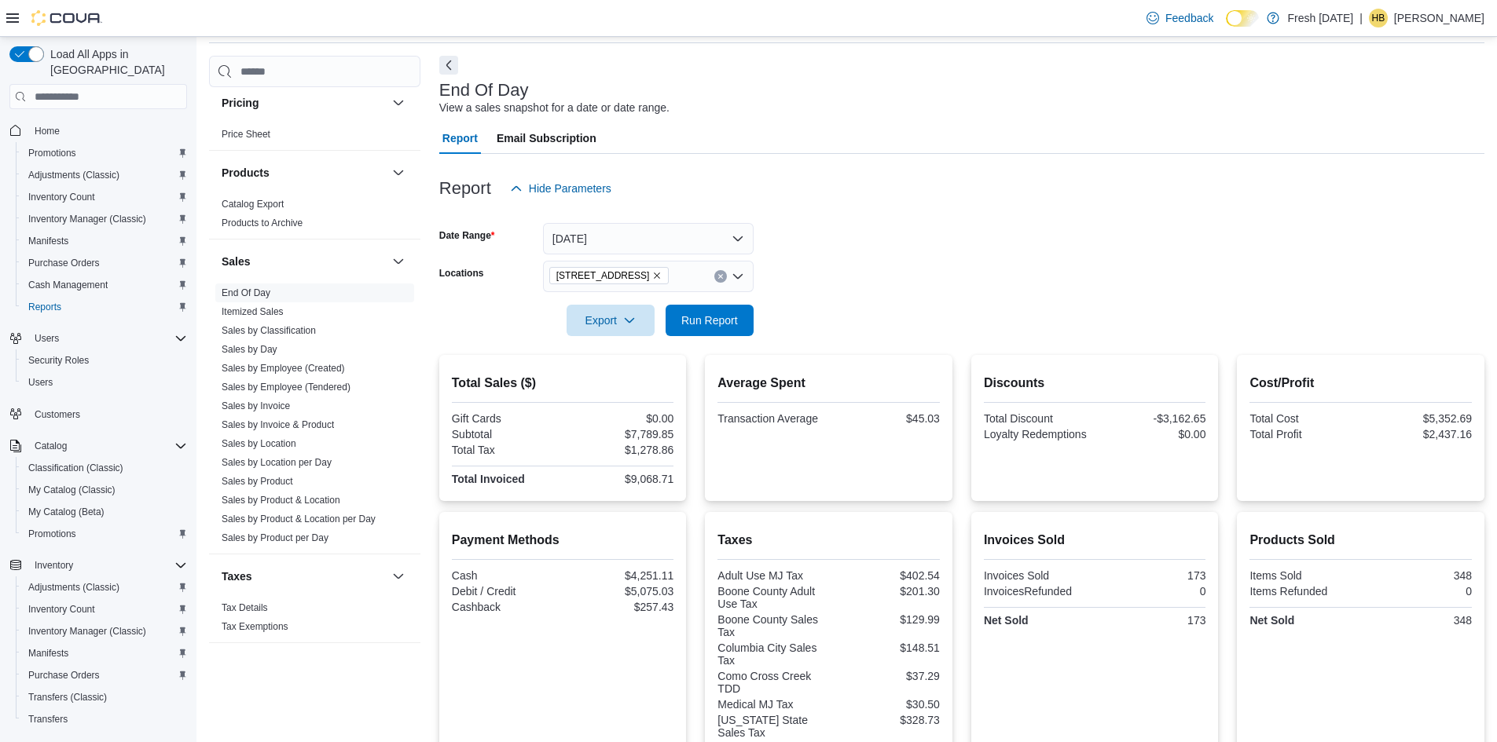
scroll to position [0, 0]
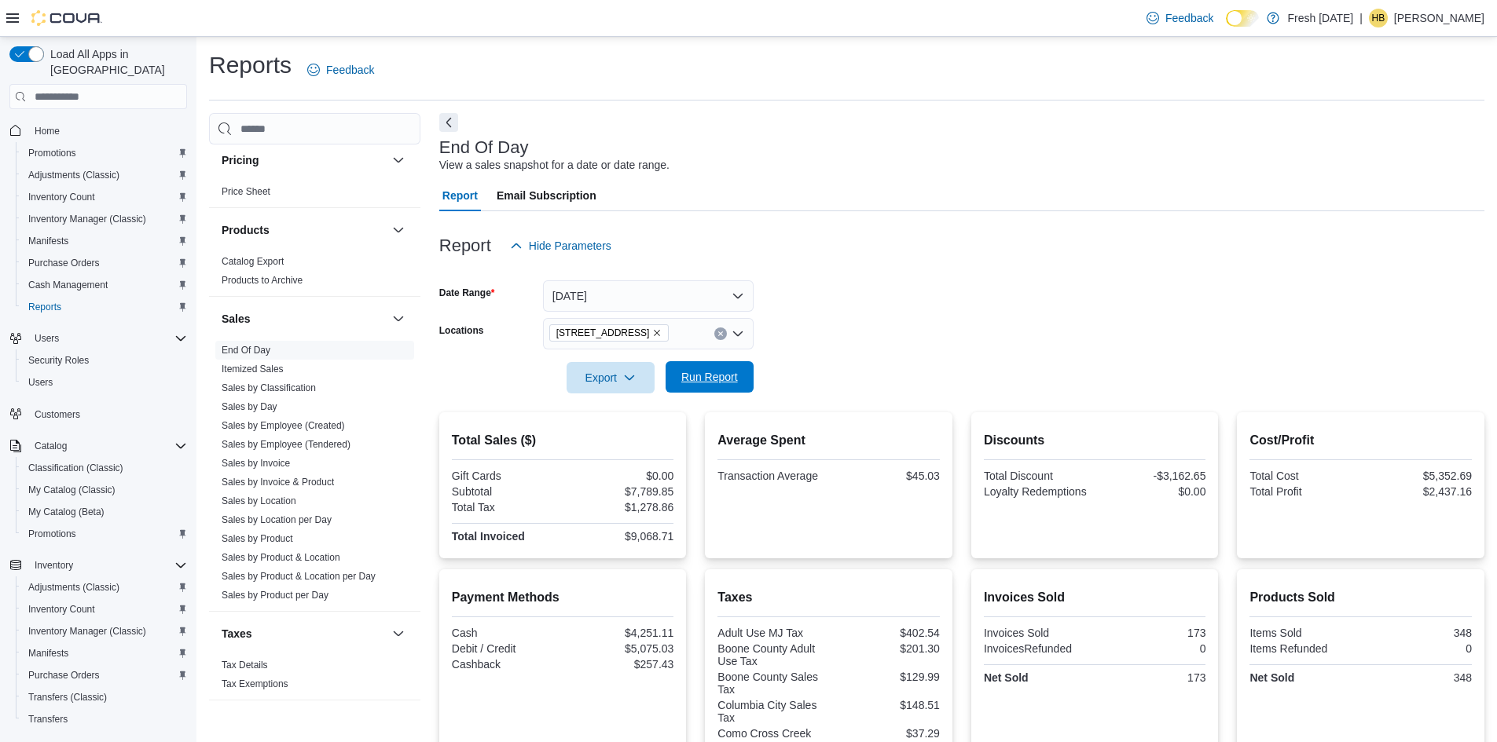
click at [719, 362] on div "Export Run Report" at bounding box center [596, 377] width 314 height 31
click at [823, 328] on form "Date Range Today Locations 1407 Cinnamon Hill Lane Export Run Report" at bounding box center [961, 328] width 1045 height 132
click at [651, 379] on button "Export" at bounding box center [610, 376] width 88 height 31
click at [627, 412] on span "Export to Excel" at bounding box center [612, 409] width 71 height 13
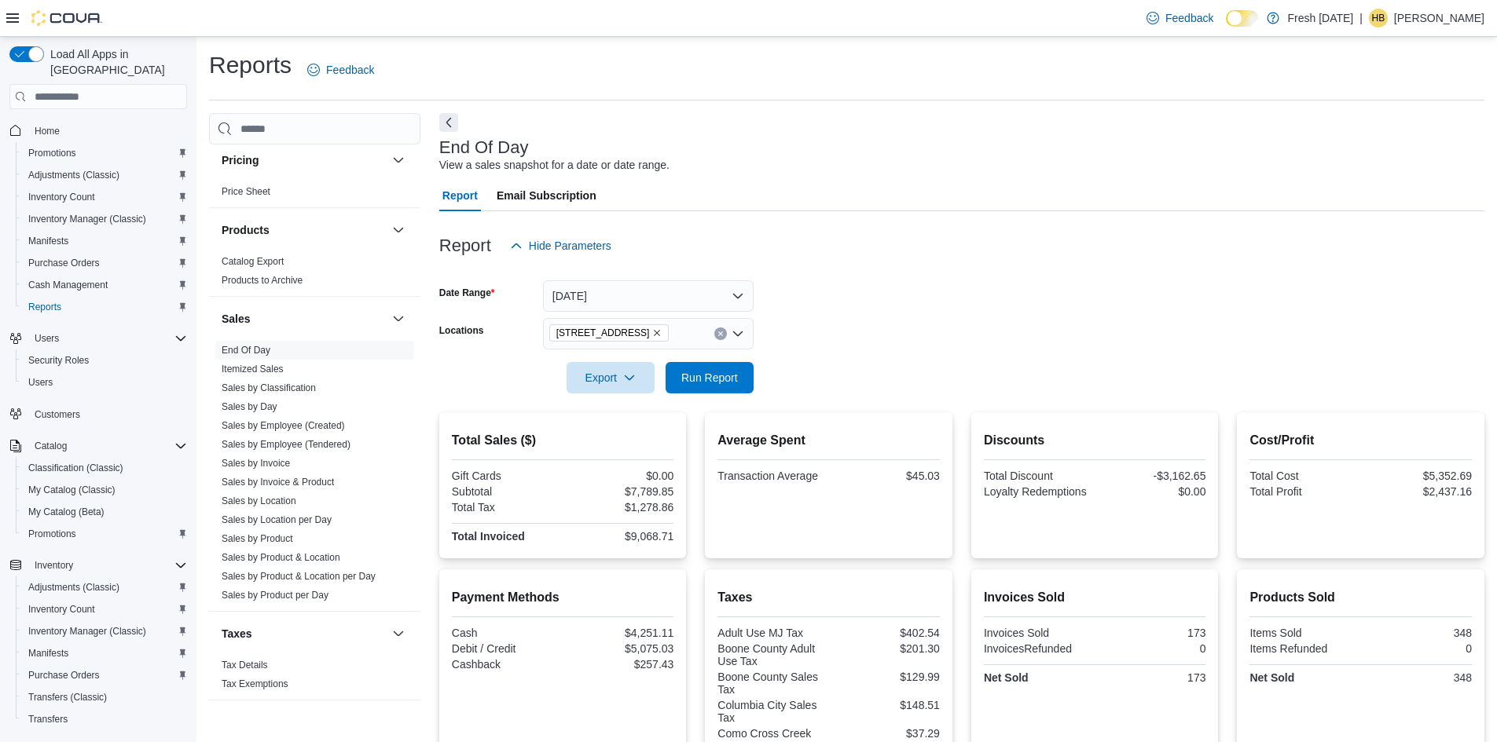
click at [881, 90] on div "Reports Feedback" at bounding box center [846, 69] width 1275 height 41
click at [698, 384] on span "Run Report" at bounding box center [709, 377] width 57 height 16
click at [918, 379] on form "Date Range Today Locations 1407 Cinnamon Hill Lane Export Run Report" at bounding box center [961, 328] width 1045 height 132
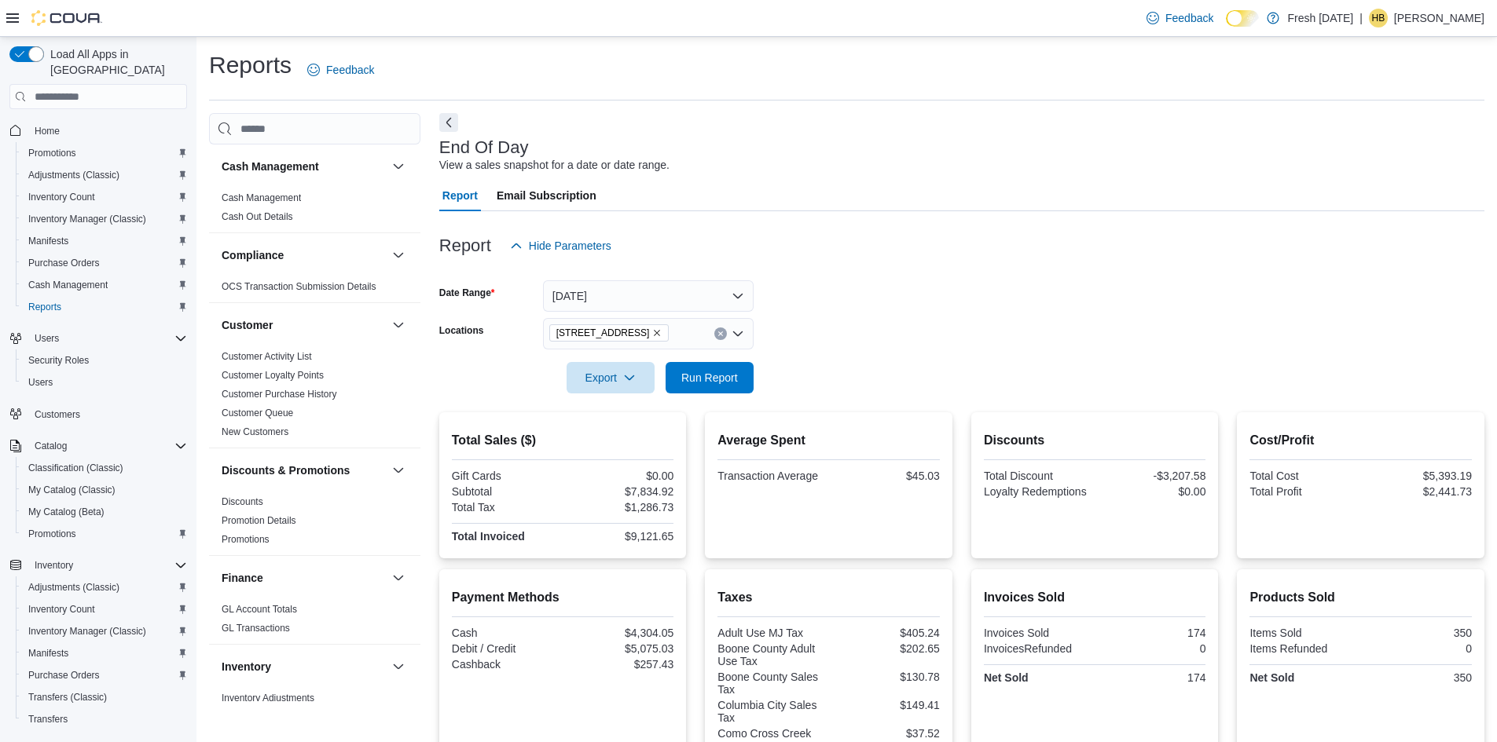
scroll to position [943, 0]
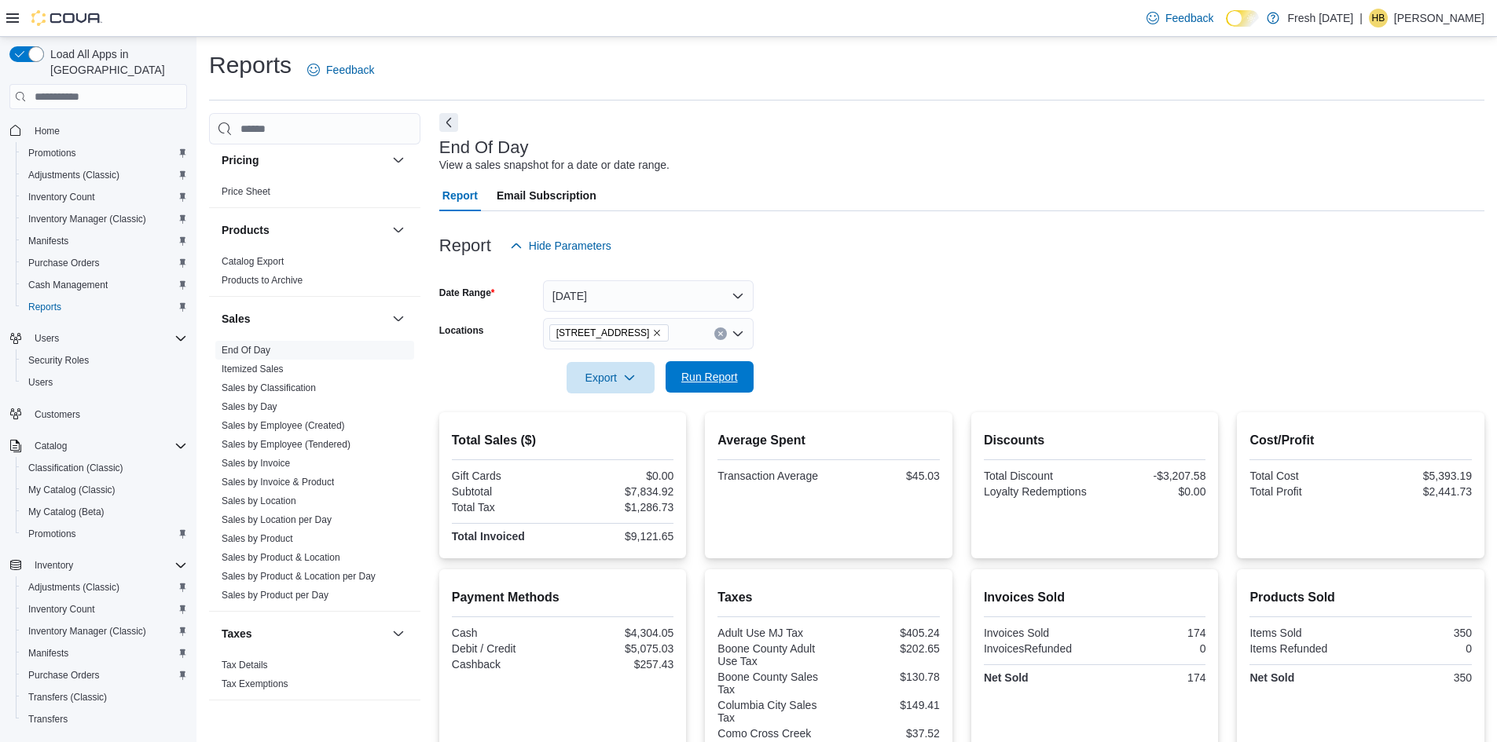
click at [707, 367] on span "Run Report" at bounding box center [709, 376] width 69 height 31
click at [705, 367] on span "Run Report" at bounding box center [709, 376] width 69 height 31
click at [958, 329] on form "Date Range Today Locations 1407 Cinnamon Hill Lane Export Run Report" at bounding box center [961, 328] width 1045 height 132
click at [727, 375] on span "Run Report" at bounding box center [709, 377] width 57 height 16
click at [698, 373] on span "Run Report" at bounding box center [709, 377] width 57 height 16
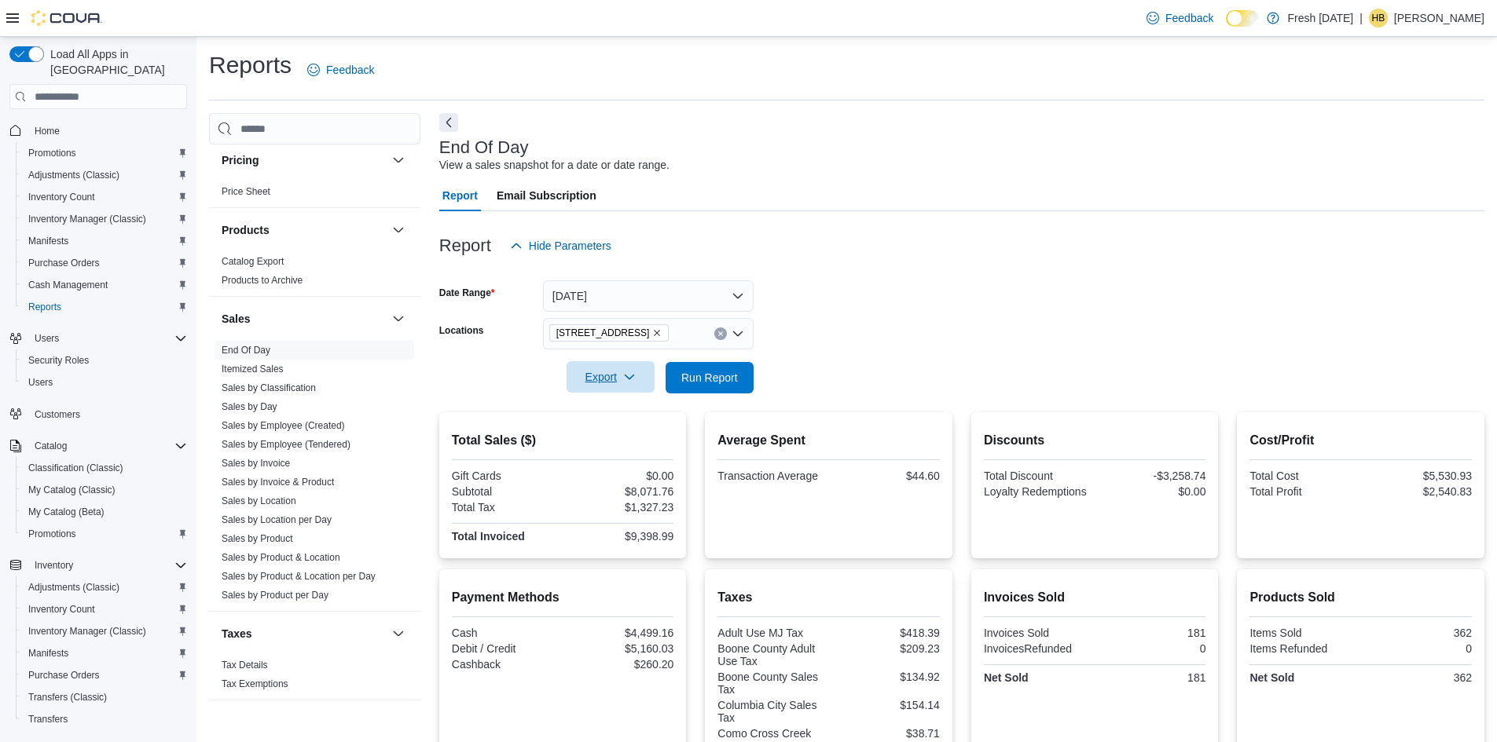
click at [627, 379] on icon "button" at bounding box center [629, 377] width 13 height 13
click at [630, 452] on button "Export to Pdf" at bounding box center [613, 440] width 90 height 31
